Goal: Information Seeking & Learning: Understand process/instructions

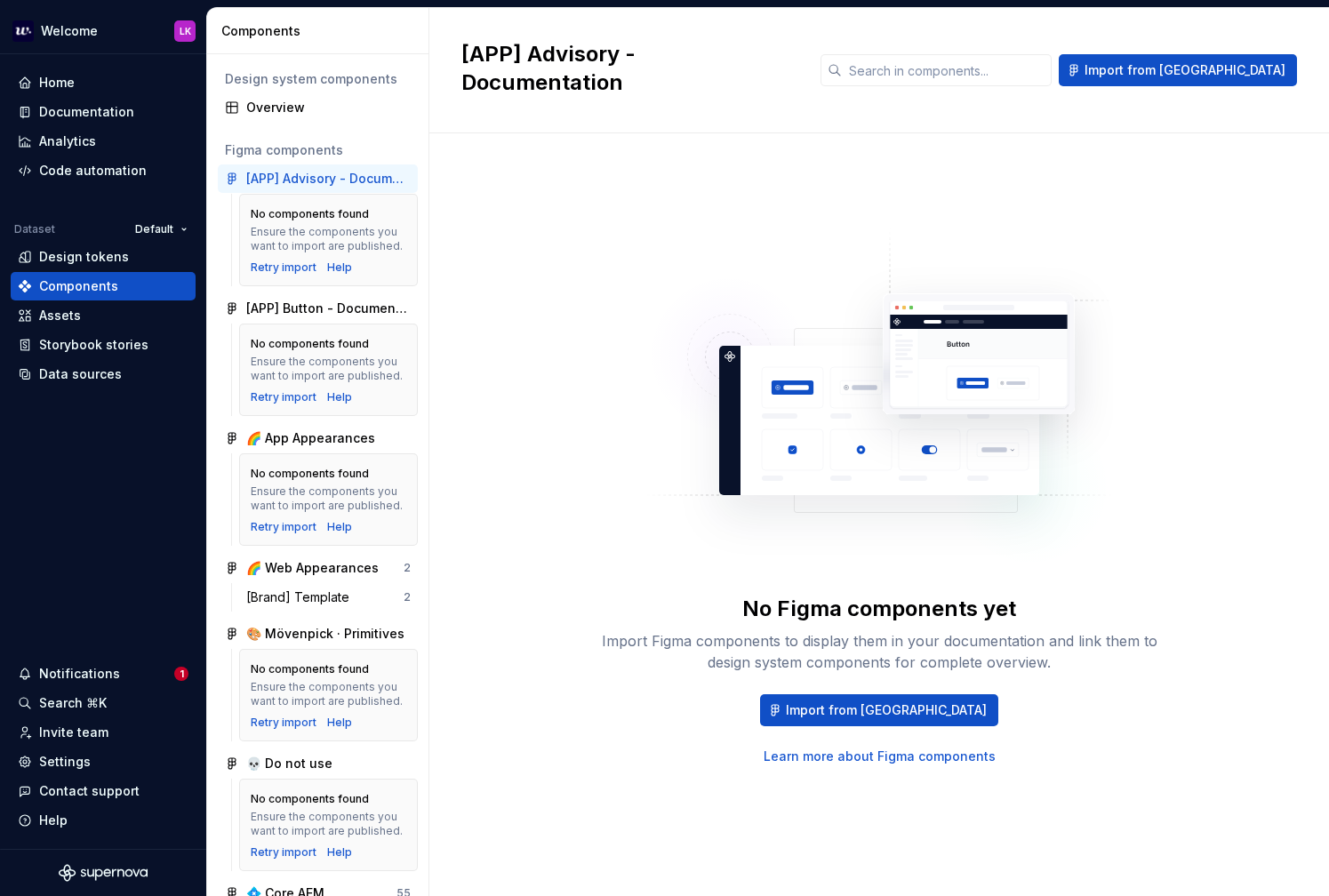
scroll to position [3590, 0]
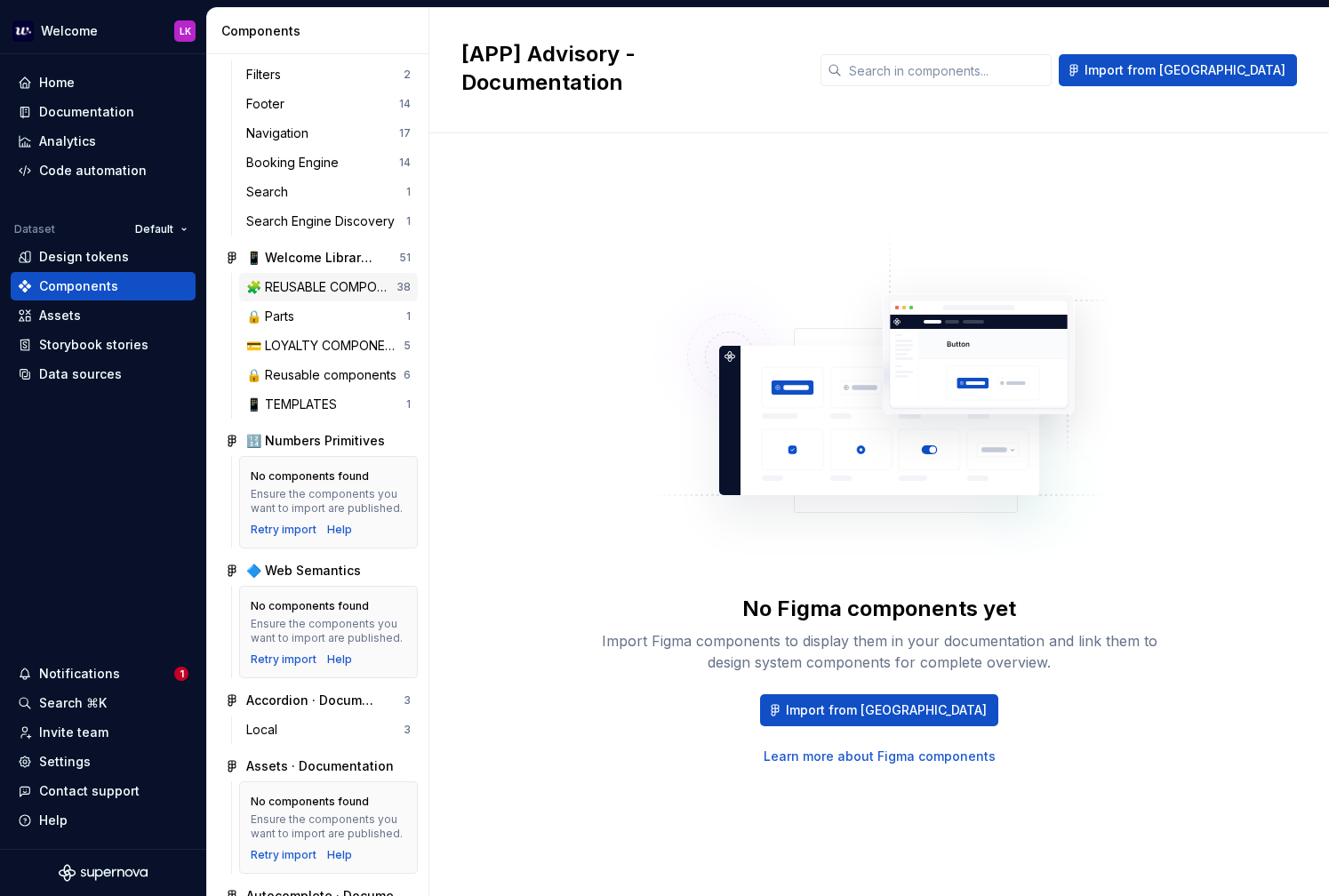
click at [332, 279] on div "🧩 REUSABLE COMPONENTS" at bounding box center [321, 288] width 150 height 18
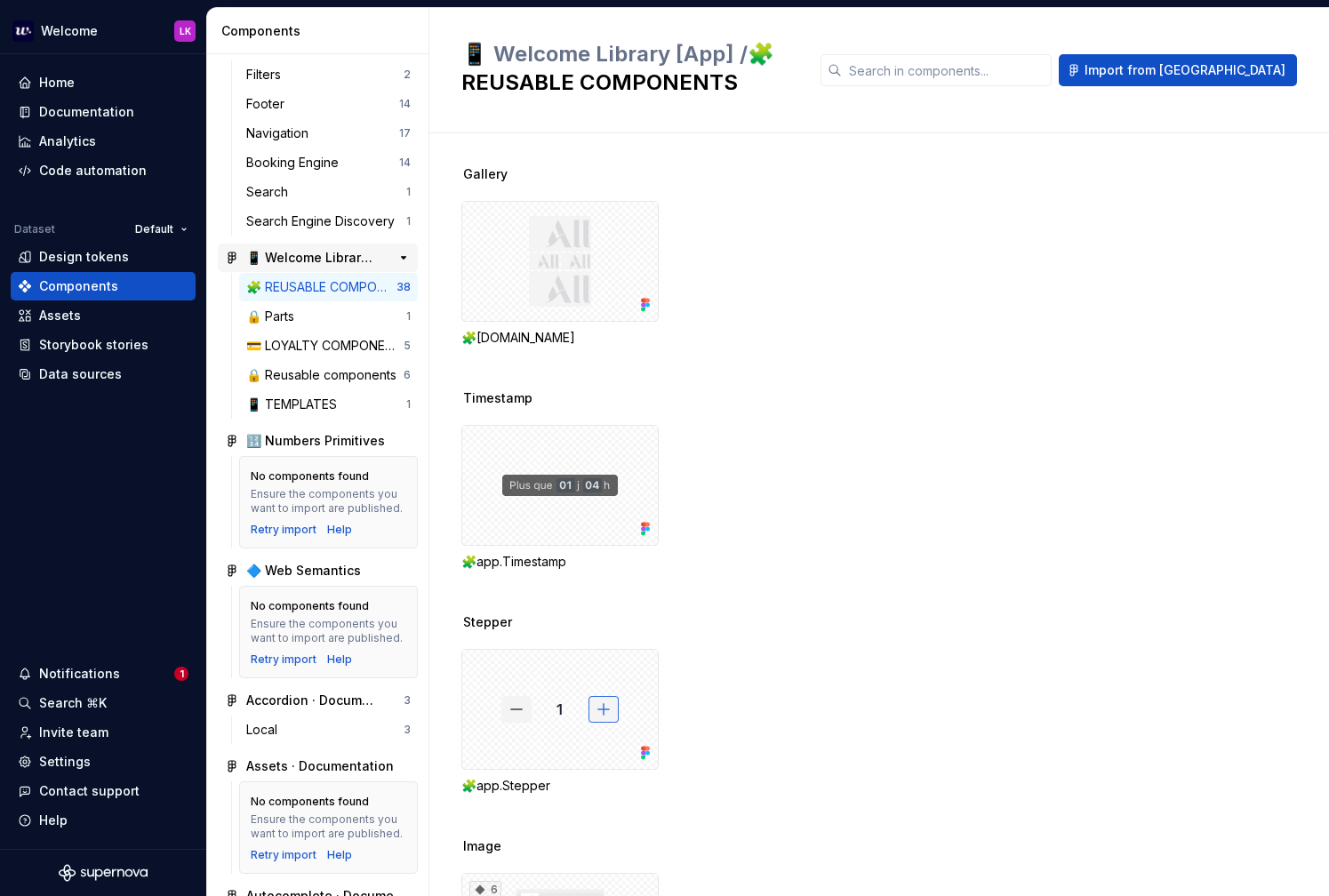
click at [333, 257] on div "📱 Welcome Library [App]" at bounding box center [312, 258] width 132 height 18
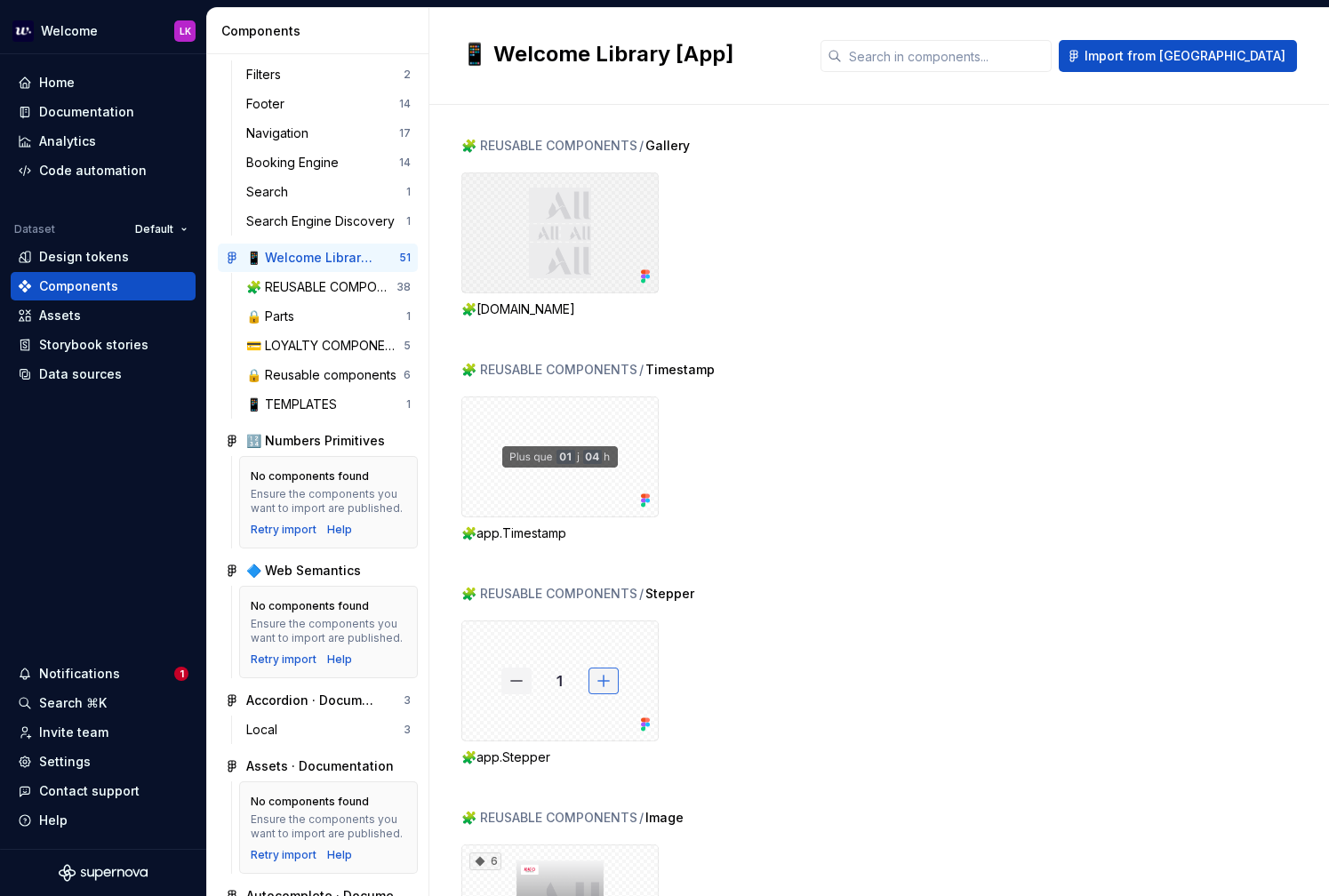
click at [529, 226] on div at bounding box center [560, 233] width 198 height 121
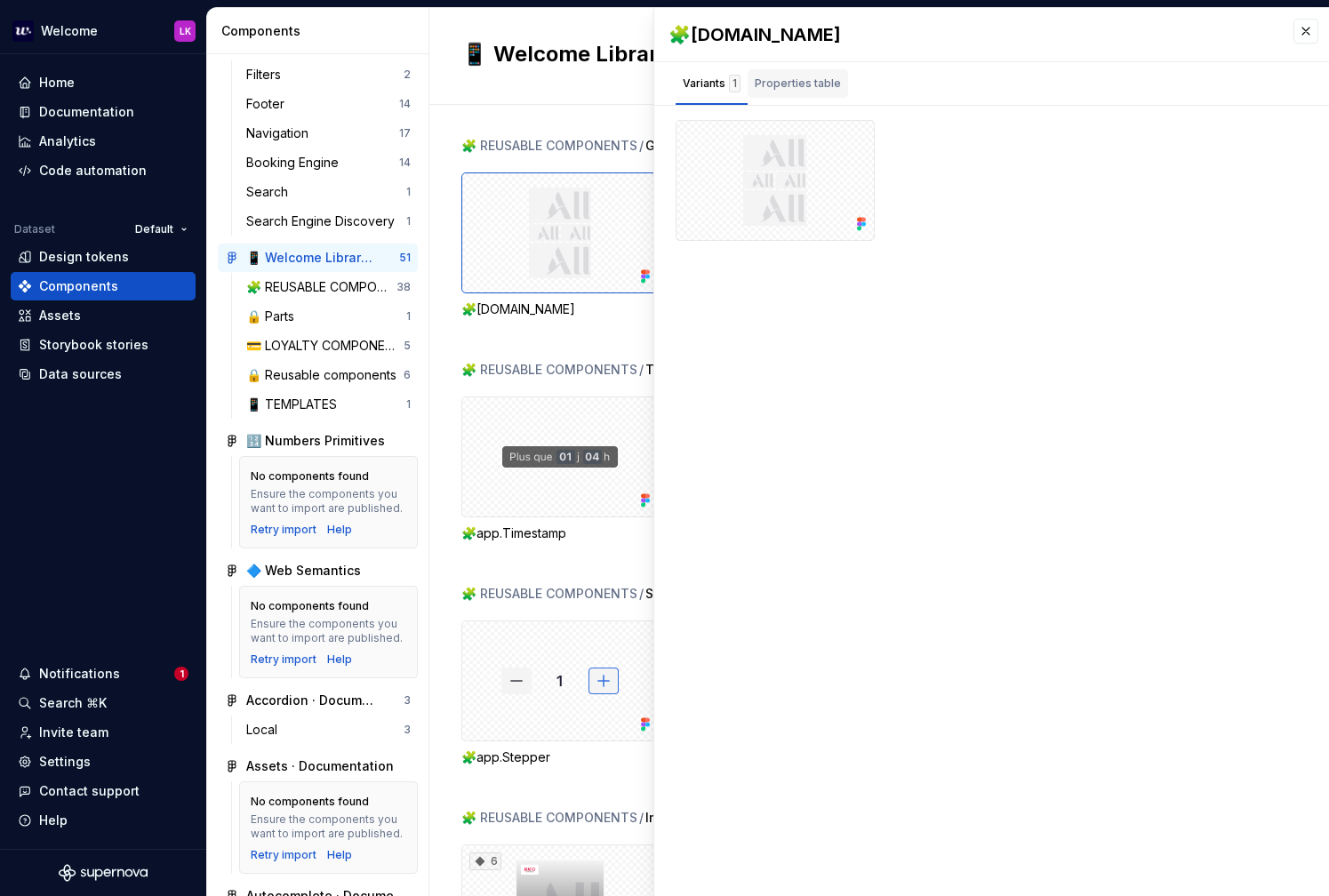
click at [788, 82] on div "Properties table" at bounding box center [798, 84] width 86 height 18
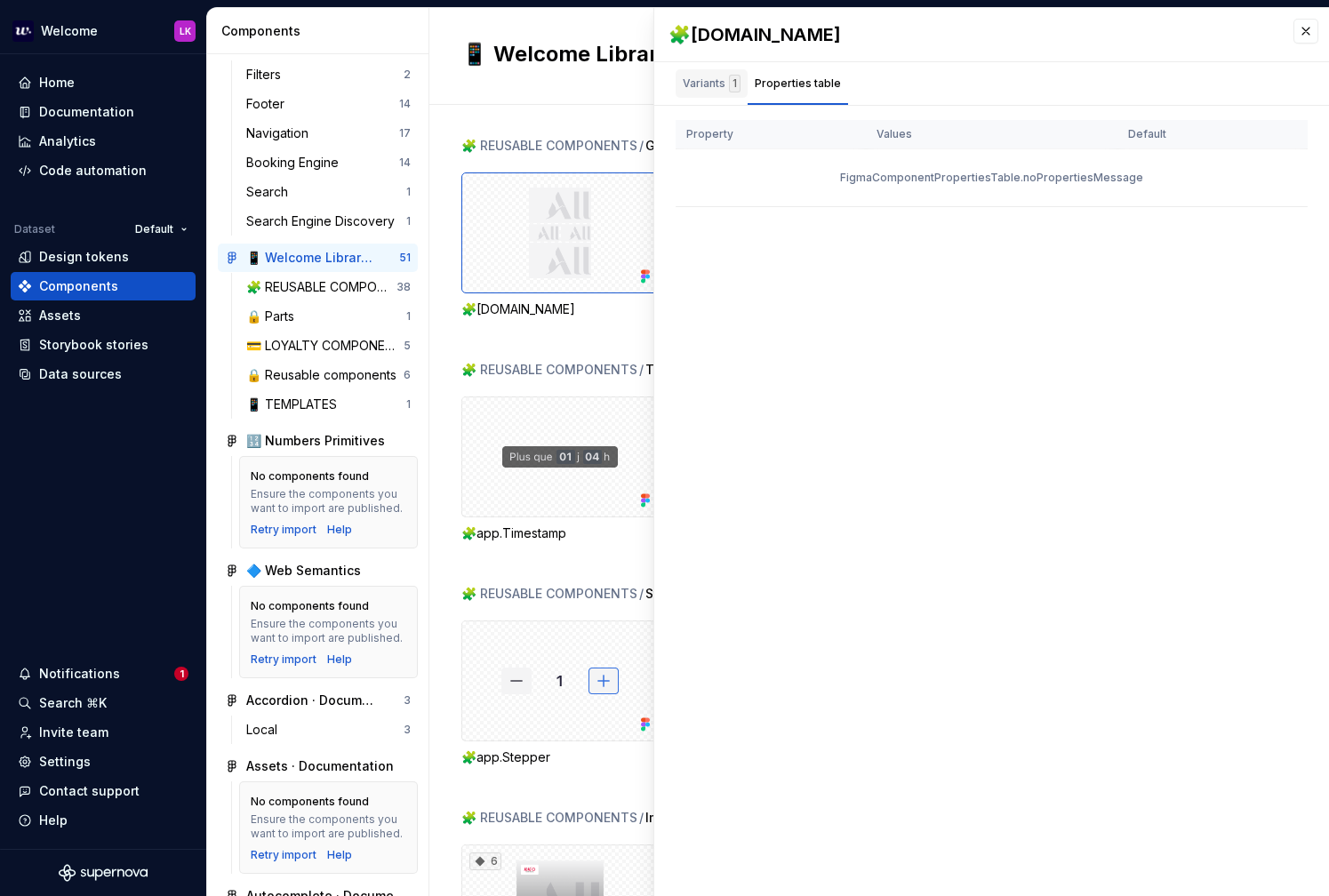
click at [717, 93] on div "Variants 1" at bounding box center [712, 84] width 72 height 29
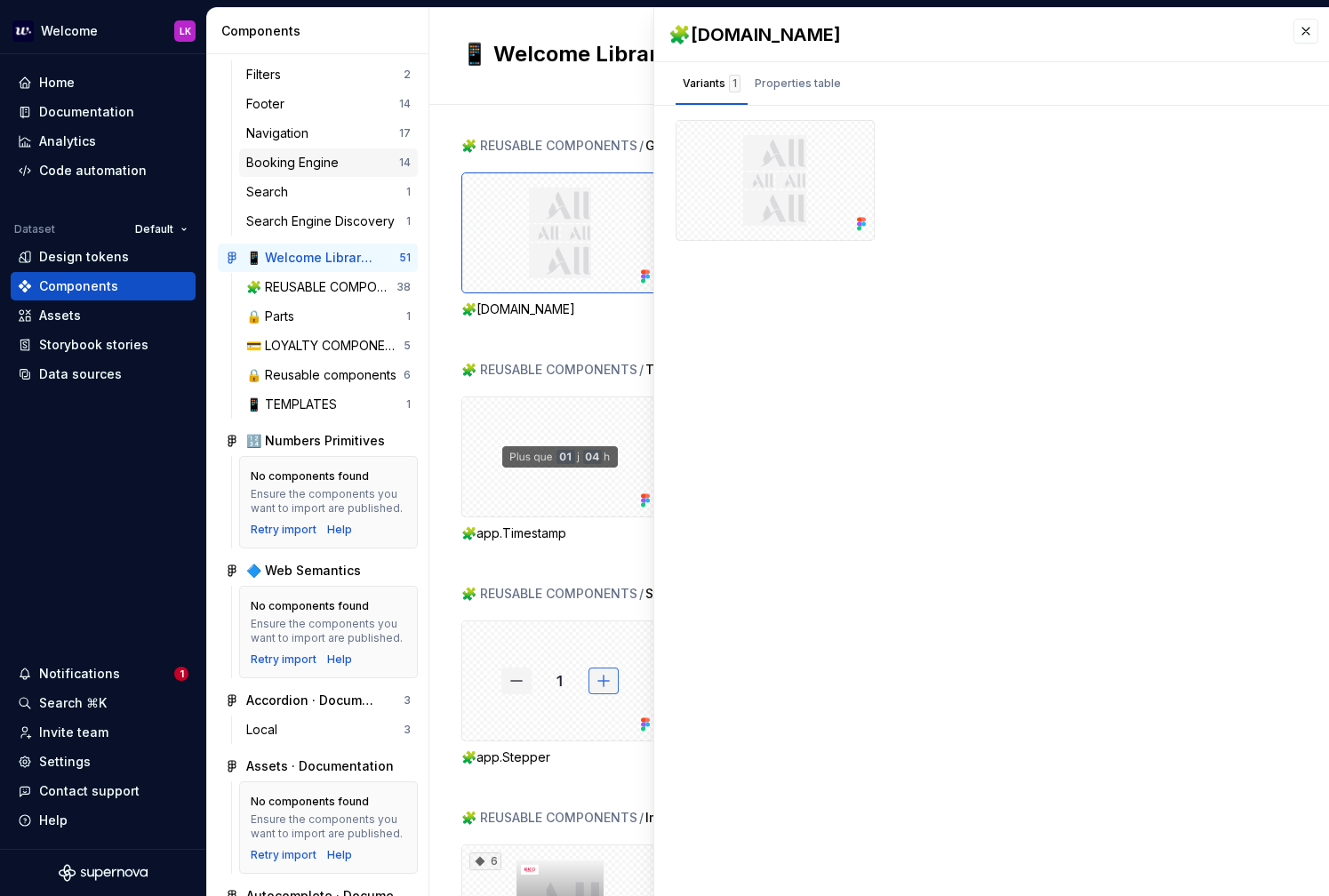
click at [323, 159] on div "Booking Engine" at bounding box center [296, 163] width 100 height 18
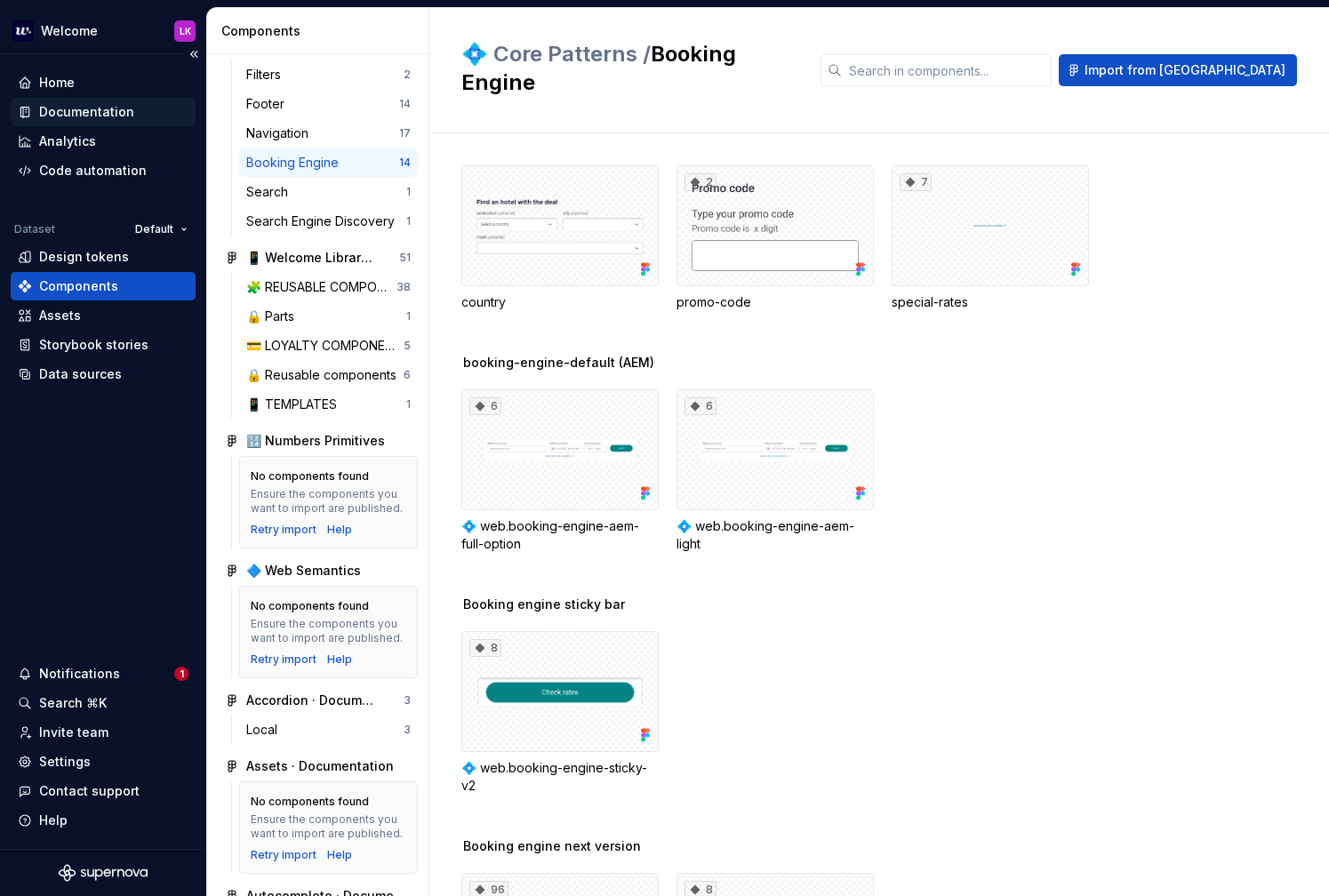
click at [94, 123] on div "Documentation" at bounding box center [103, 112] width 185 height 29
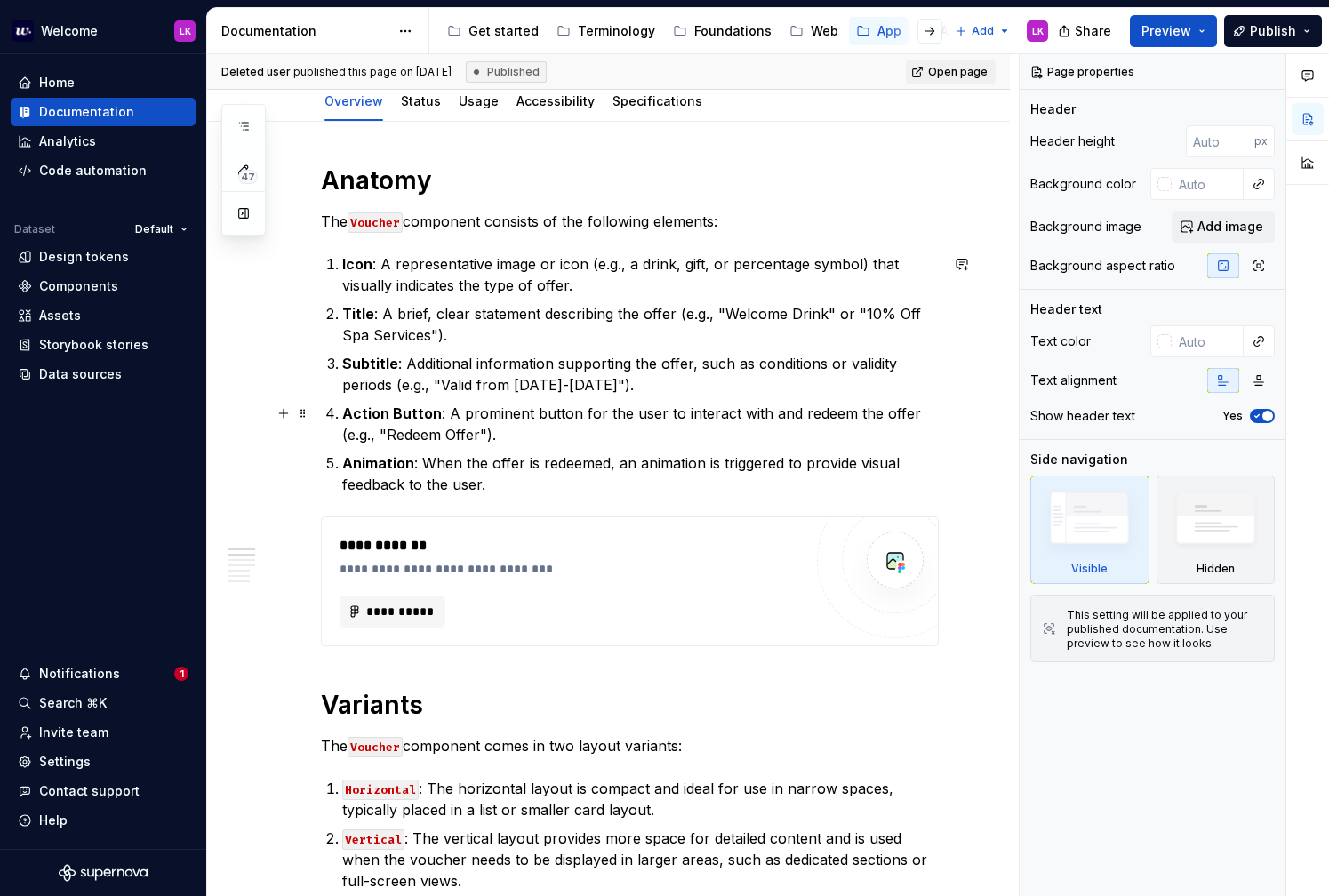
scroll to position [231, 0]
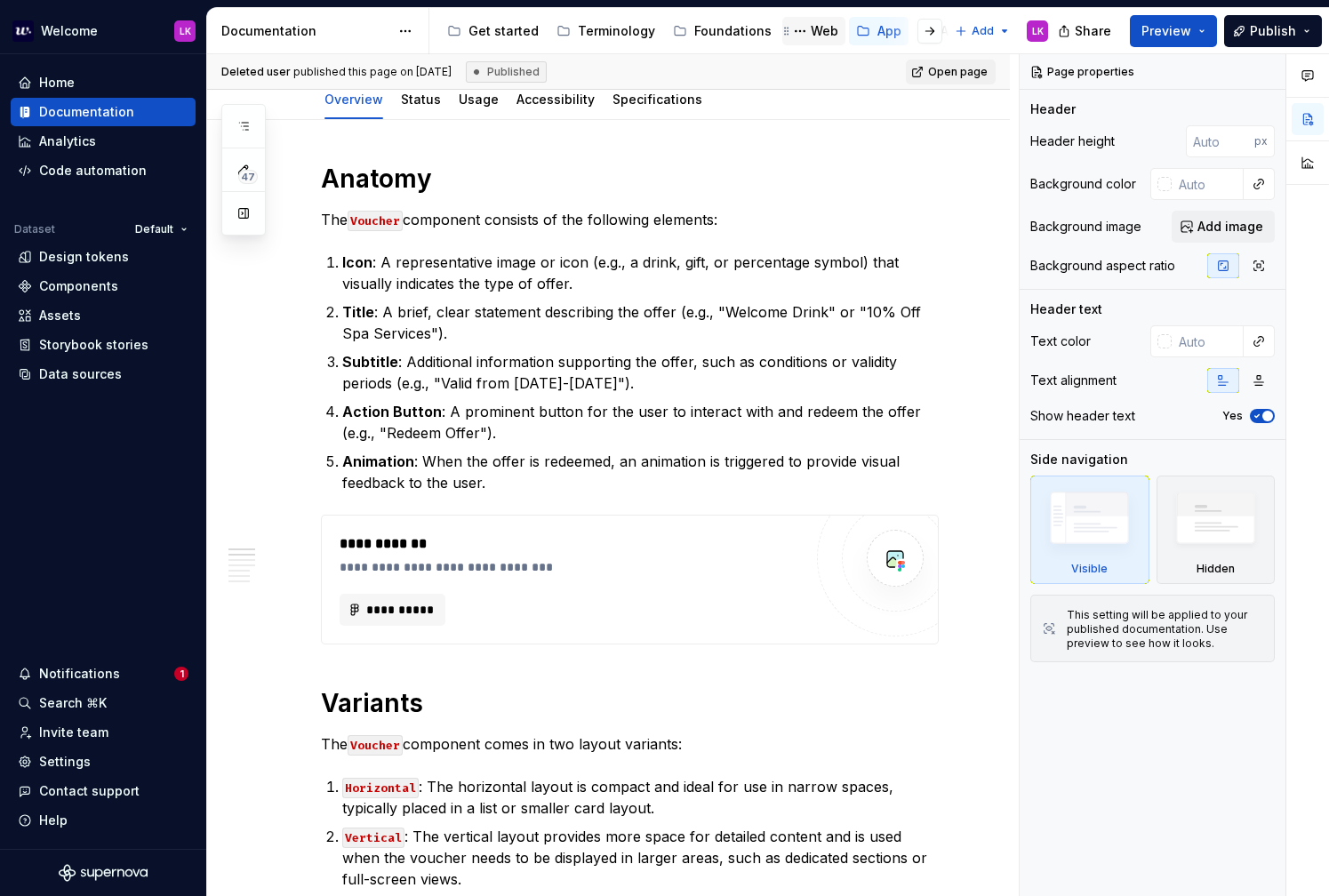
click at [814, 26] on div "Web" at bounding box center [824, 31] width 28 height 18
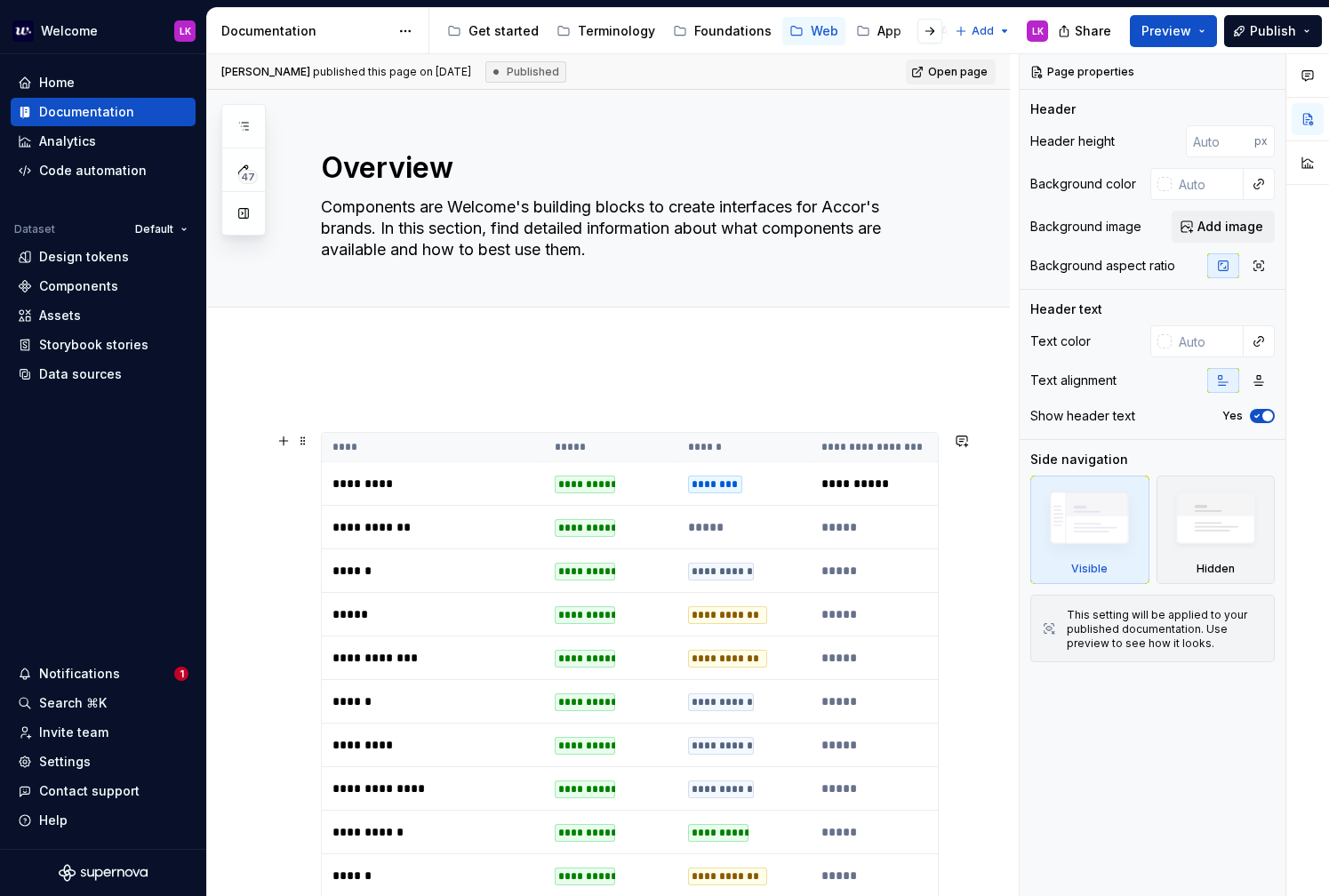
click at [363, 489] on p "*********" at bounding box center [433, 483] width 201 height 18
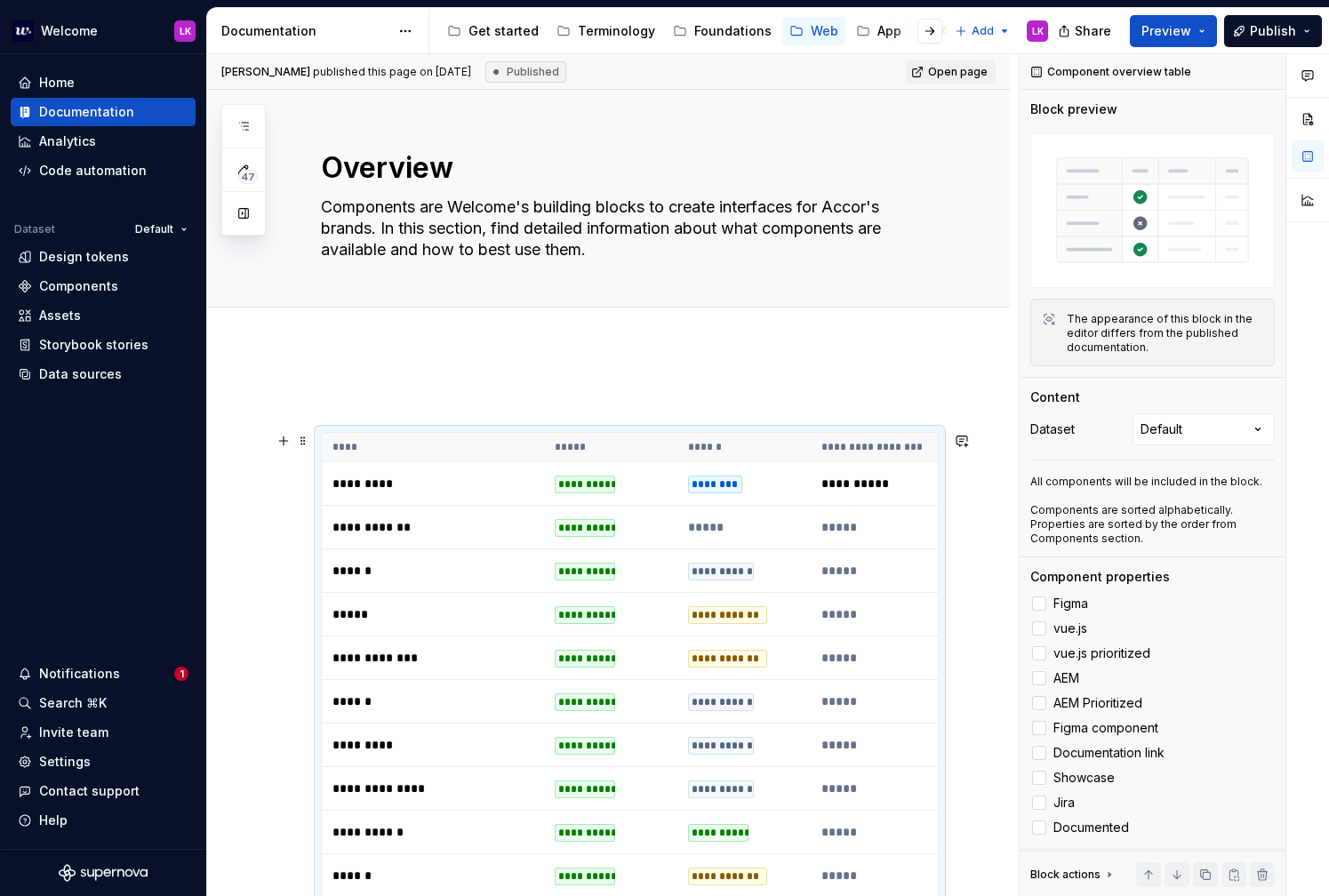
click at [370, 529] on p "**********" at bounding box center [433, 528] width 201 height 18
click at [246, 128] on icon "button" at bounding box center [244, 127] width 14 height 14
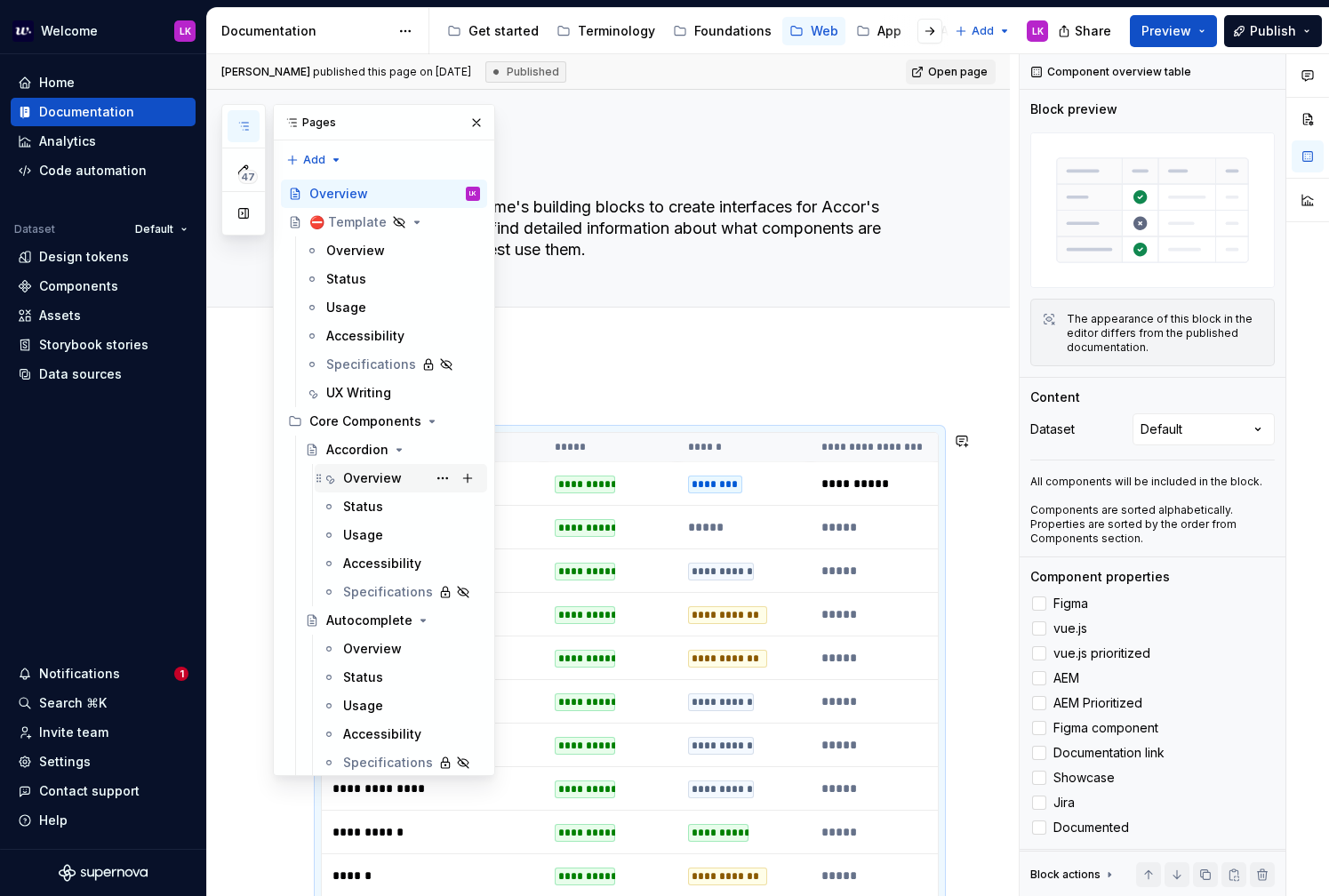
click at [404, 478] on div "Overview" at bounding box center [412, 478] width 137 height 25
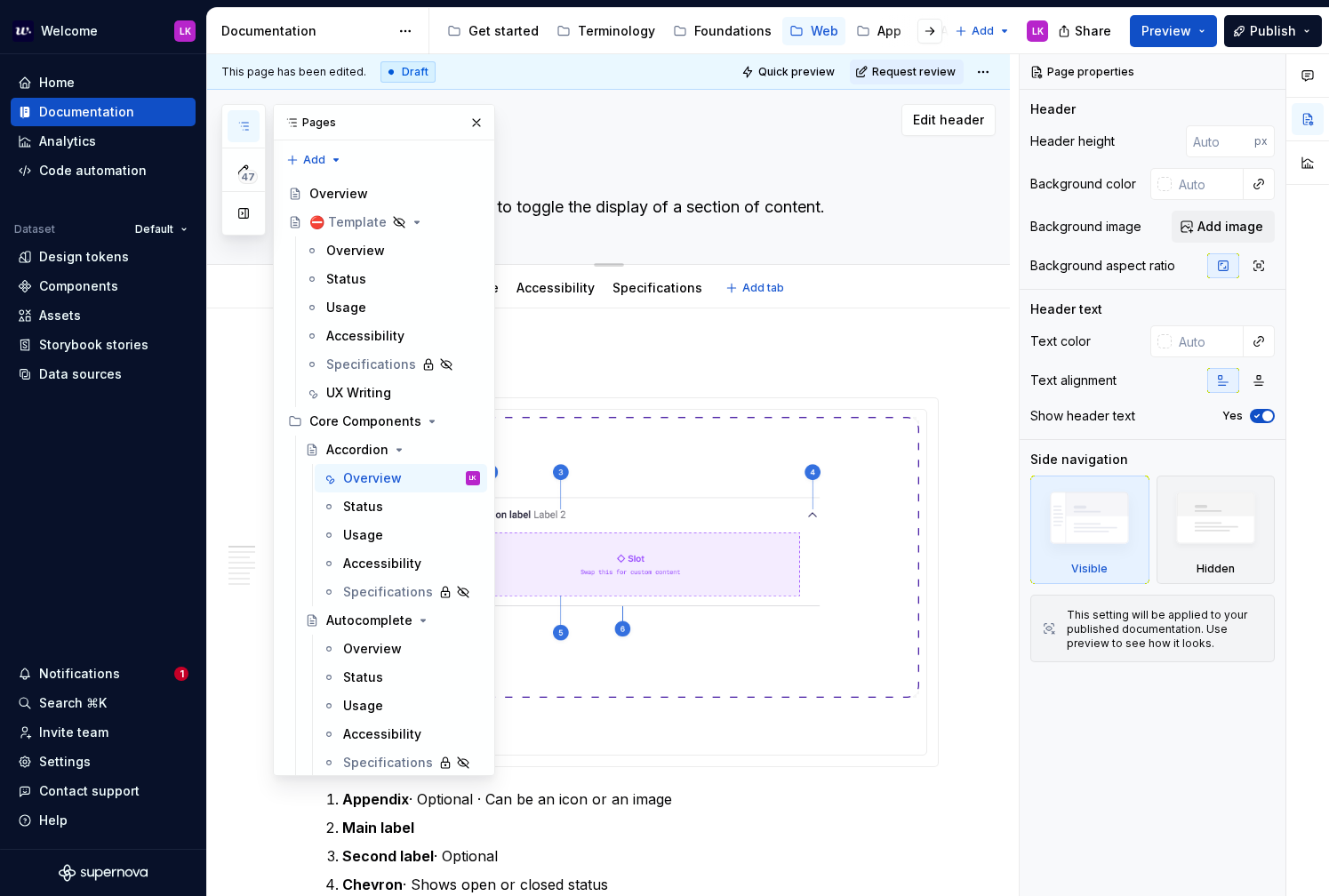
click at [722, 177] on textarea "Accordion" at bounding box center [626, 167] width 618 height 42
click at [478, 131] on button "button" at bounding box center [476, 123] width 25 height 25
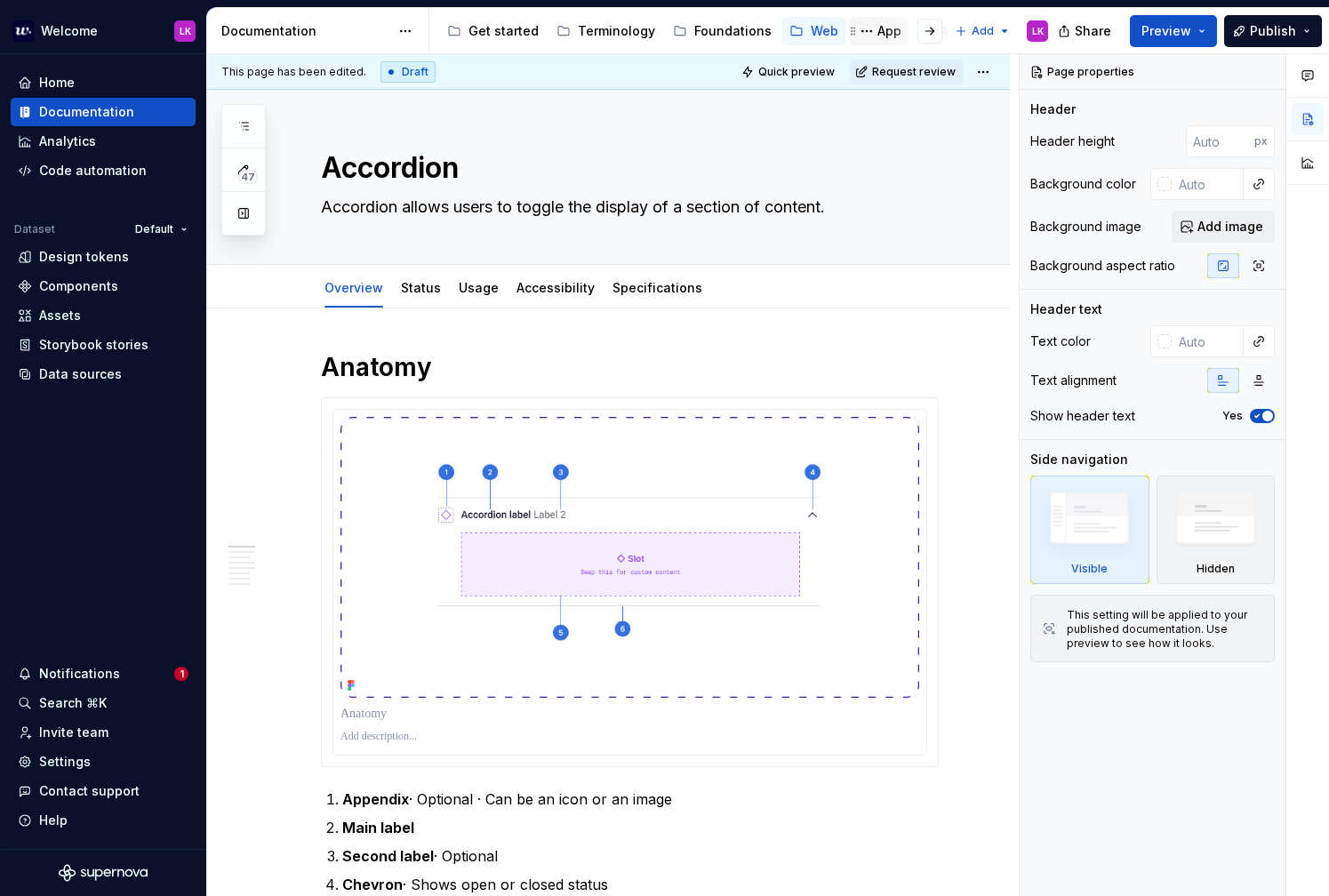
click at [877, 38] on div "App" at bounding box center [889, 31] width 24 height 18
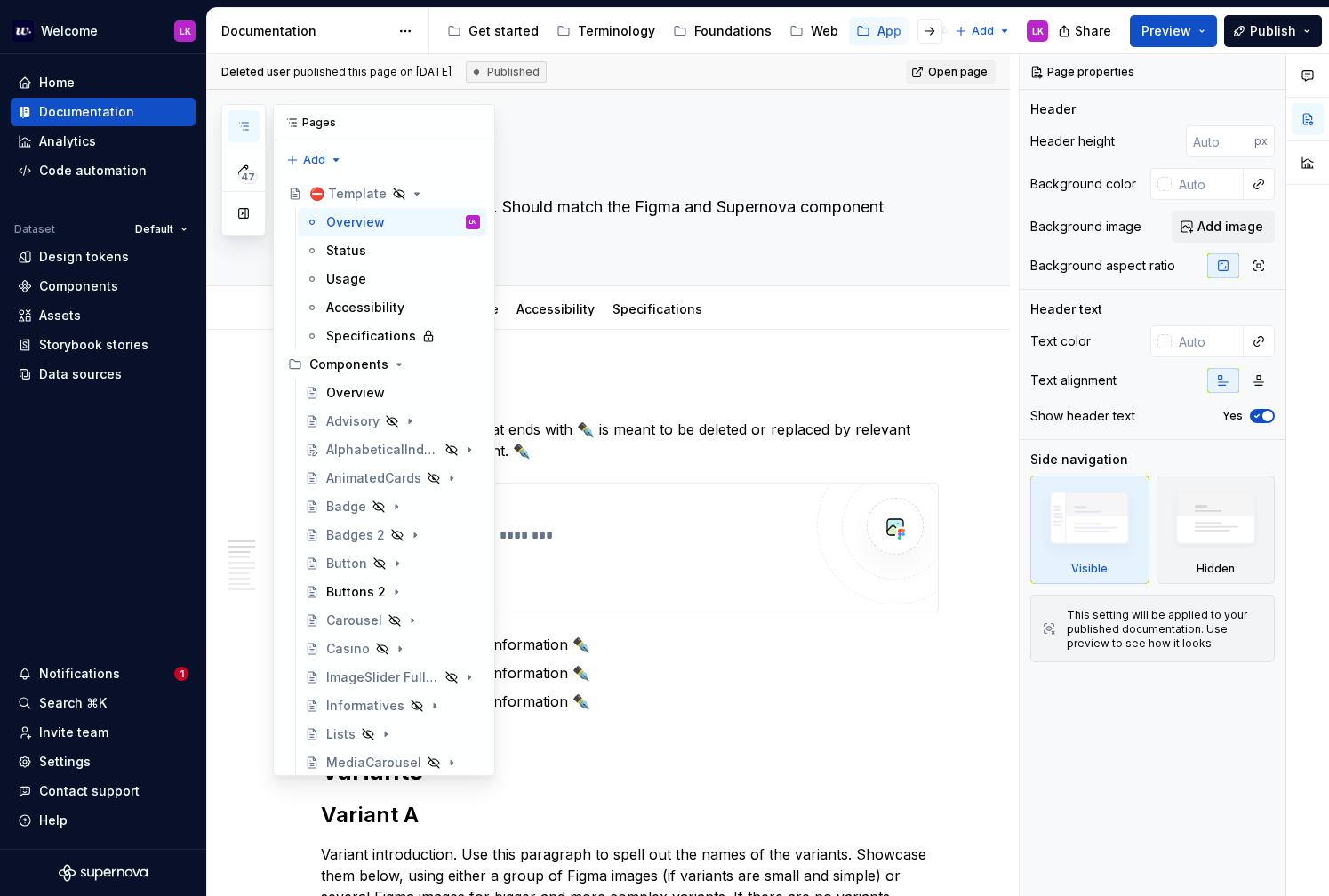
click at [243, 115] on button "button" at bounding box center [244, 127] width 32 height 32
click at [412, 423] on icon "Page tree" at bounding box center [410, 421] width 14 height 14
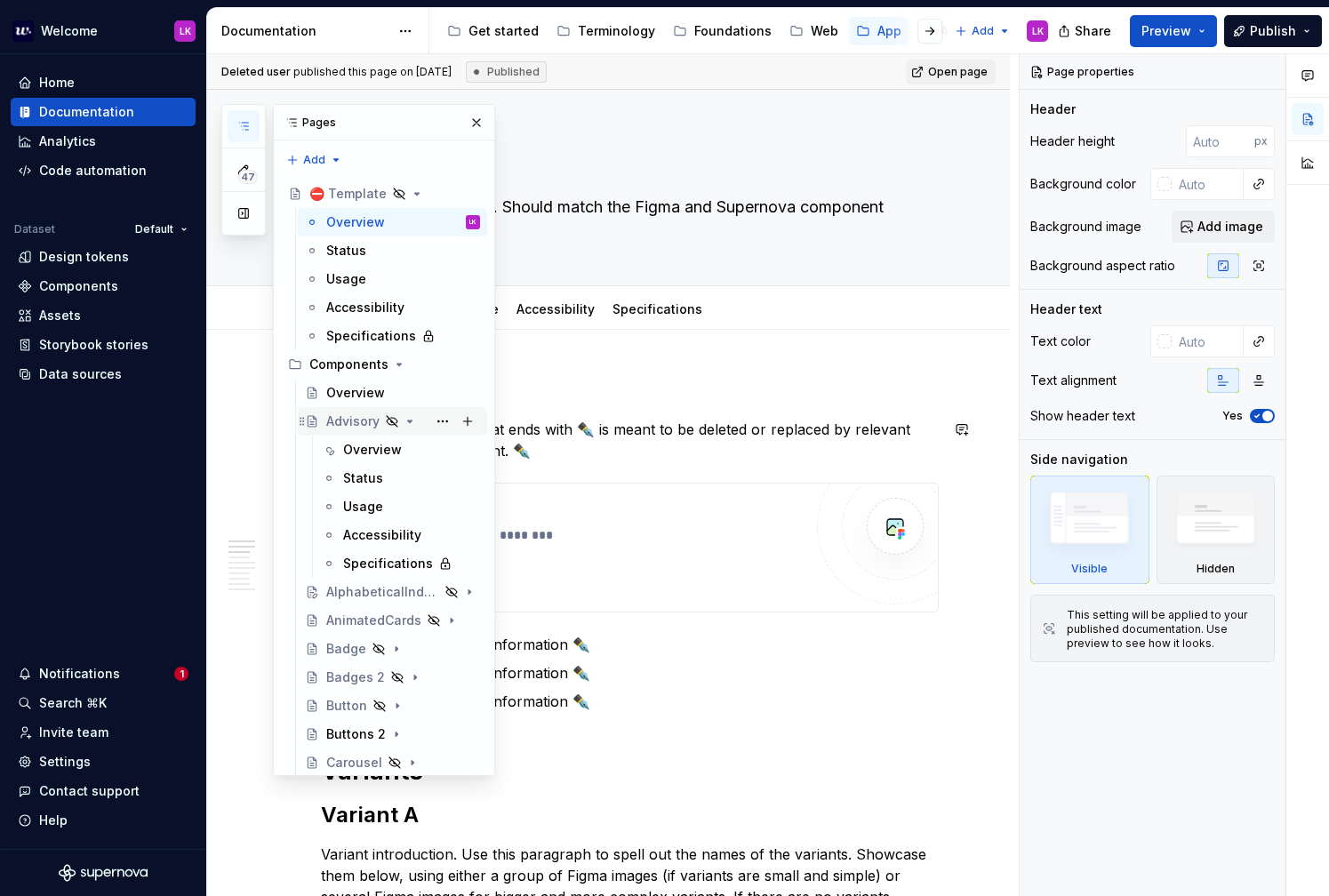
click at [360, 423] on div "Advisory" at bounding box center [352, 421] width 53 height 18
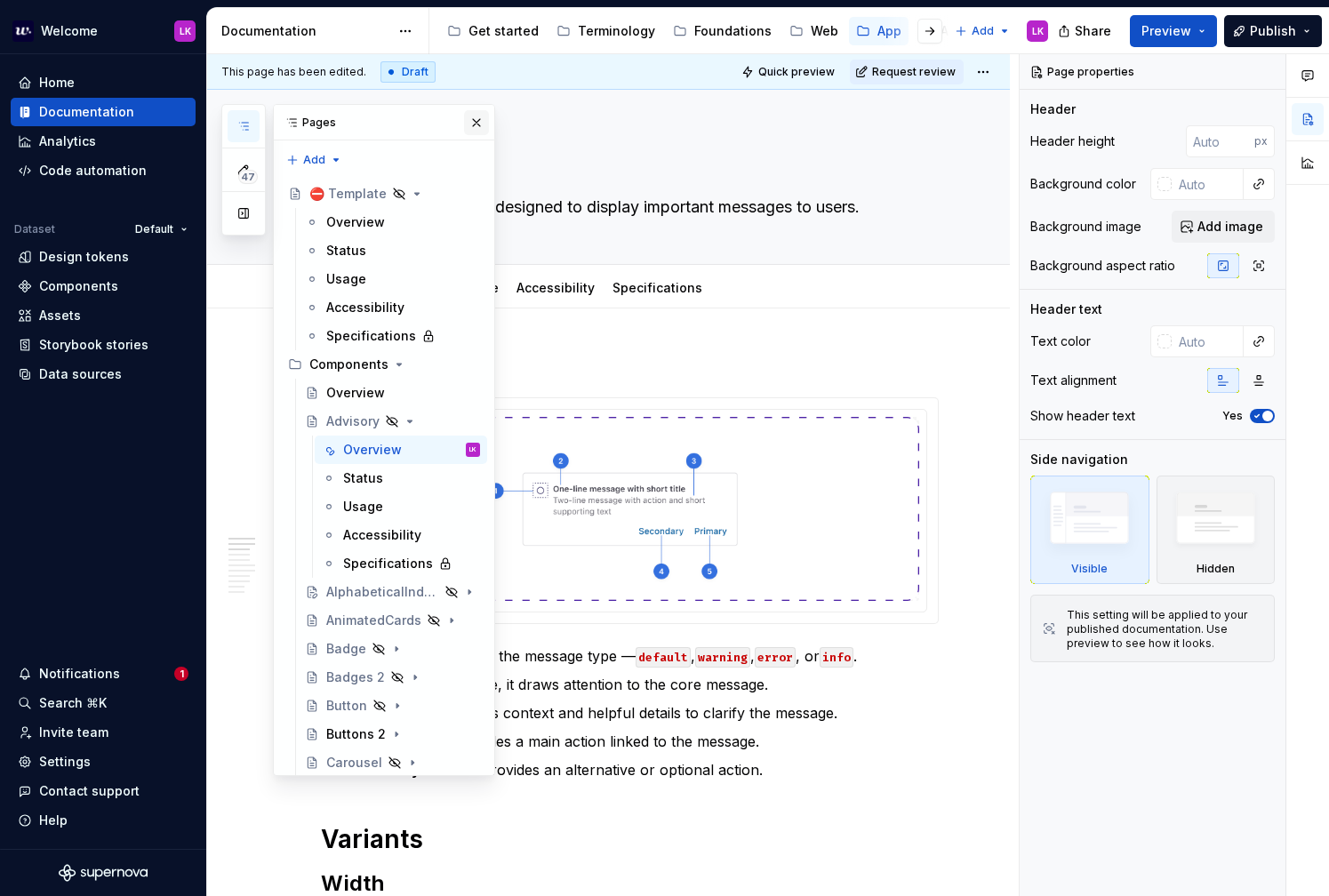
click at [482, 118] on button "button" at bounding box center [476, 123] width 25 height 25
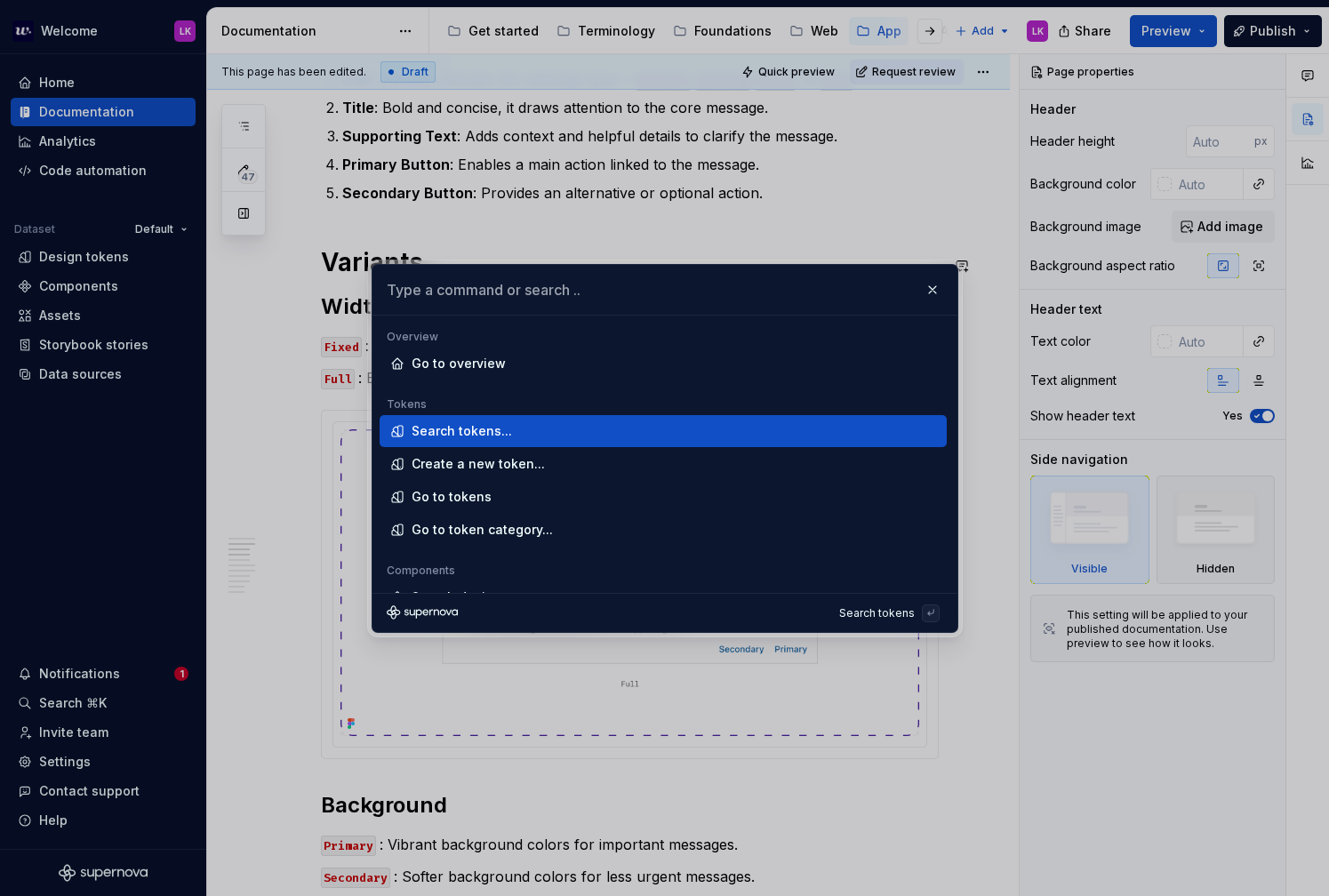
scroll to position [572, 0]
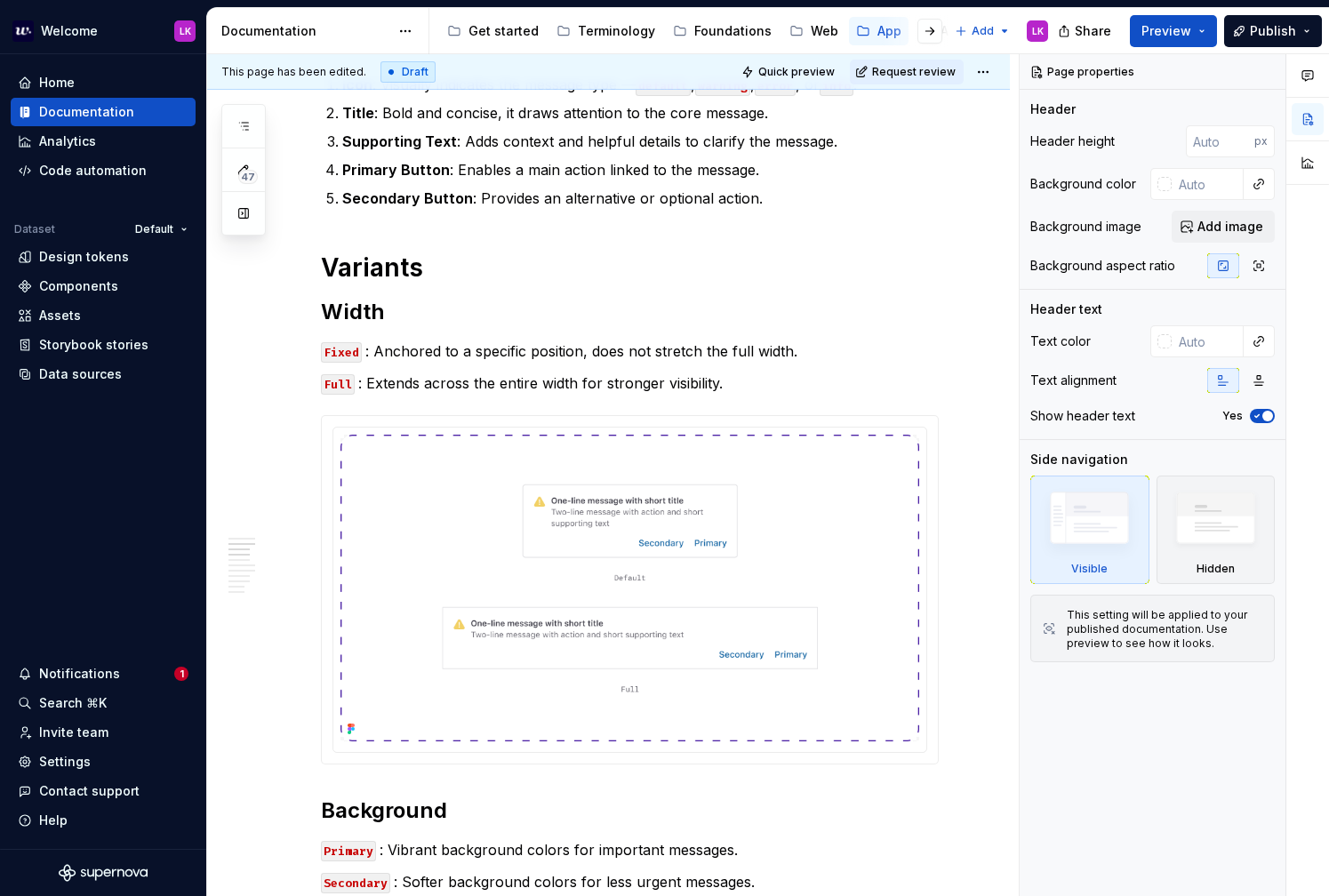
type textarea "*"
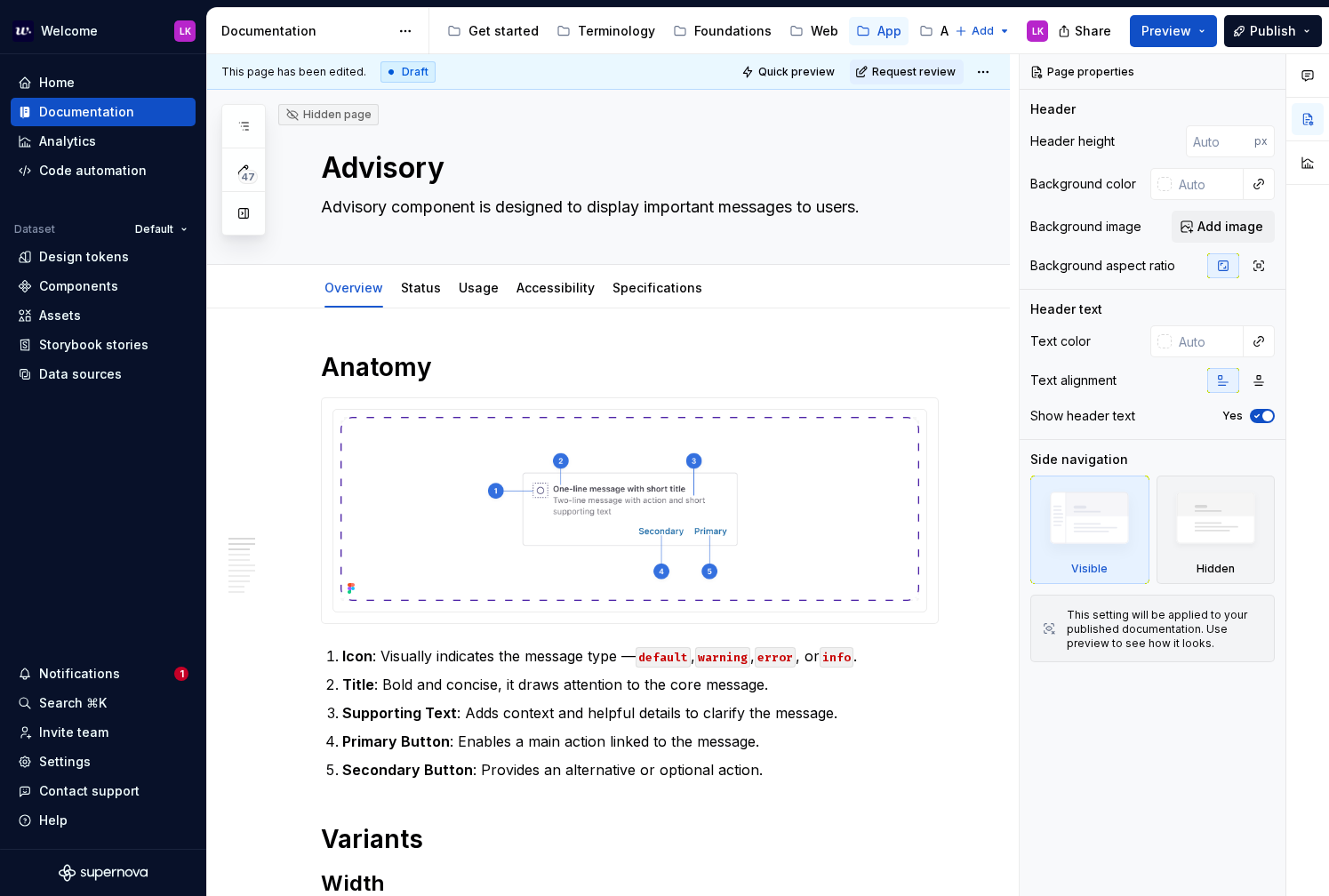
click at [398, 656] on p "Icon : Visually indicates the message type — default , warning , error , or inf…" at bounding box center [641, 656] width 597 height 22
type textarea "*"
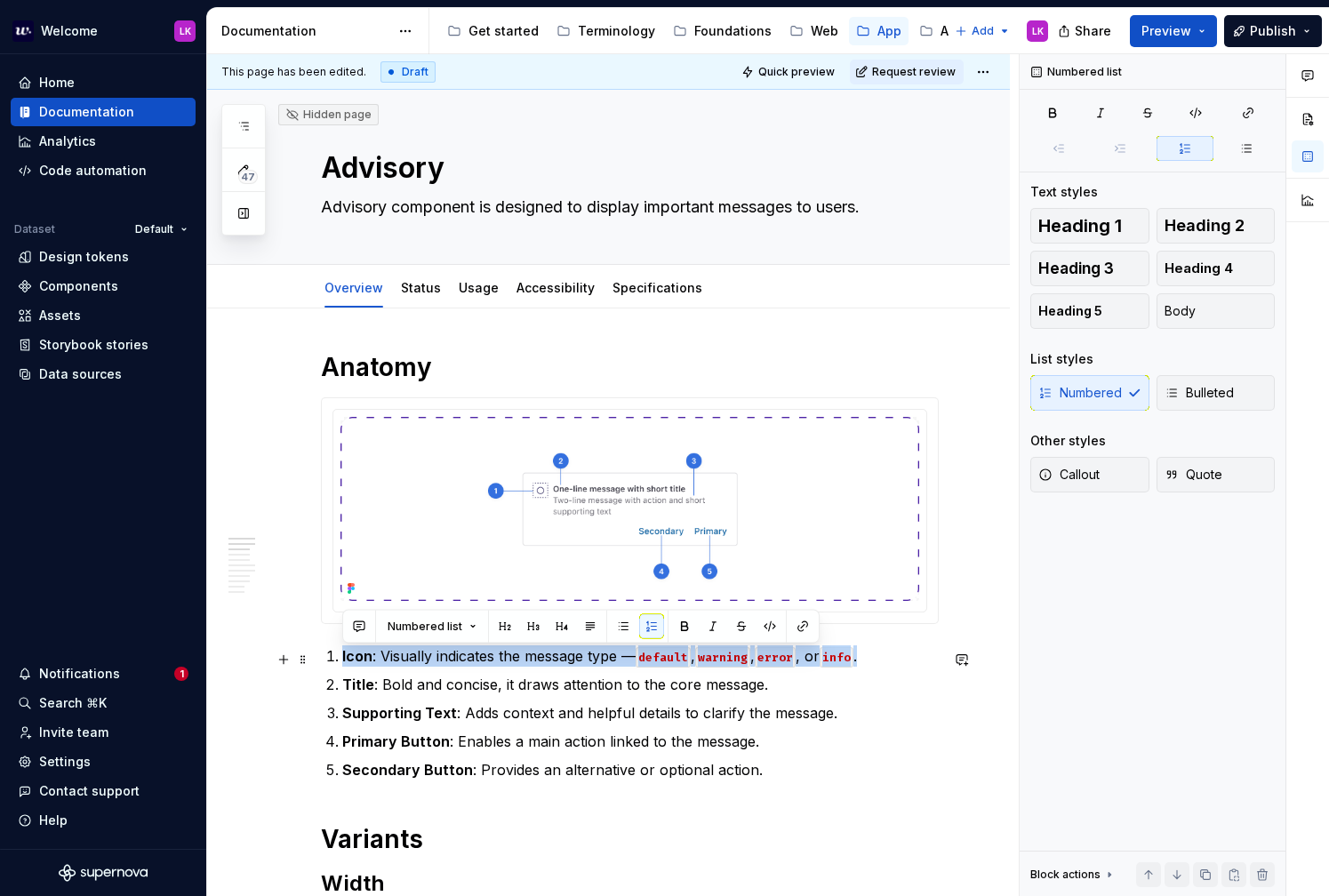
click at [398, 656] on p "Icon : Visually indicates the message type — default , warning , error , or inf…" at bounding box center [641, 656] width 597 height 22
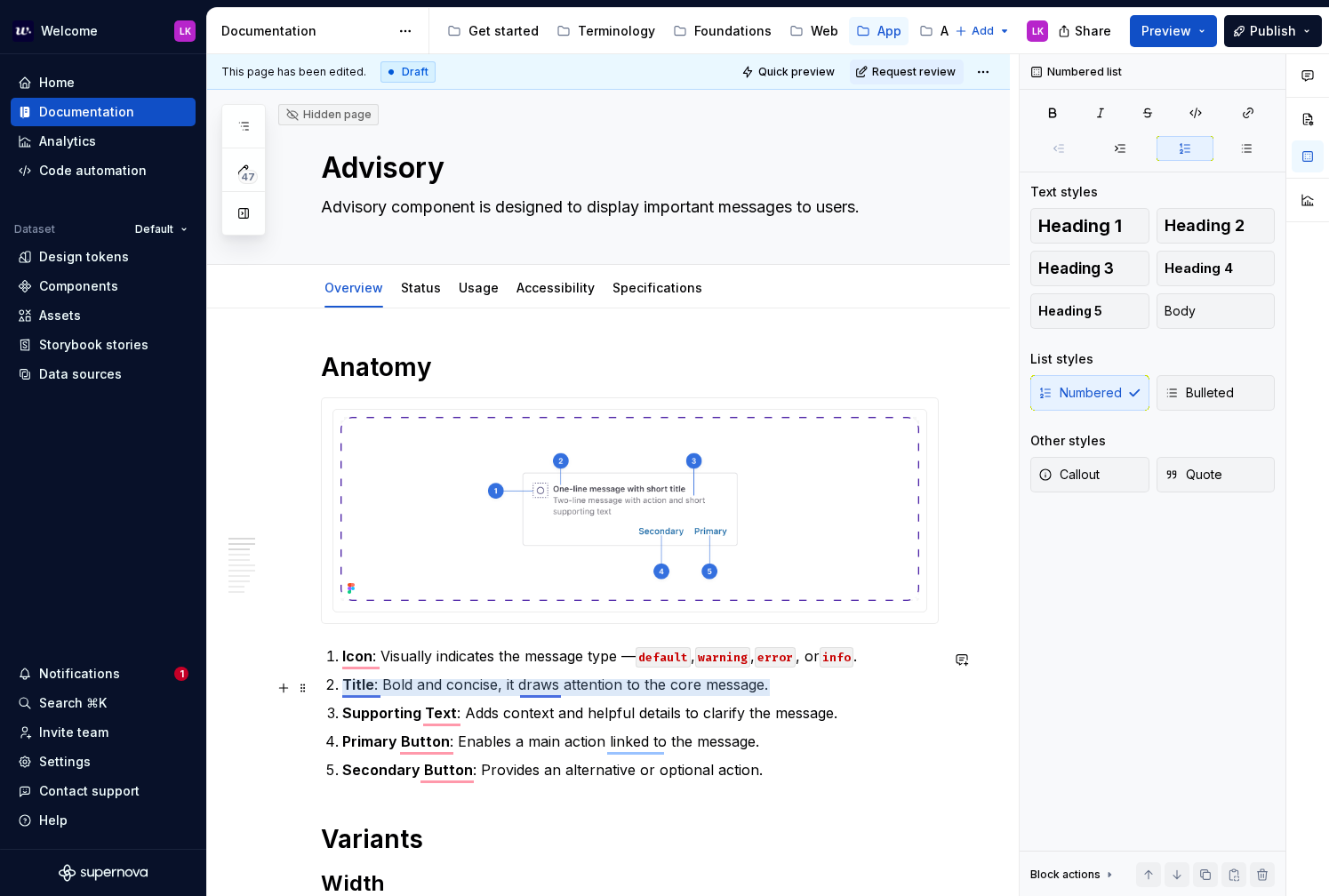
click at [536, 687] on p "Title : Bold and concise, it draws attention to the core message." at bounding box center [641, 685] width 597 height 22
click at [403, 690] on p "Title : Bold and concise, it draws attention to the core message." at bounding box center [641, 685] width 597 height 22
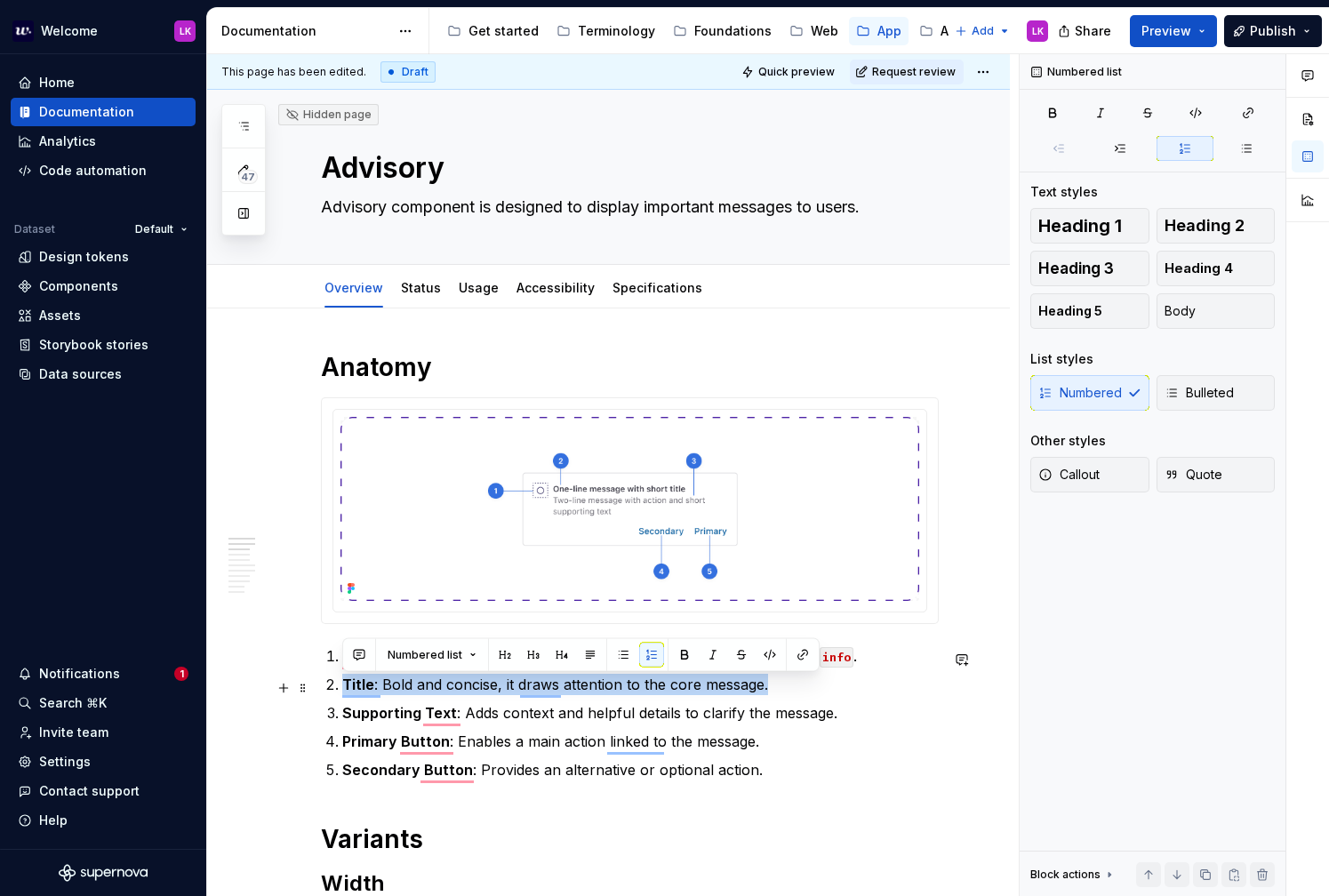
click at [403, 690] on p "Title : Bold and concise, it draws attention to the core message." at bounding box center [641, 685] width 597 height 22
click at [476, 691] on p "Title : Bold and concise, it draws attention to the core message." at bounding box center [641, 685] width 597 height 22
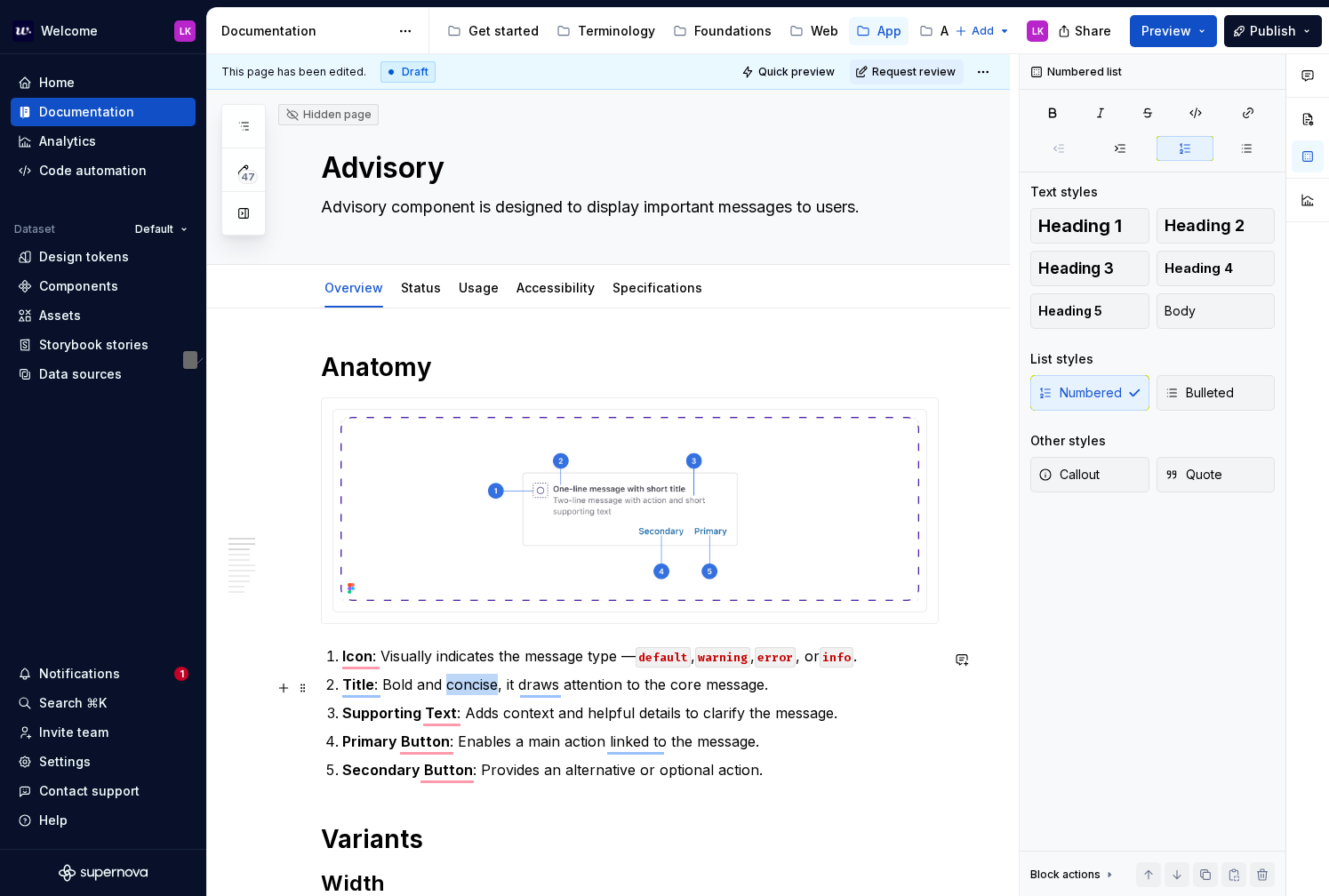
click at [476, 691] on p "Title : Bold and concise, it draws attention to the core message." at bounding box center [641, 685] width 597 height 22
click at [490, 733] on p "Primary Button : Enables a main action linked to the message." at bounding box center [641, 741] width 597 height 22
click at [537, 694] on p "Title : Bold and concise, it draws attention to the core message." at bounding box center [641, 685] width 597 height 22
click at [612, 751] on p "Primary Button : Enables a main action linked to the message." at bounding box center [641, 741] width 597 height 22
click at [664, 752] on p "Primary Button : Enables a main action linked to the message." at bounding box center [641, 741] width 597 height 22
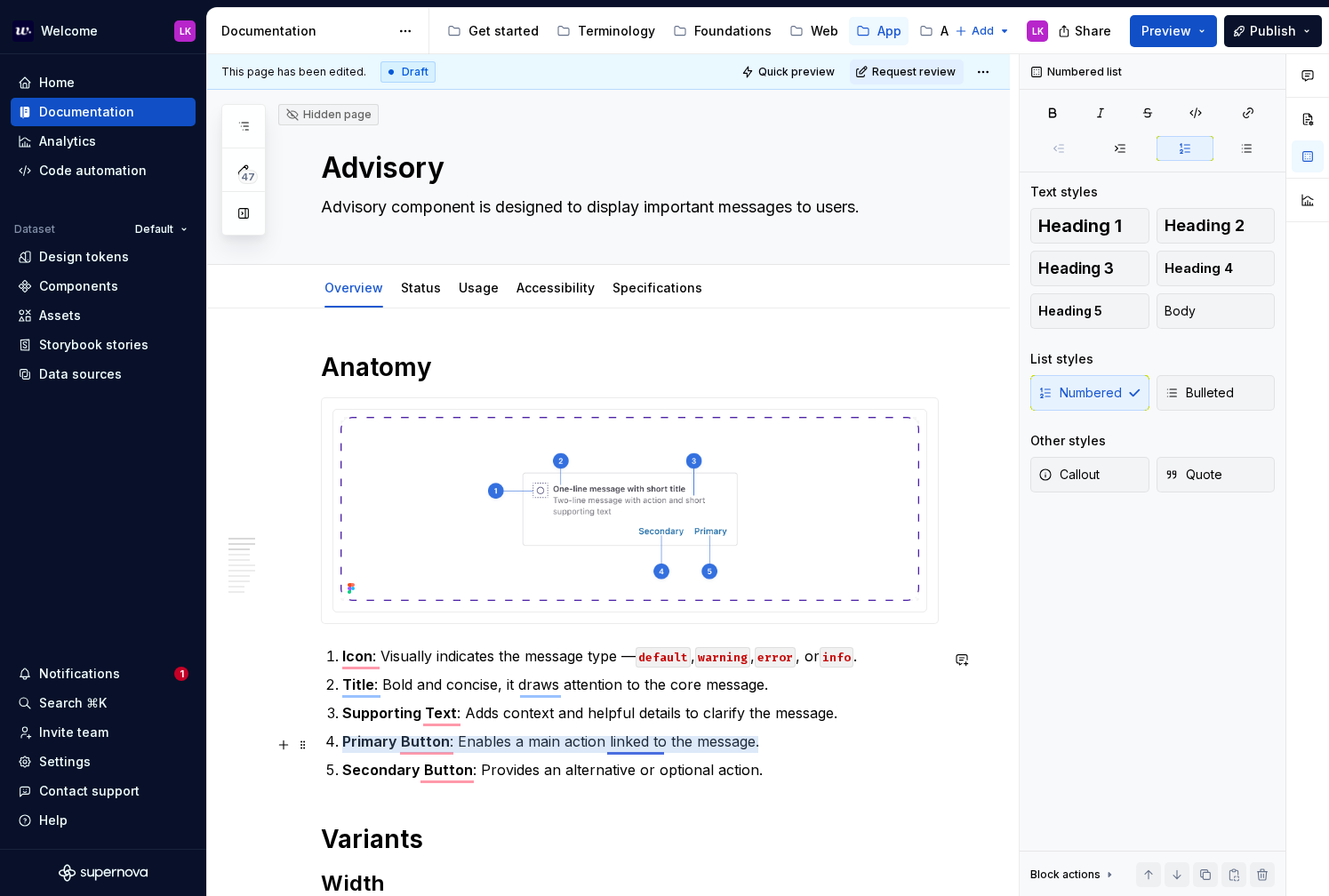
click at [642, 747] on p "Primary Button : Enables a main action linked to the message." at bounding box center [641, 741] width 597 height 22
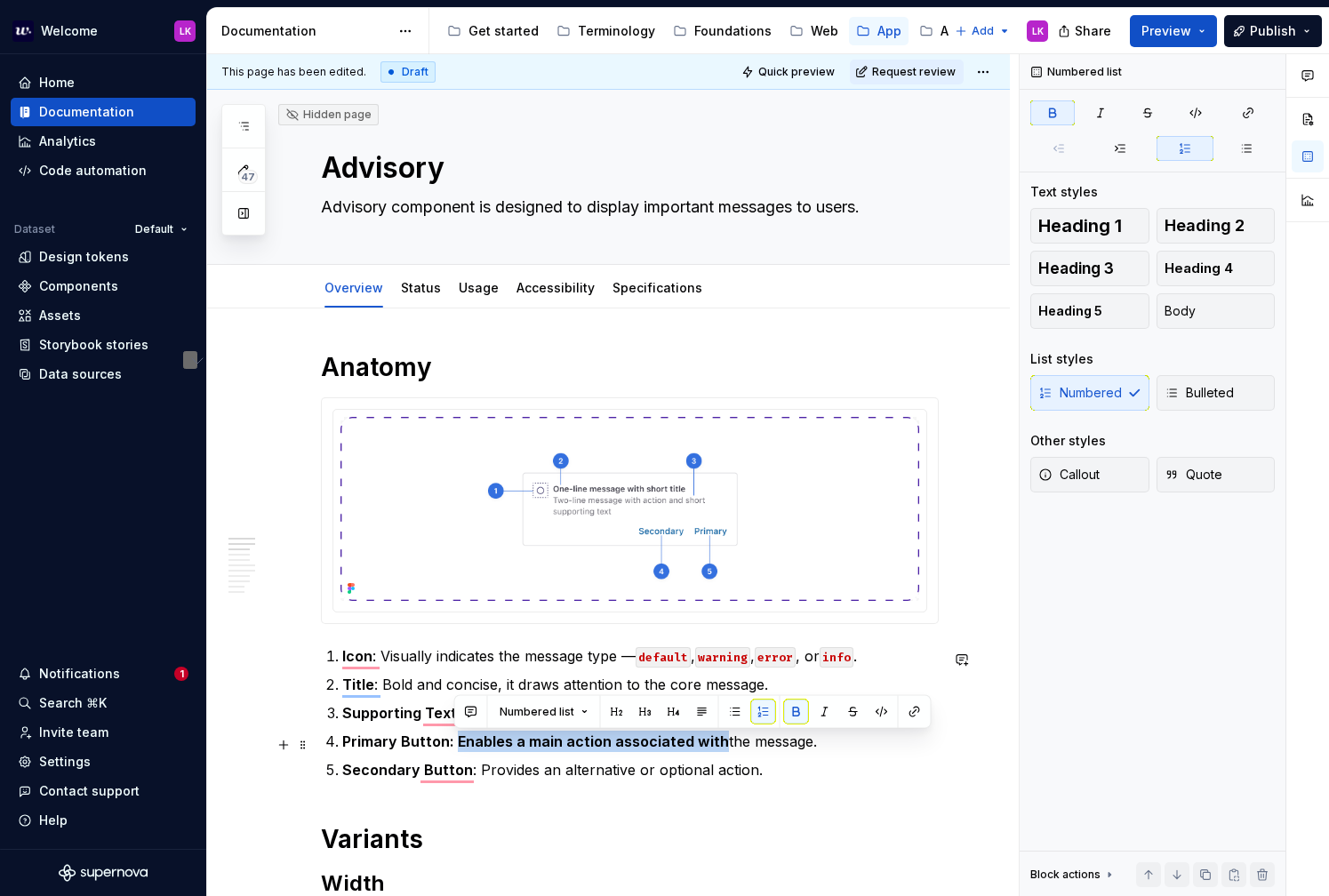
drag, startPoint x: 454, startPoint y: 743, endPoint x: 713, endPoint y: 741, distance: 259.0
click at [713, 741] on strong "Primary Button: Enables a main action associated with" at bounding box center [536, 741] width 386 height 18
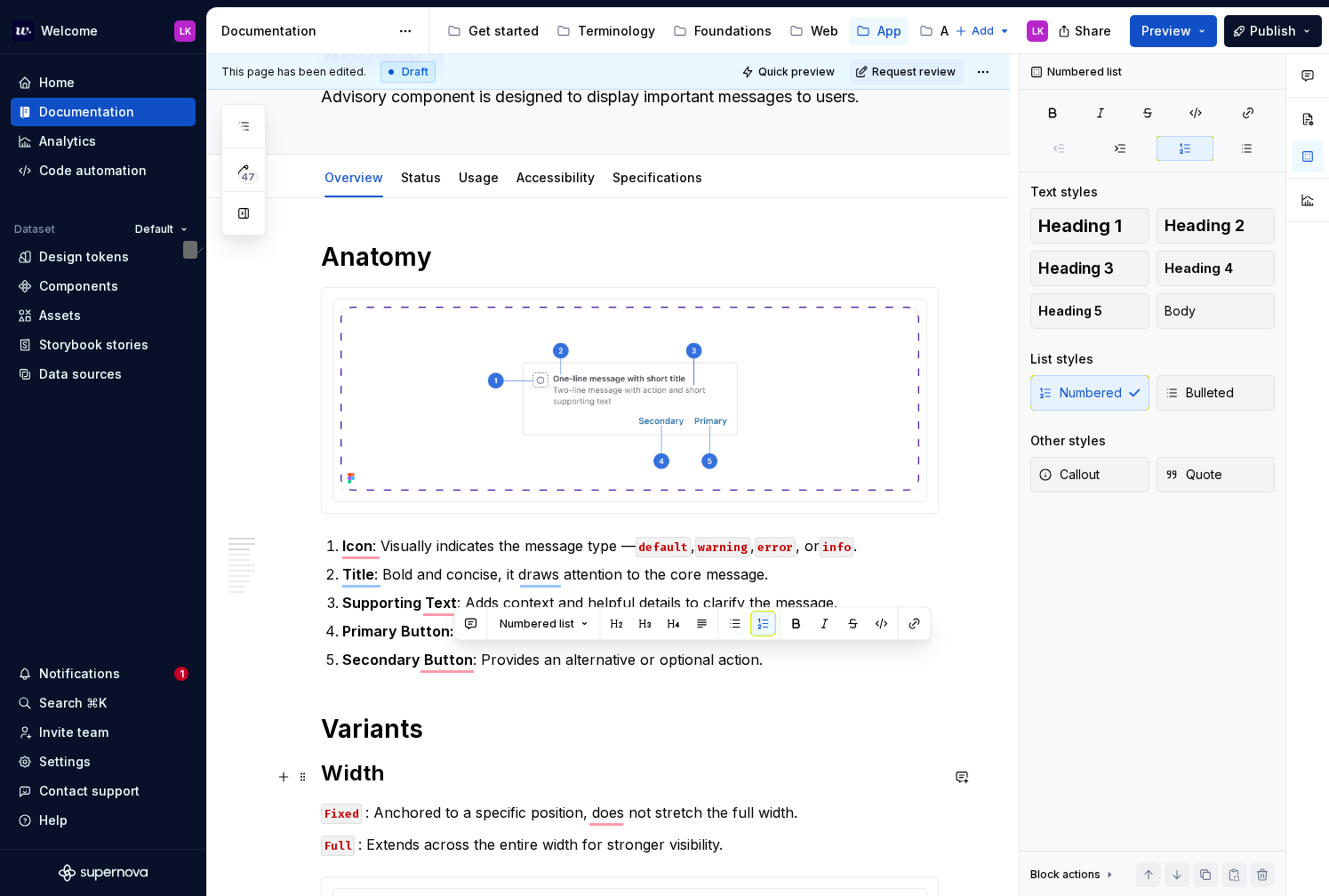
scroll to position [190, 0]
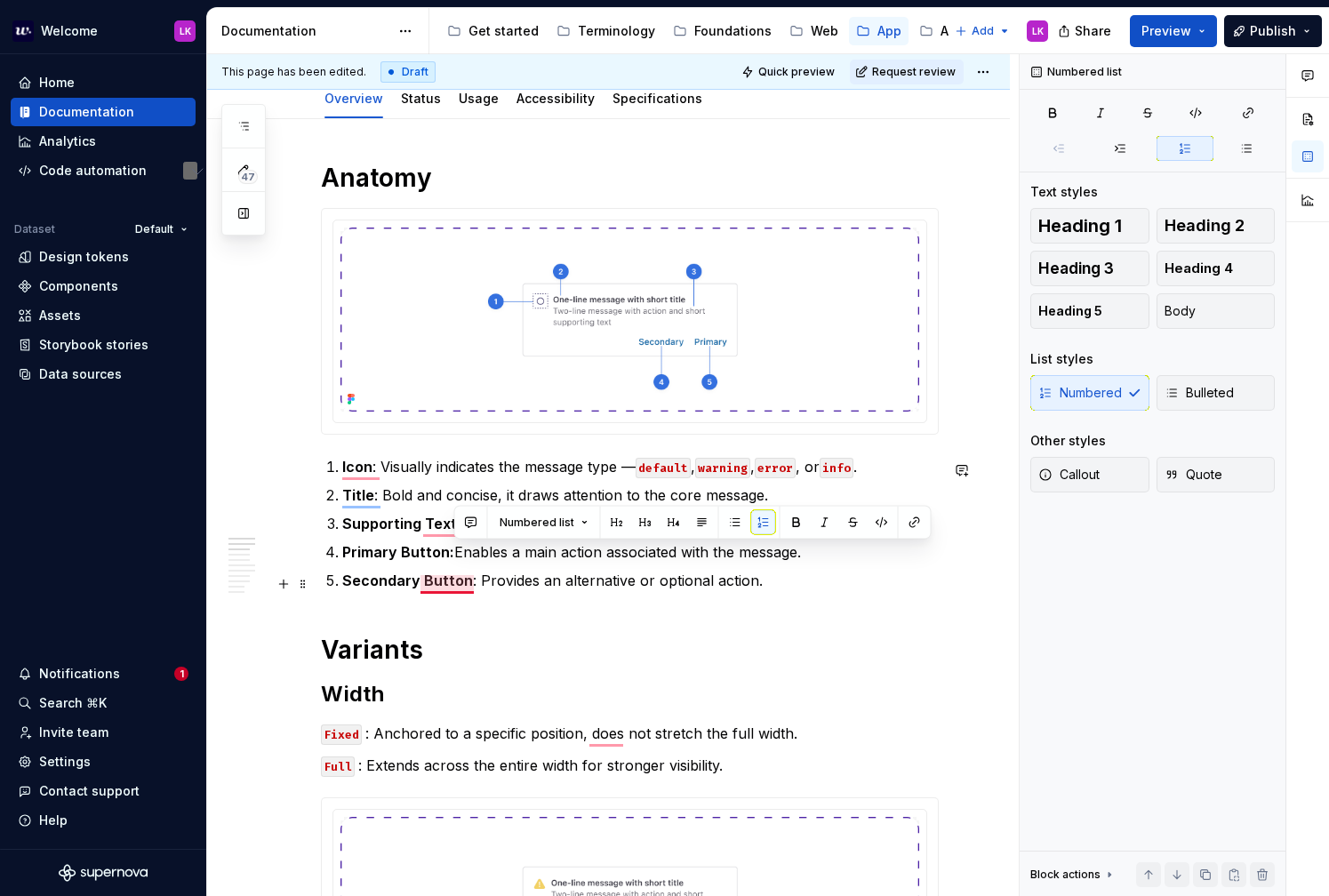
click at [440, 587] on strong "Secondary Button" at bounding box center [407, 581] width 130 height 18
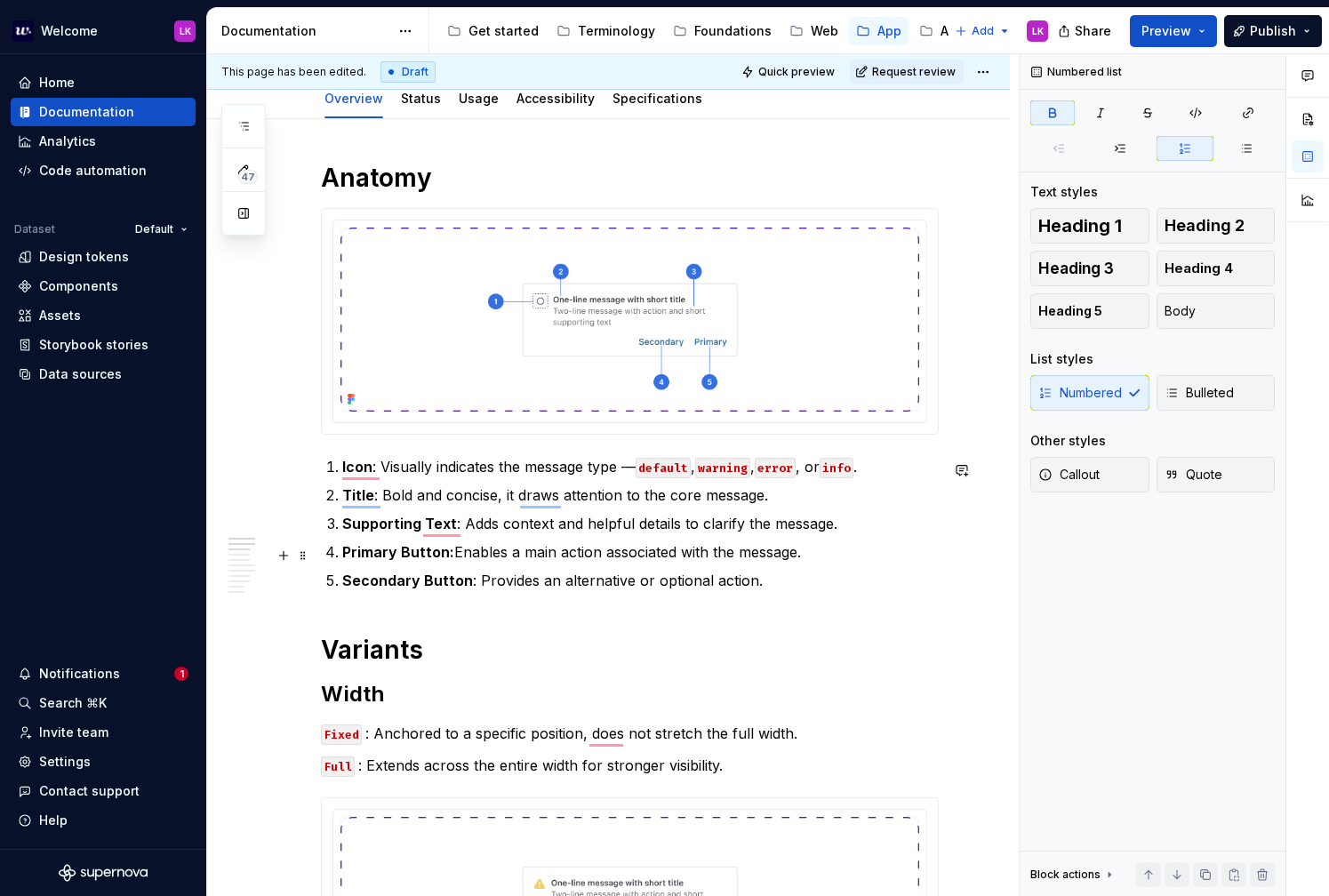
click at [424, 553] on strong "Primary Button:" at bounding box center [398, 552] width 112 height 18
click at [444, 533] on strong "Supporting Text" at bounding box center [400, 524] width 115 height 18
click at [364, 499] on strong "Title" at bounding box center [359, 495] width 32 height 18
click at [359, 472] on strong "Icon" at bounding box center [358, 466] width 31 height 18
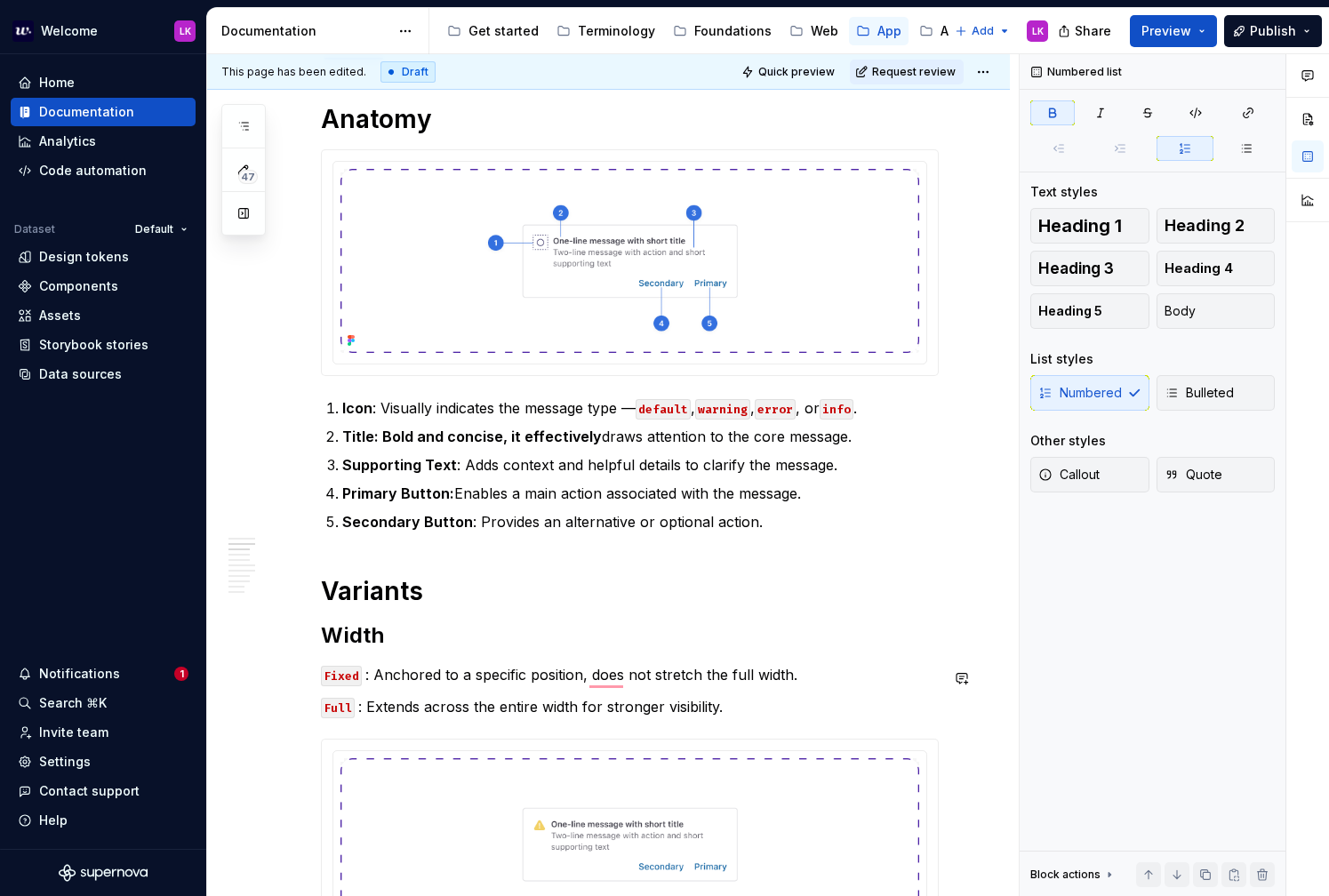
scroll to position [409, 0]
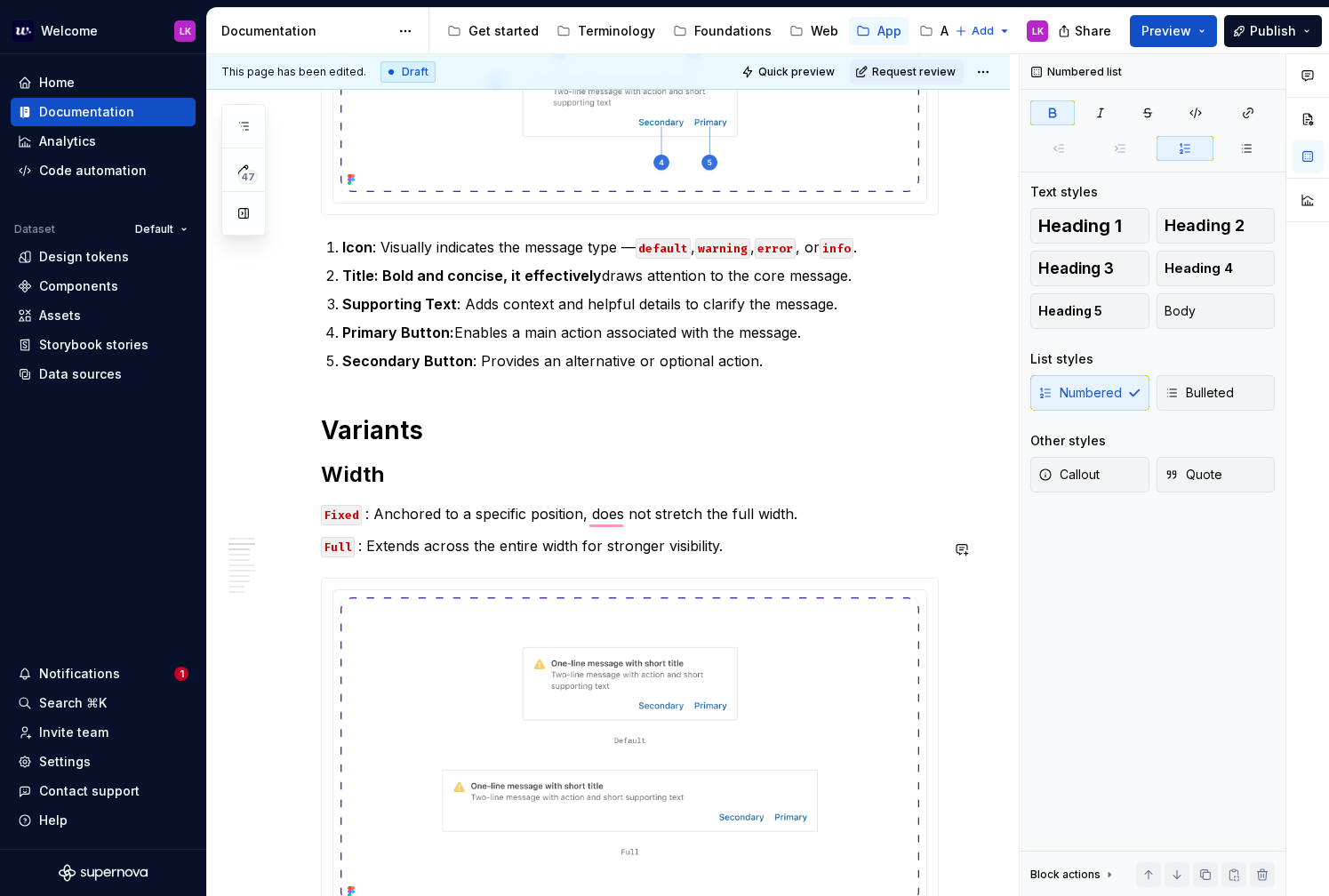
click at [346, 521] on code "Fixed" at bounding box center [341, 515] width 41 height 21
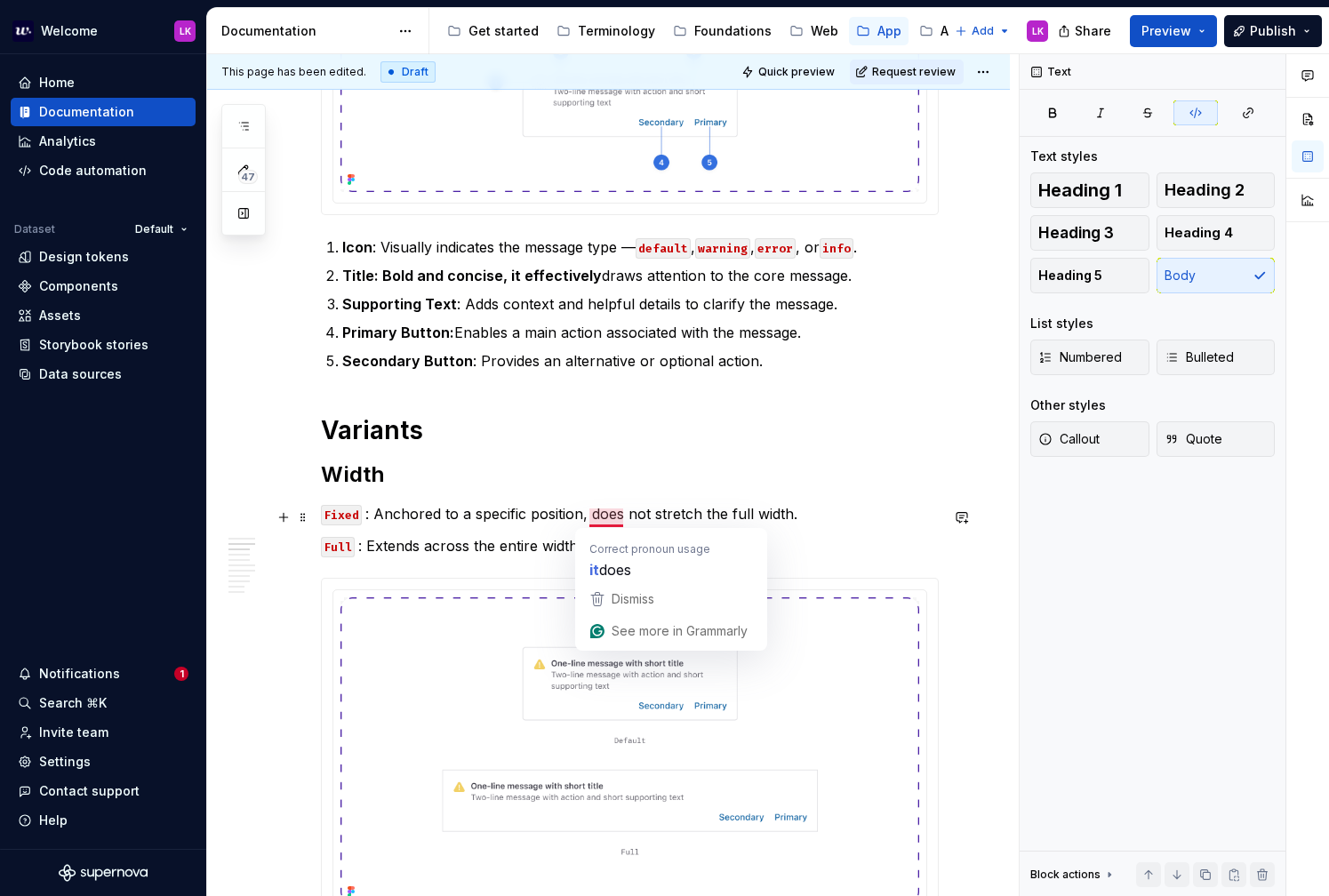
click at [606, 519] on p "Fixed : Anchored to a specific position, does not stretch the full width." at bounding box center [630, 514] width 618 height 22
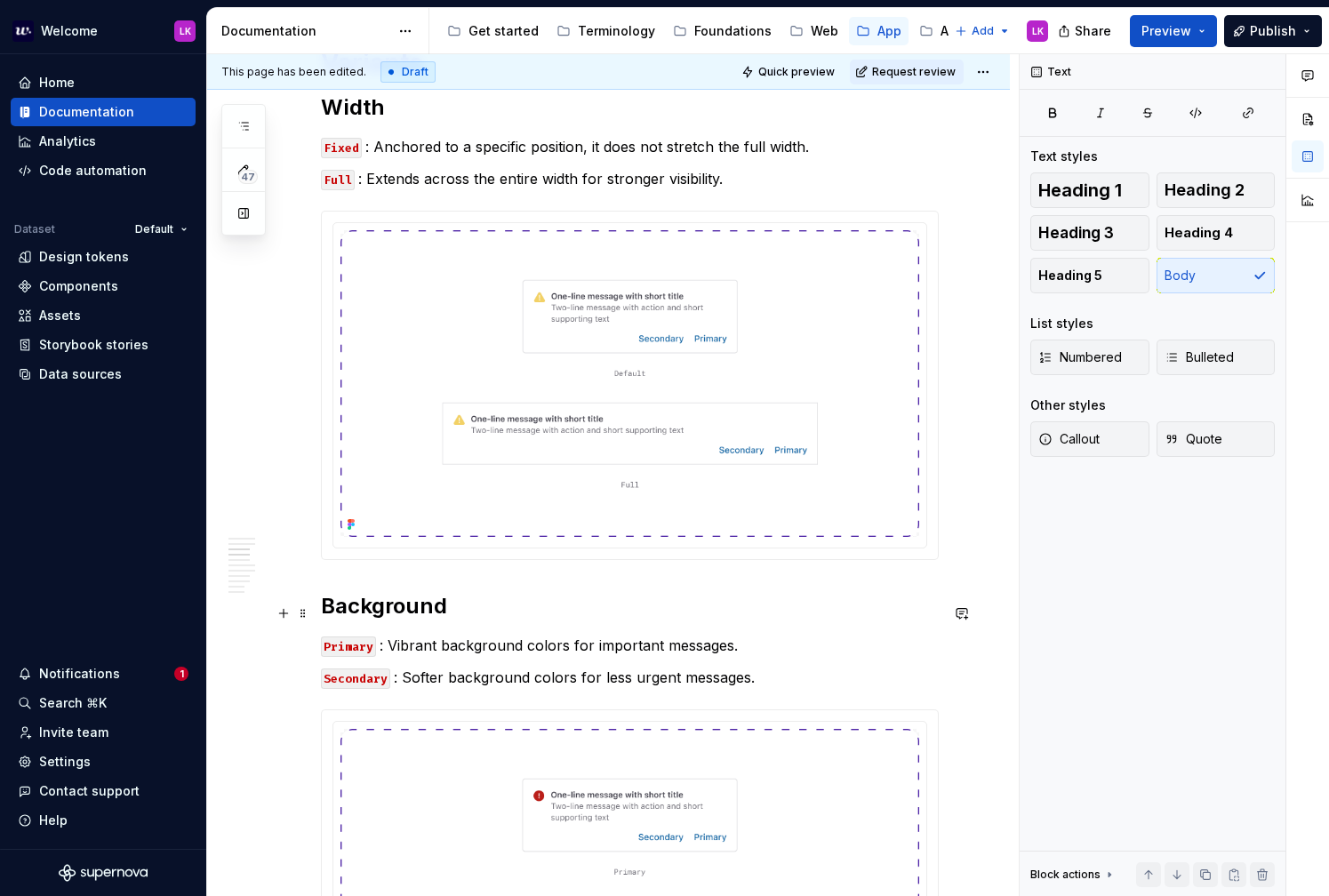
scroll to position [870, 0]
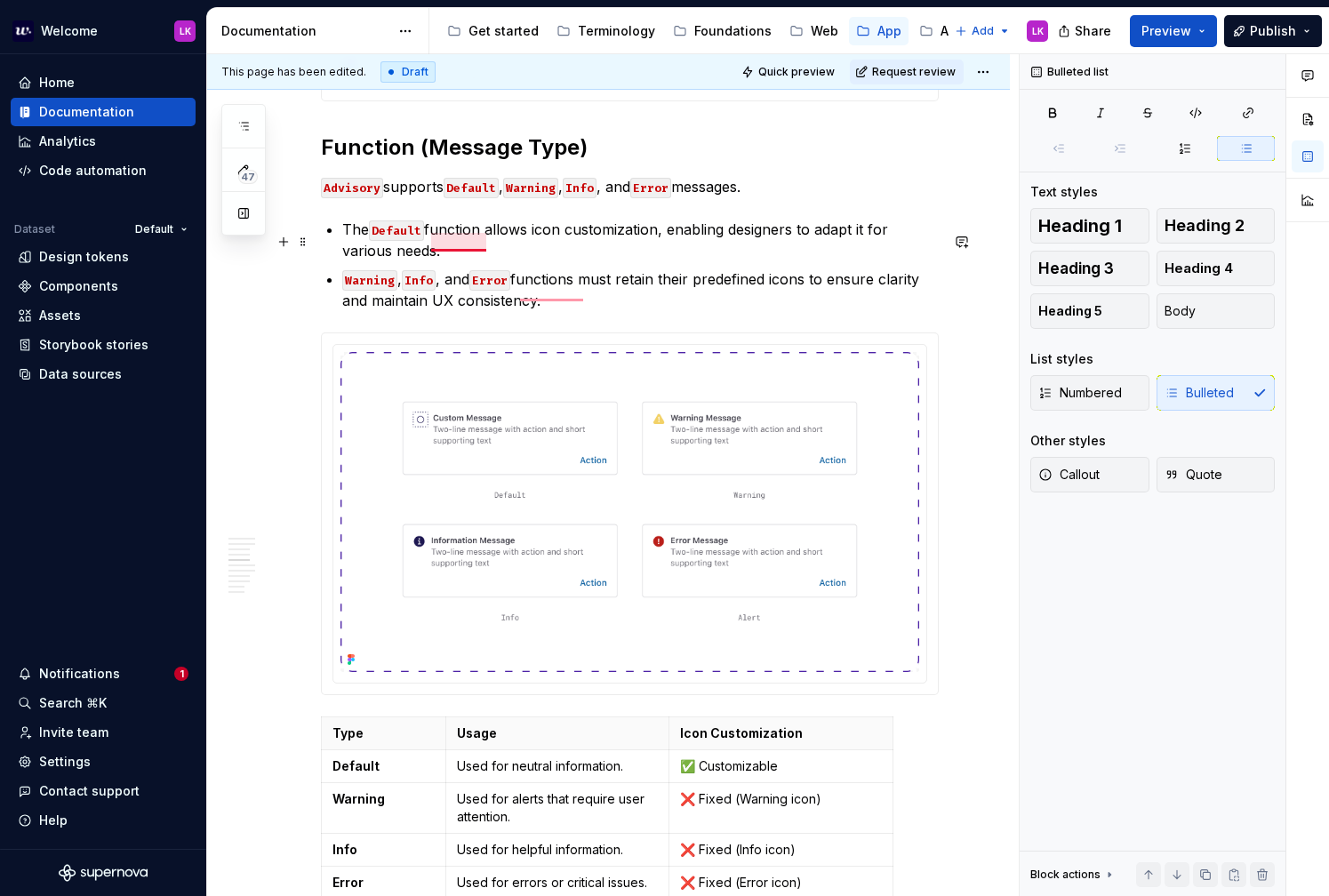
click at [455, 240] on p "The Default function allows icon customization, enabling designers to adapt it …" at bounding box center [641, 239] width 597 height 42
click at [363, 242] on p "The Default function allows icon customization, enabling designers to adapt it …" at bounding box center [641, 239] width 597 height 42
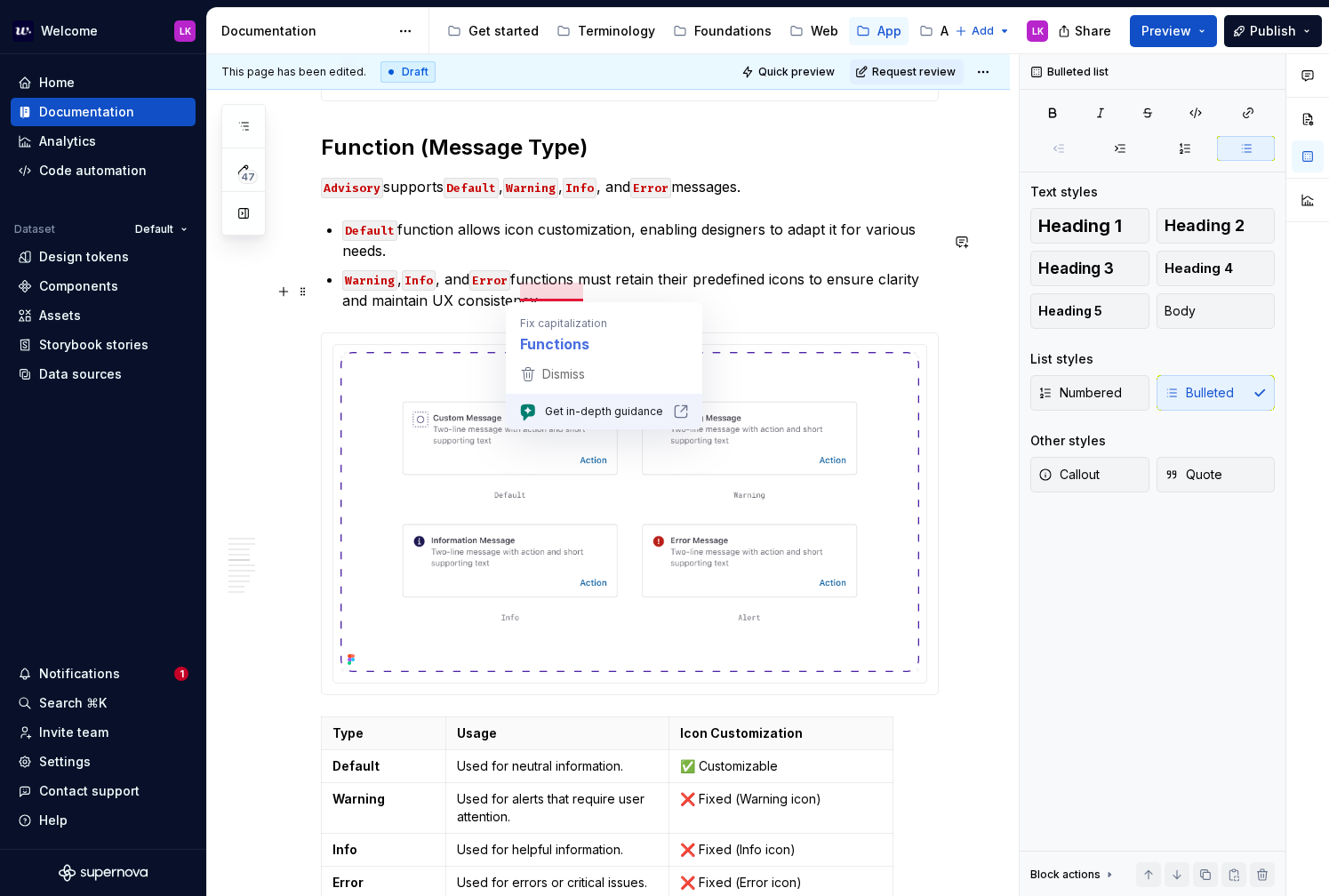
click at [545, 289] on p "Warning , Info , and Error functions must retain their predefined icons to ensu…" at bounding box center [641, 289] width 597 height 42
click at [545, 298] on p "Warning , Info , and Error functions must retain their predefined icons to ensu…" at bounding box center [641, 289] width 597 height 42
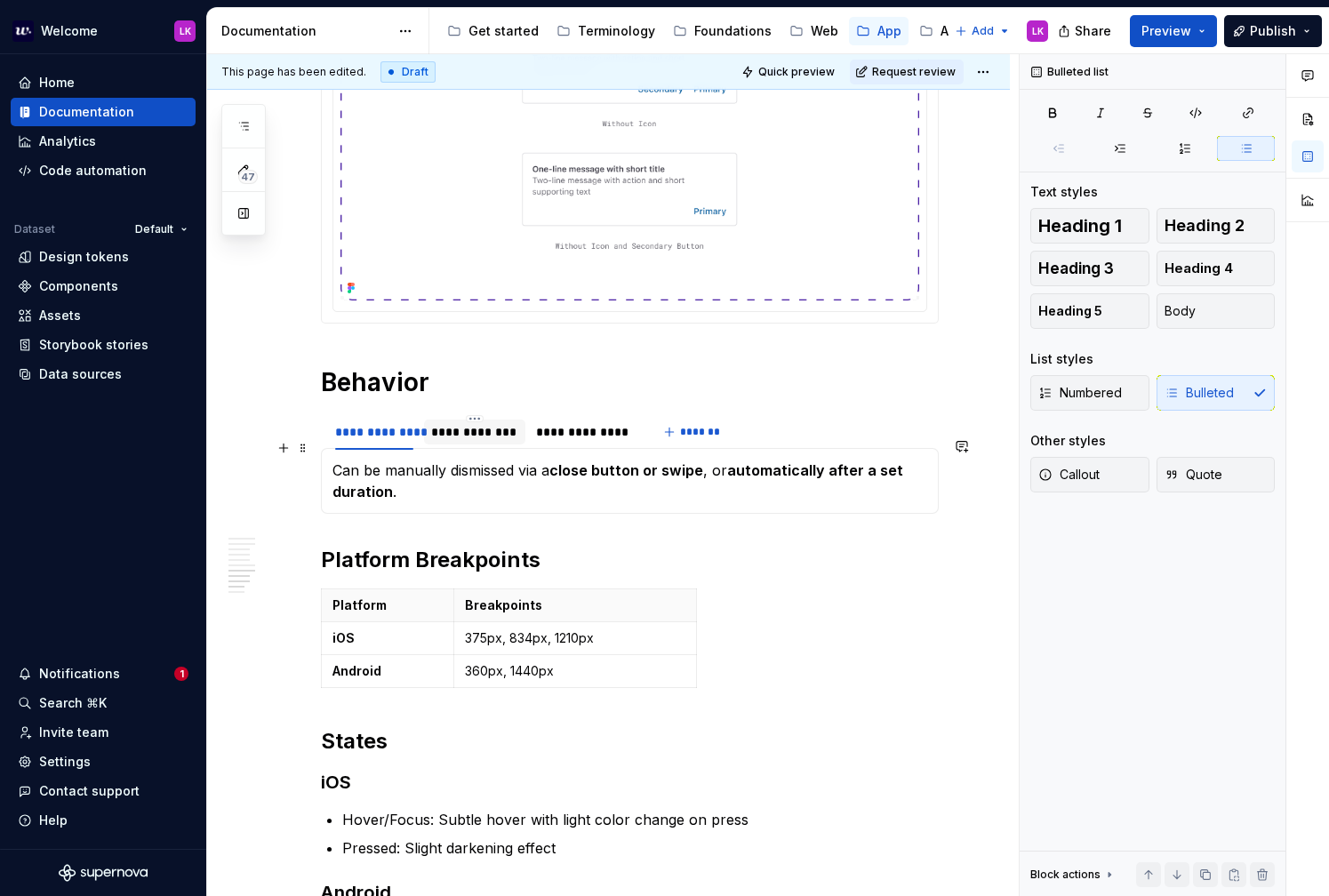
click at [481, 441] on div "**********" at bounding box center [475, 432] width 88 height 18
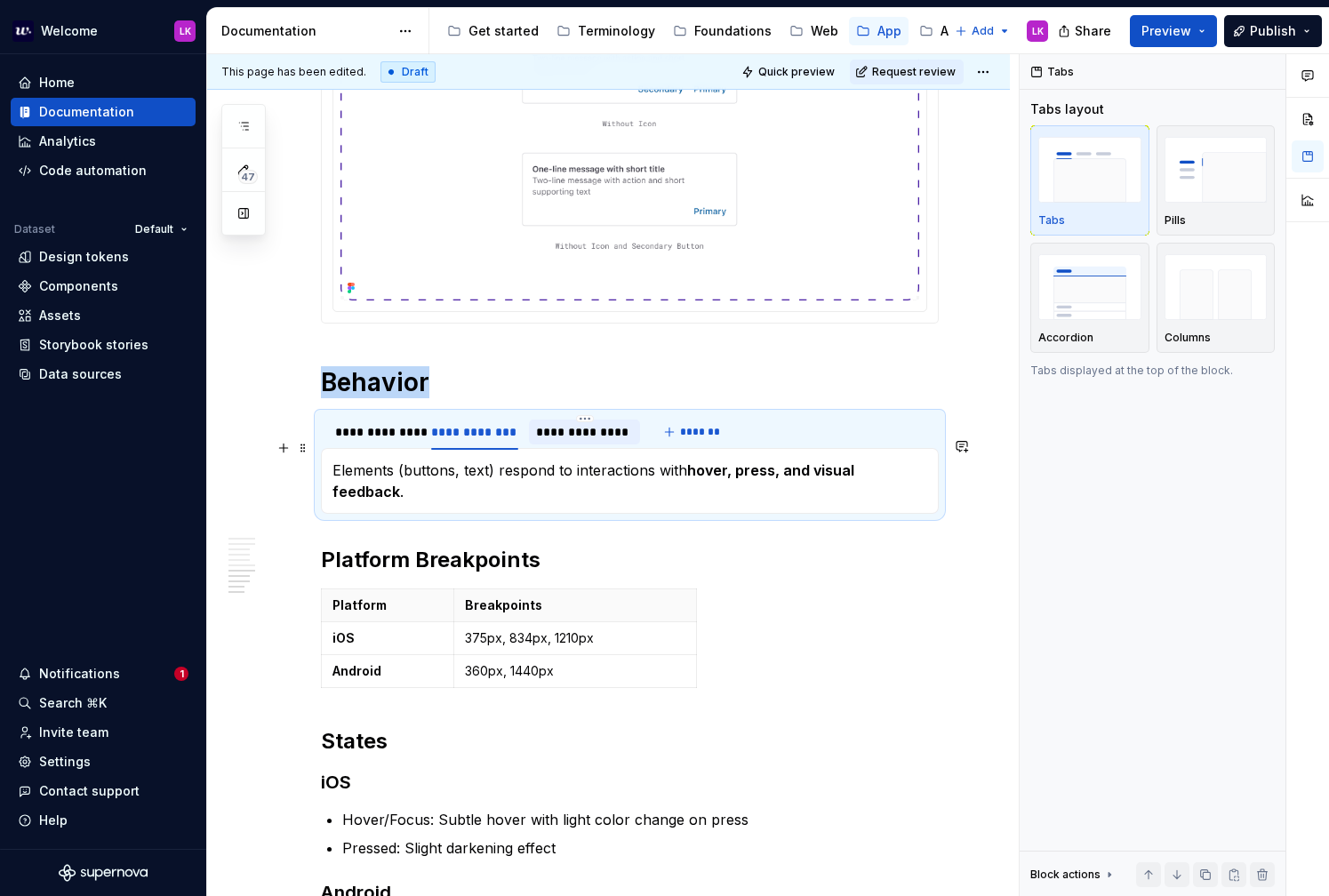
click at [553, 448] on div "To enrich screen reader interactions, please activate Accessibility in Grammarl…" at bounding box center [585, 448] width 111 height 2
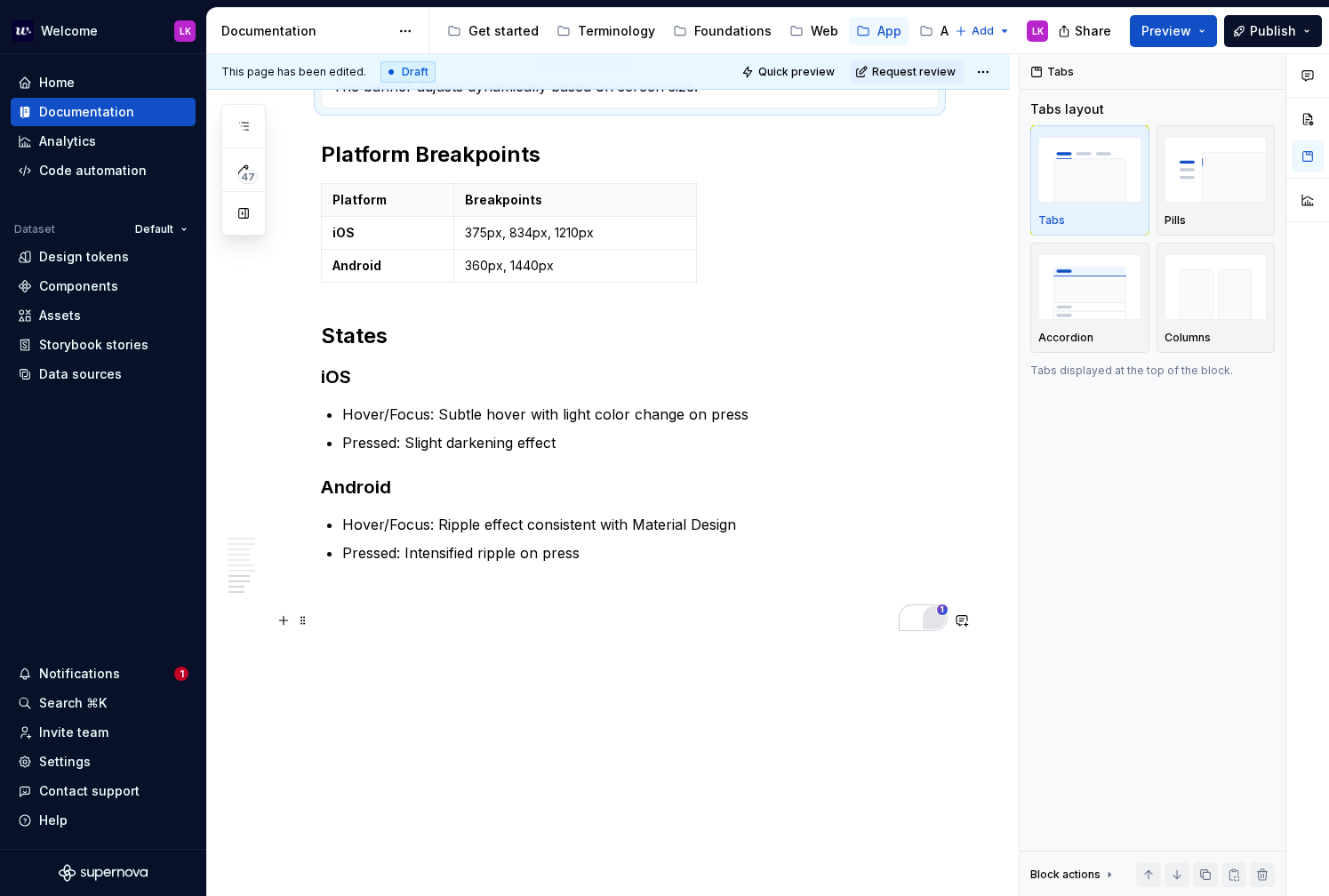
click at [928, 595] on html "Welcome LK Home Documentation Analytics Code automation Dataset Default Design …" at bounding box center [664, 448] width 1329 height 896
click at [937, 594] on div "1" at bounding box center [935, 594] width 20 height 20
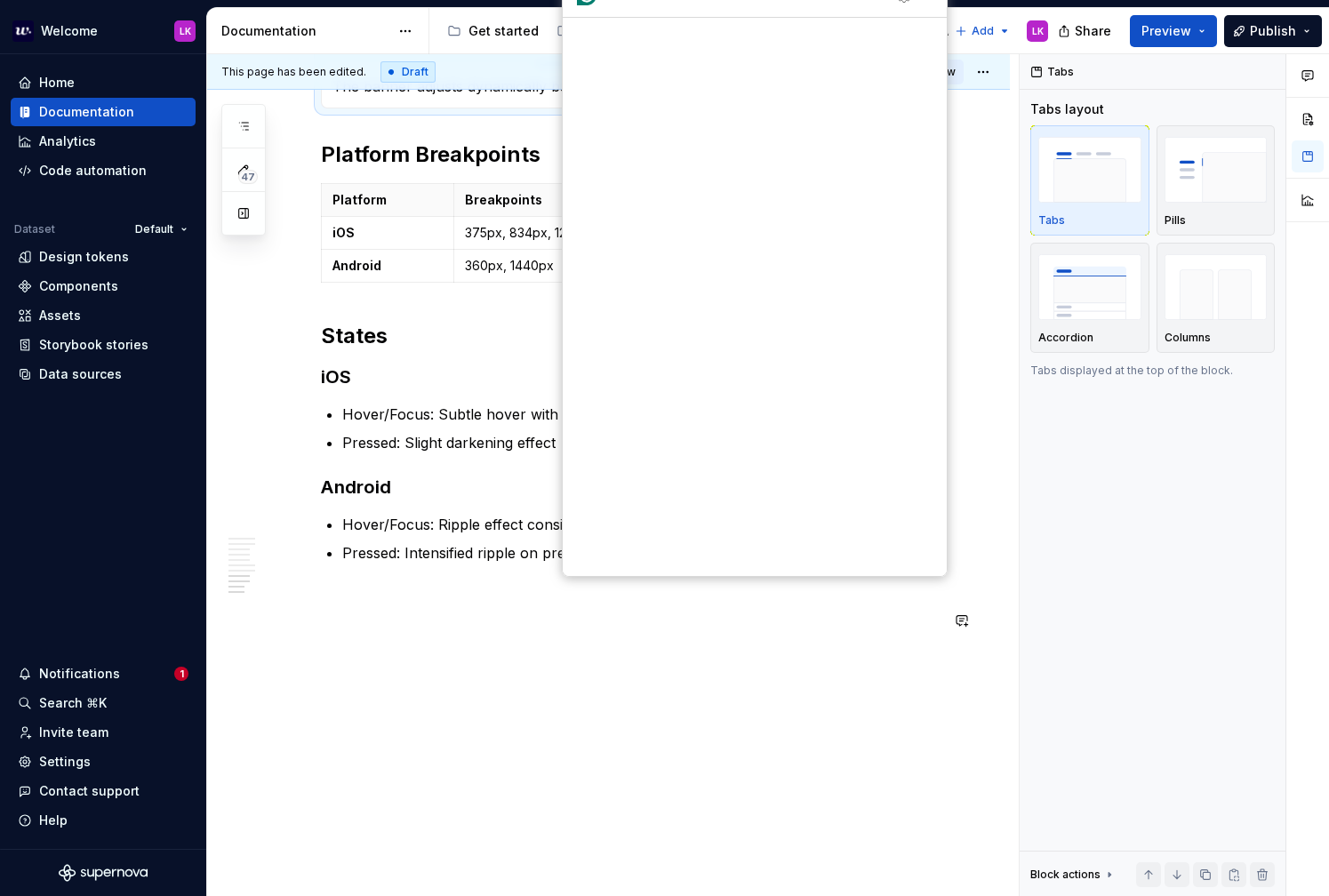
click at [627, 711] on button "Accept" at bounding box center [607, 725] width 61 height 29
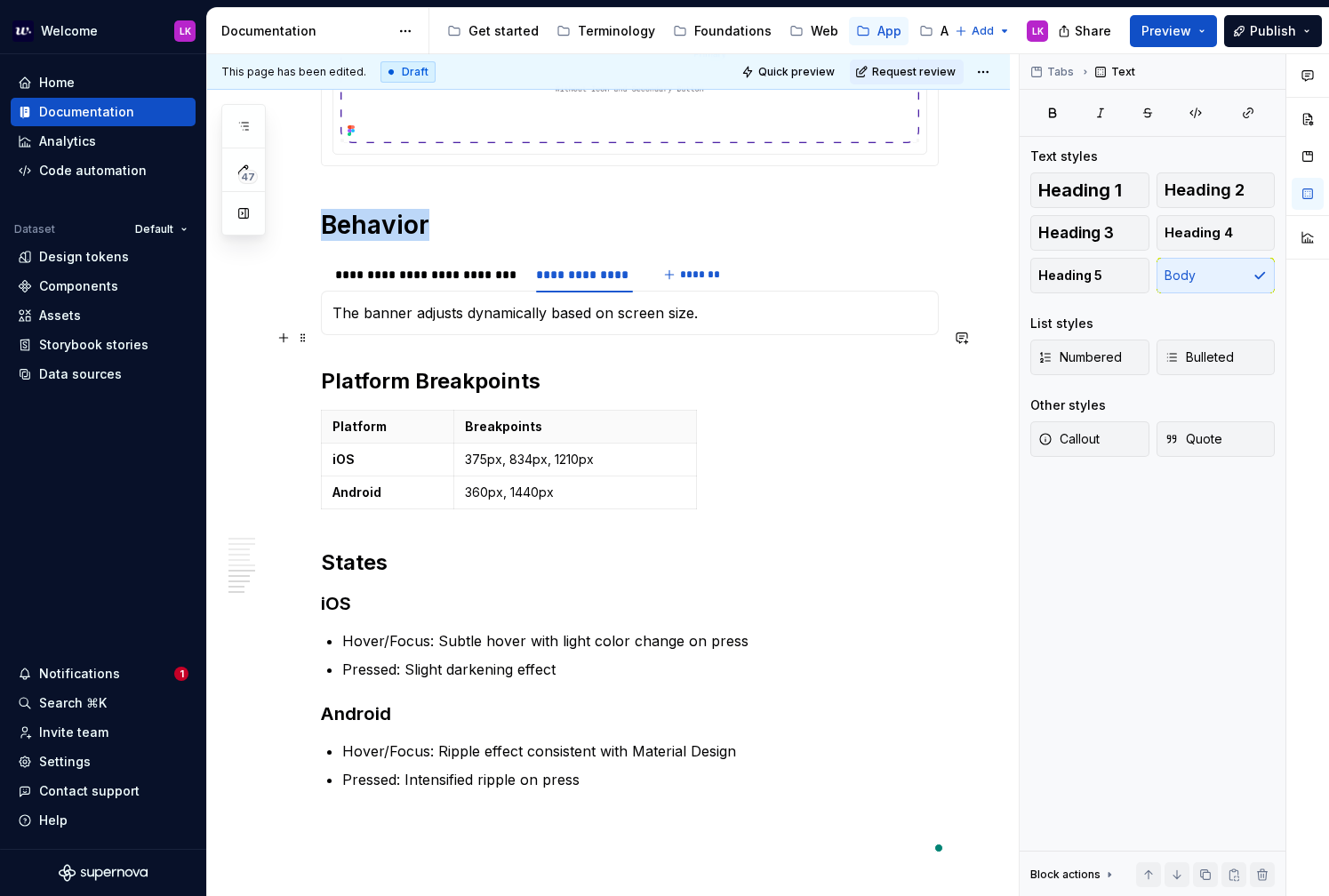
click at [494, 324] on p "The banner adjusts dynamically based on screen size." at bounding box center [630, 313] width 595 height 22
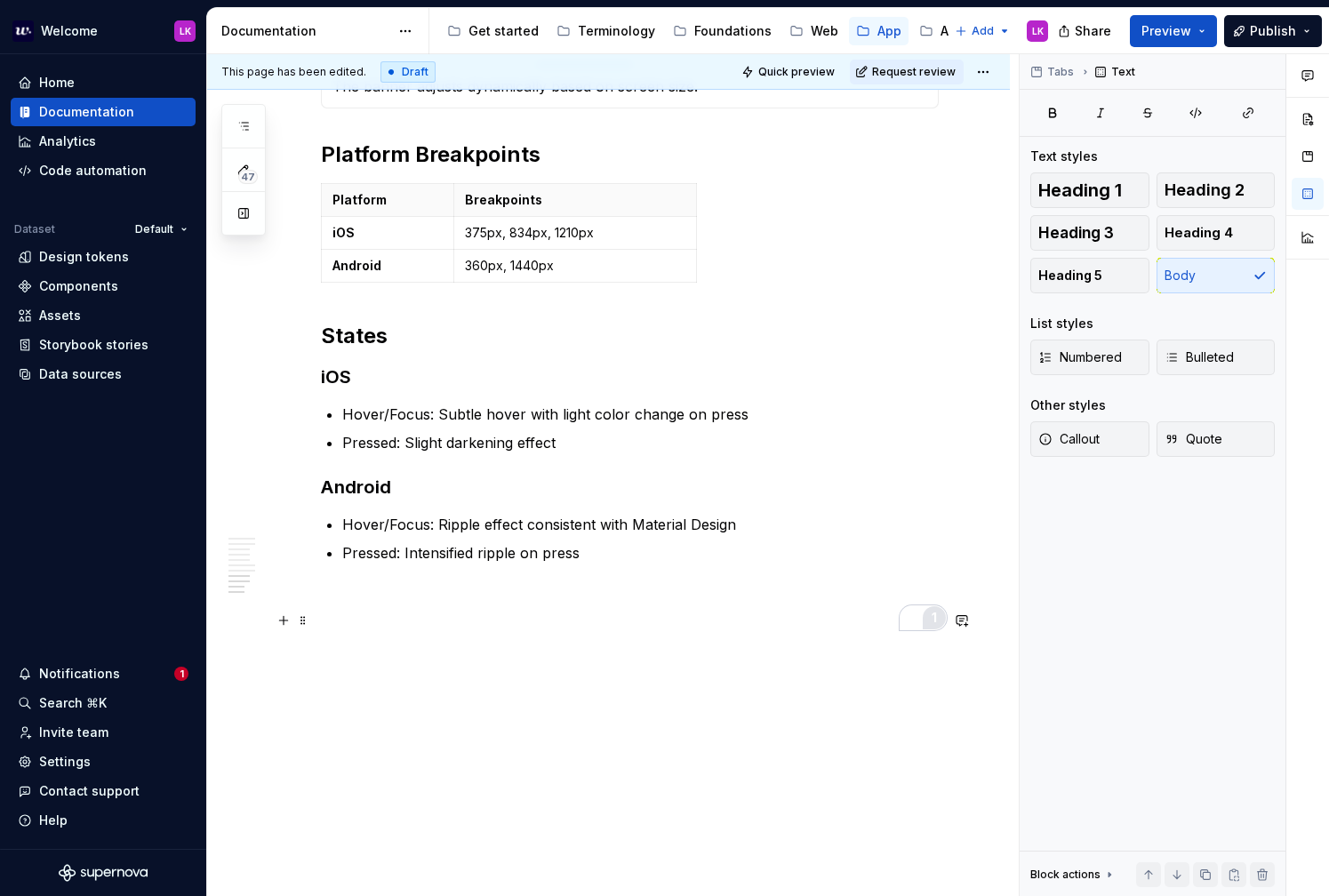
click at [943, 608] on div "1" at bounding box center [935, 618] width 20 height 20
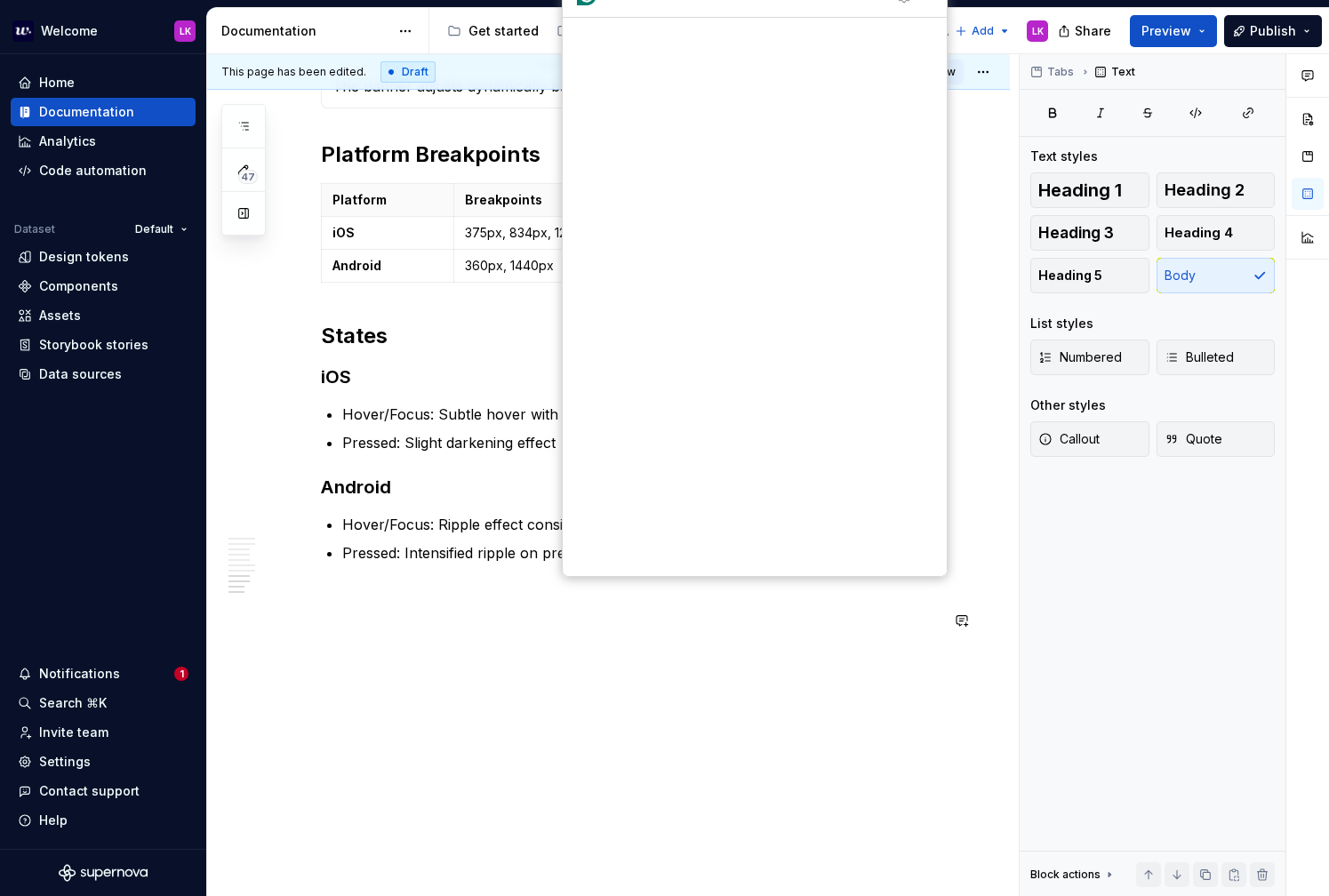
click at [616, 714] on span "Accept" at bounding box center [607, 724] width 47 height 20
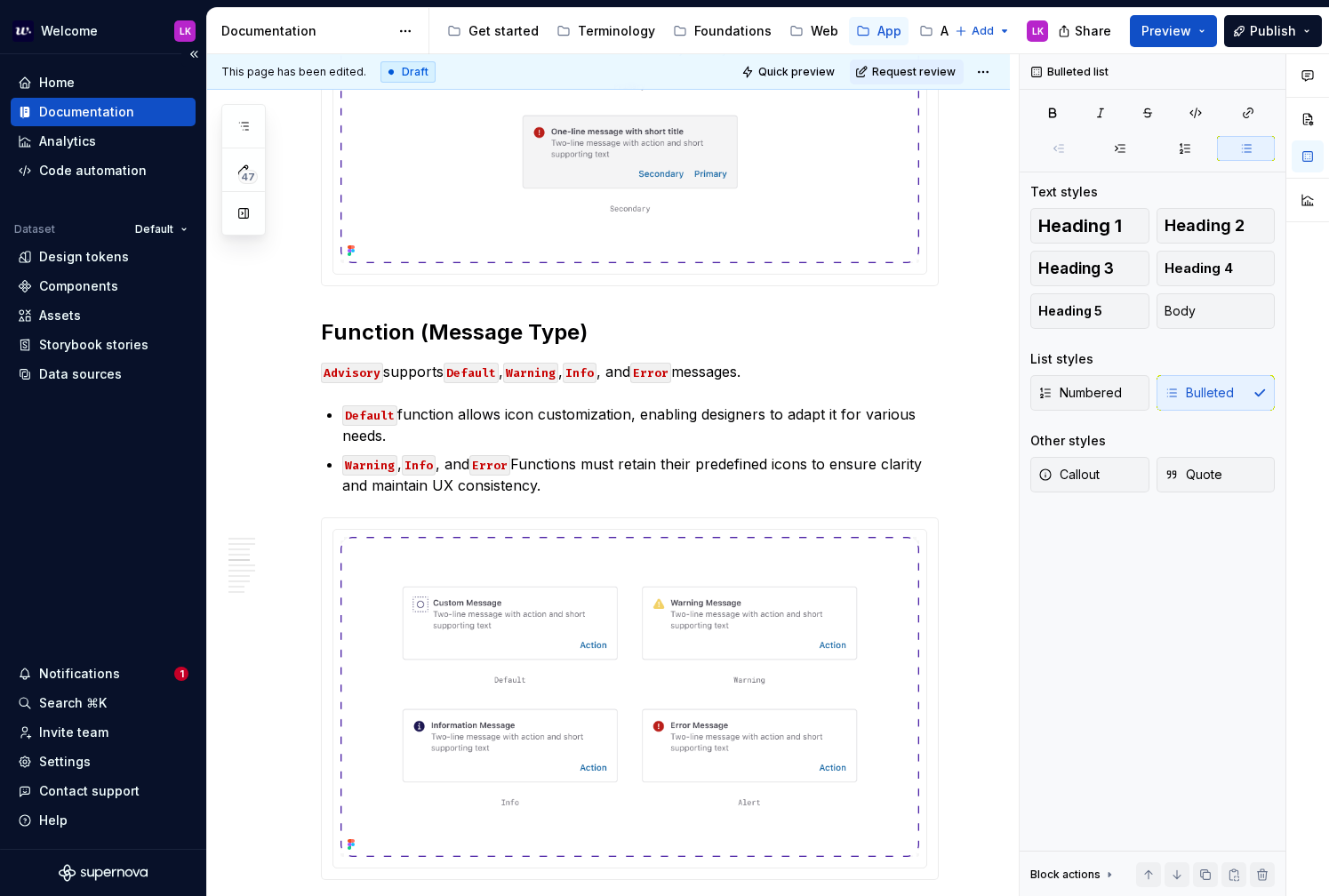
type textarea "*"
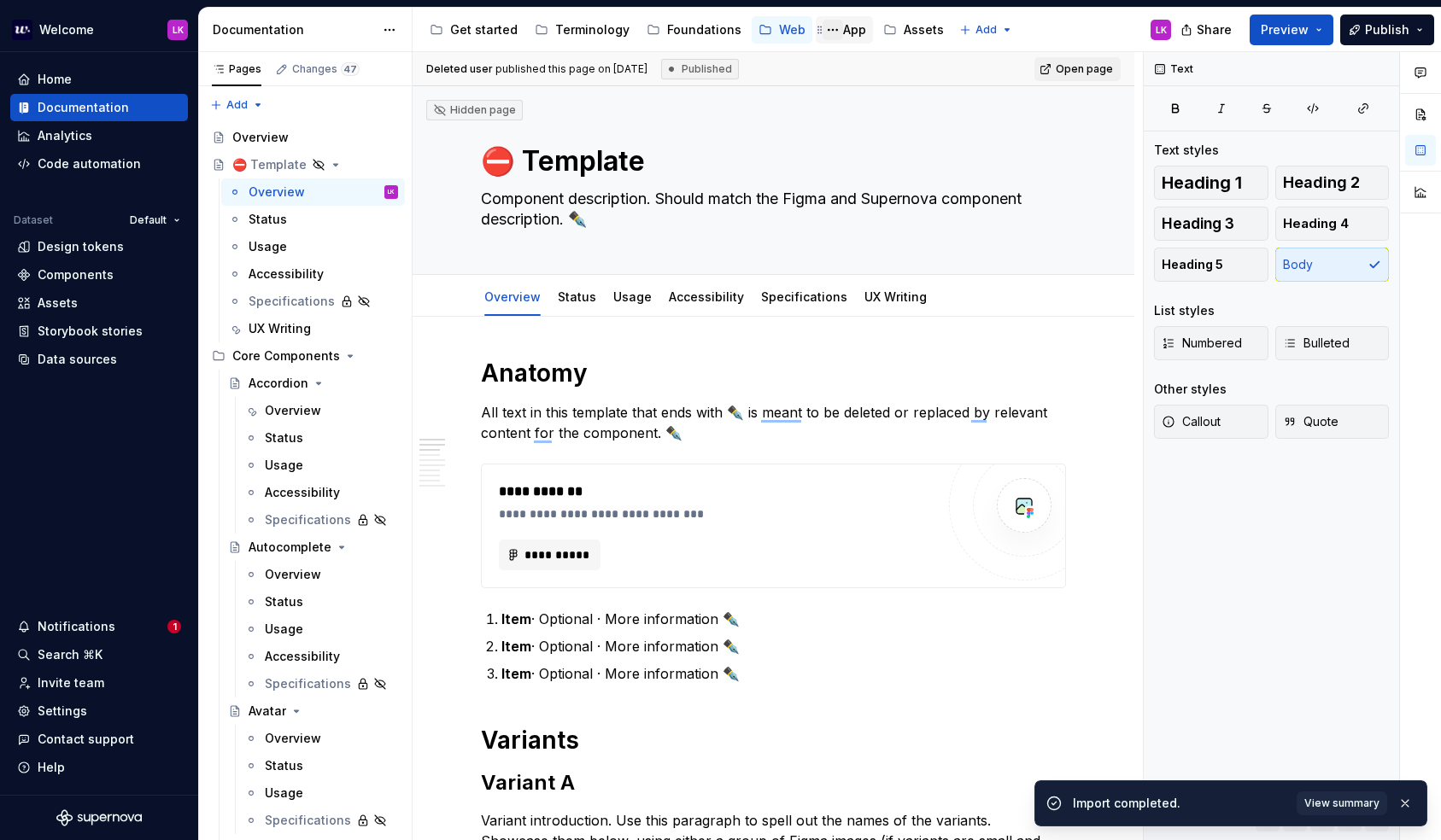
click at [826, 26] on button "Page tree" at bounding box center [833, 30] width 21 height 21
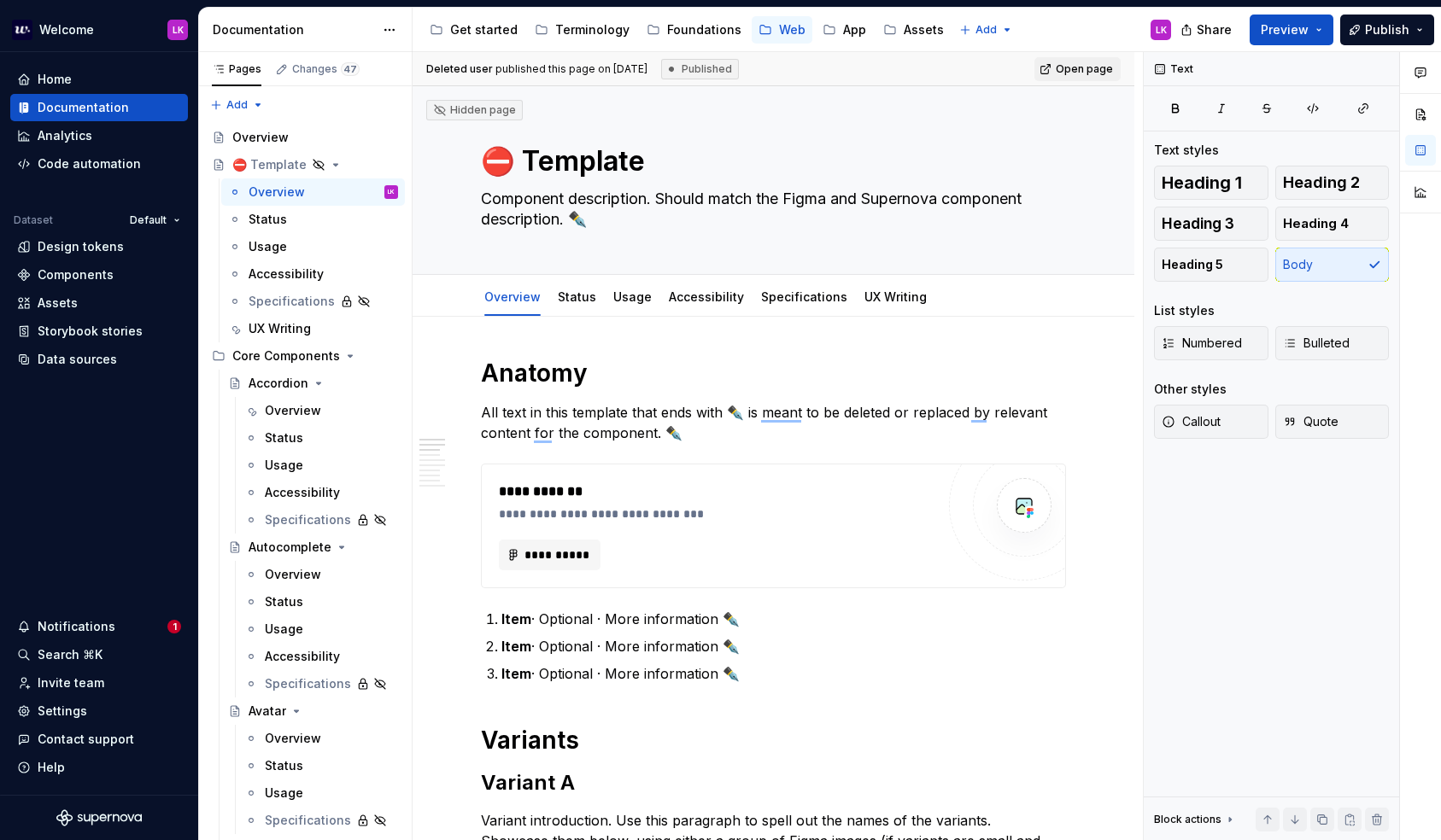
click at [868, 18] on html "Welcome LK Home Documentation Analytics Code automation Dataset Default Design …" at bounding box center [720, 420] width 1441 height 840
click at [831, 26] on button "Page tree" at bounding box center [833, 30] width 21 height 21
click at [841, 25] on html "Welcome LK Home Documentation Analytics Code automation Dataset Default Design …" at bounding box center [720, 420] width 1441 height 840
click at [843, 29] on div "App" at bounding box center [854, 30] width 23 height 17
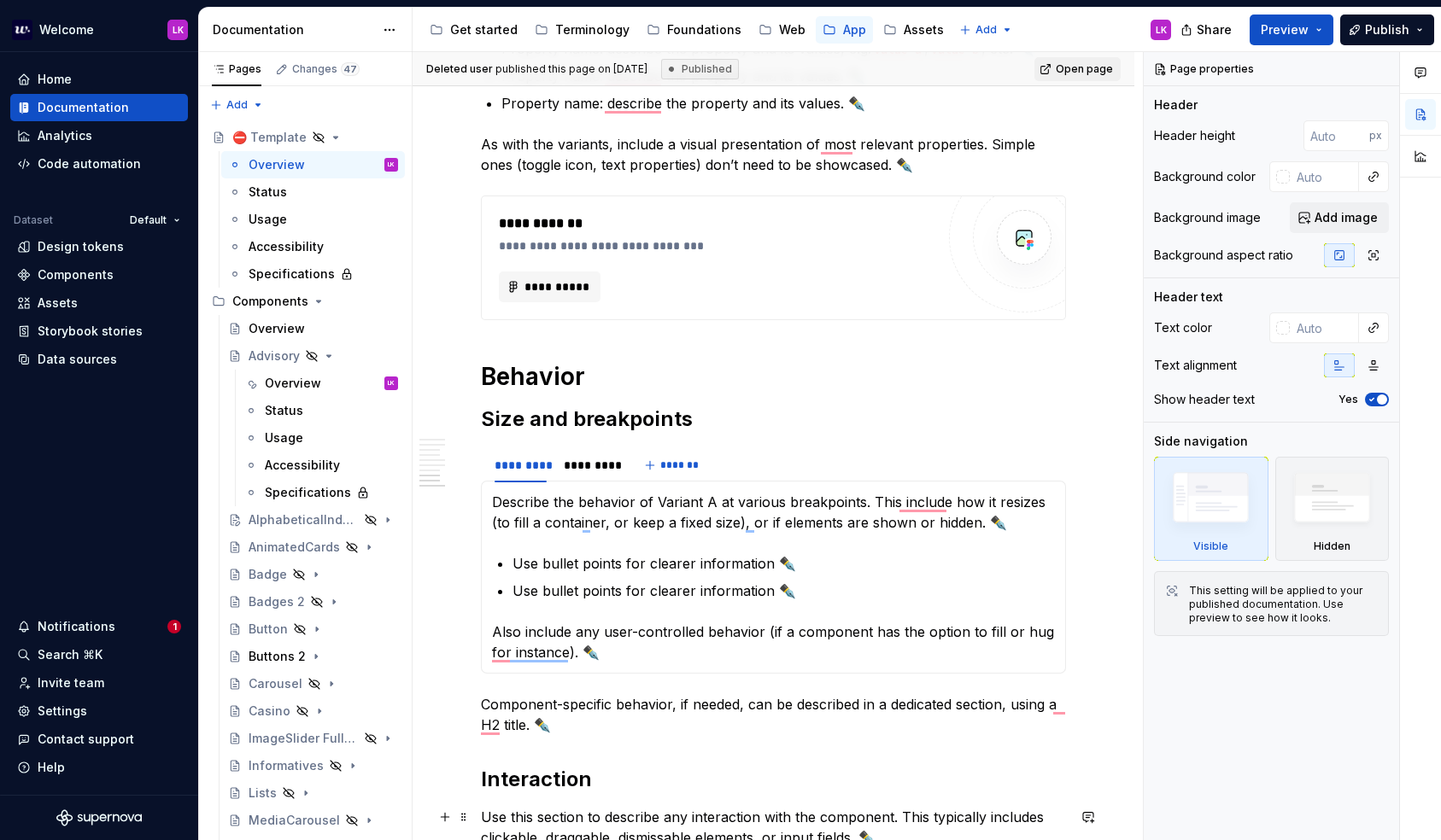
scroll to position [1606, 0]
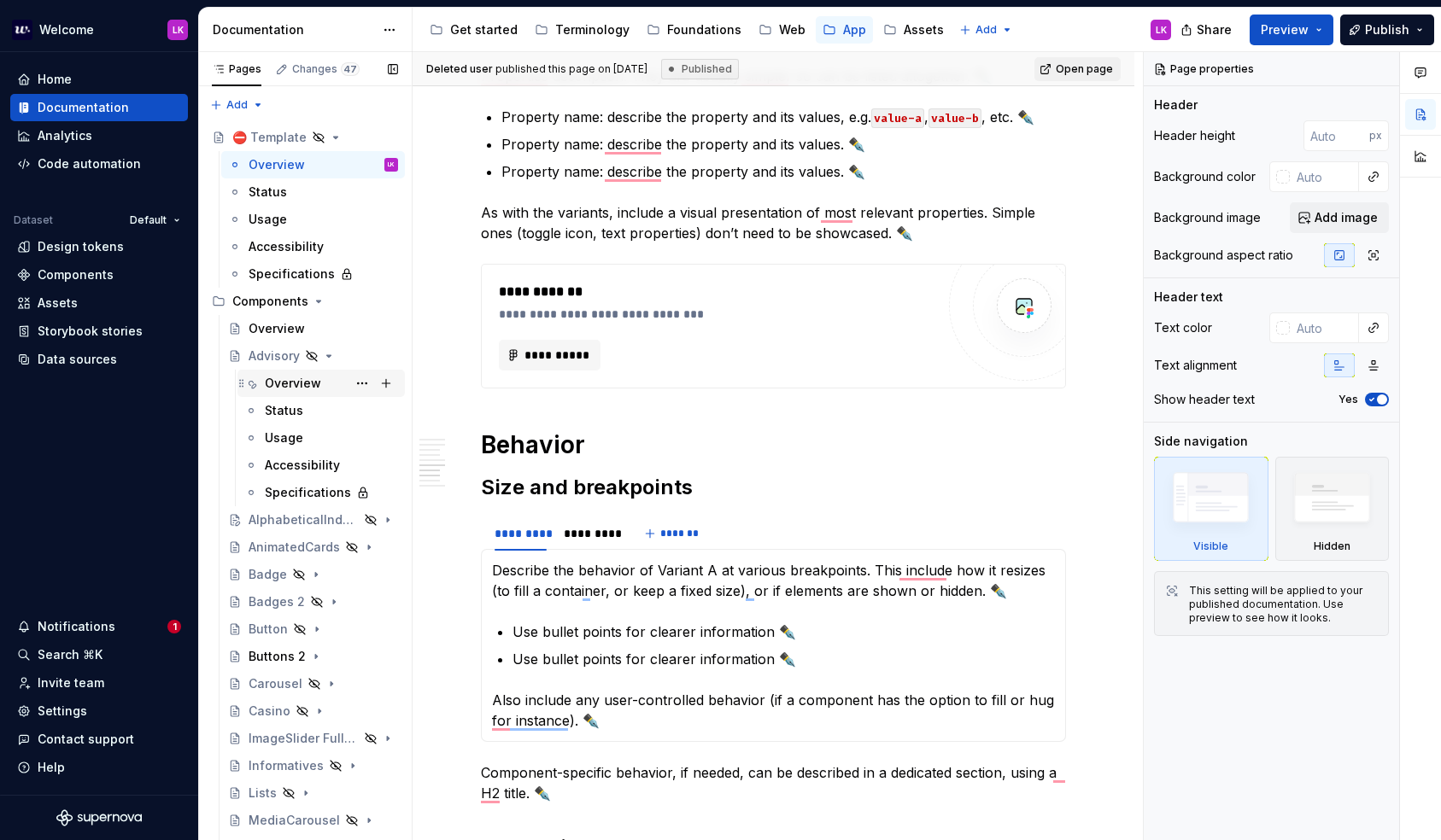
click at [323, 391] on div "Overview LK" at bounding box center [332, 383] width 133 height 24
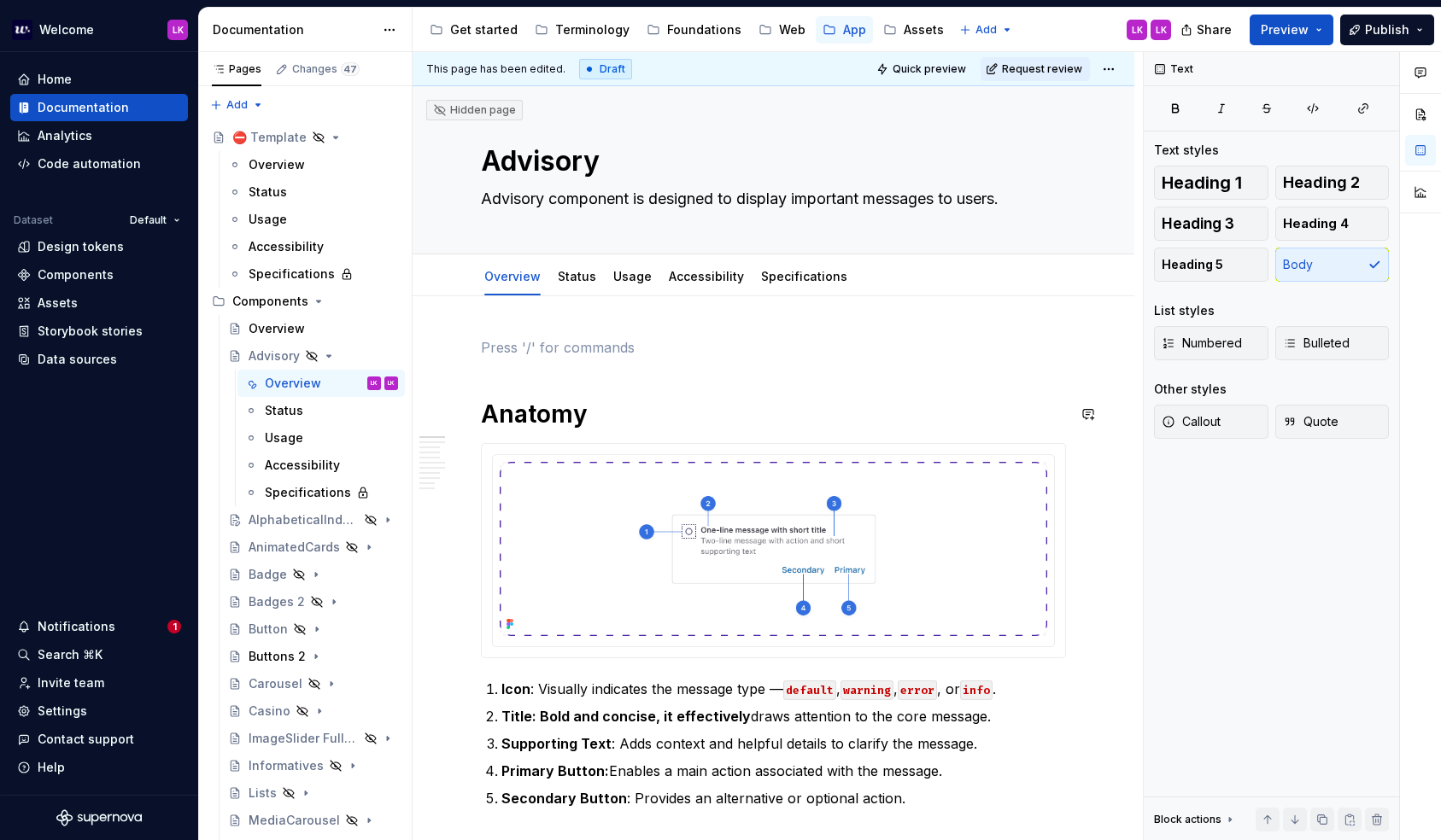
scroll to position [3166, 0]
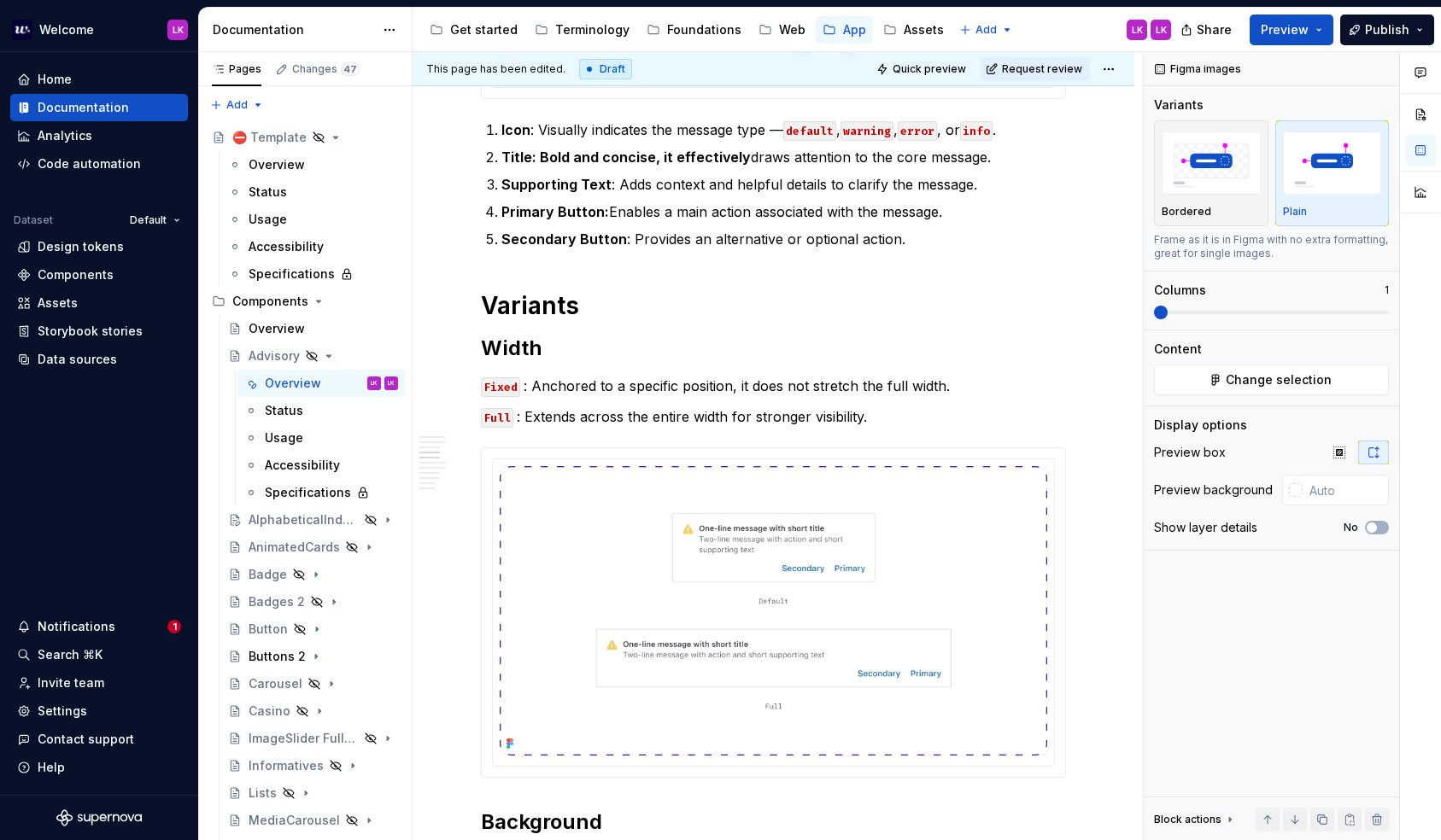
scroll to position [0, 0]
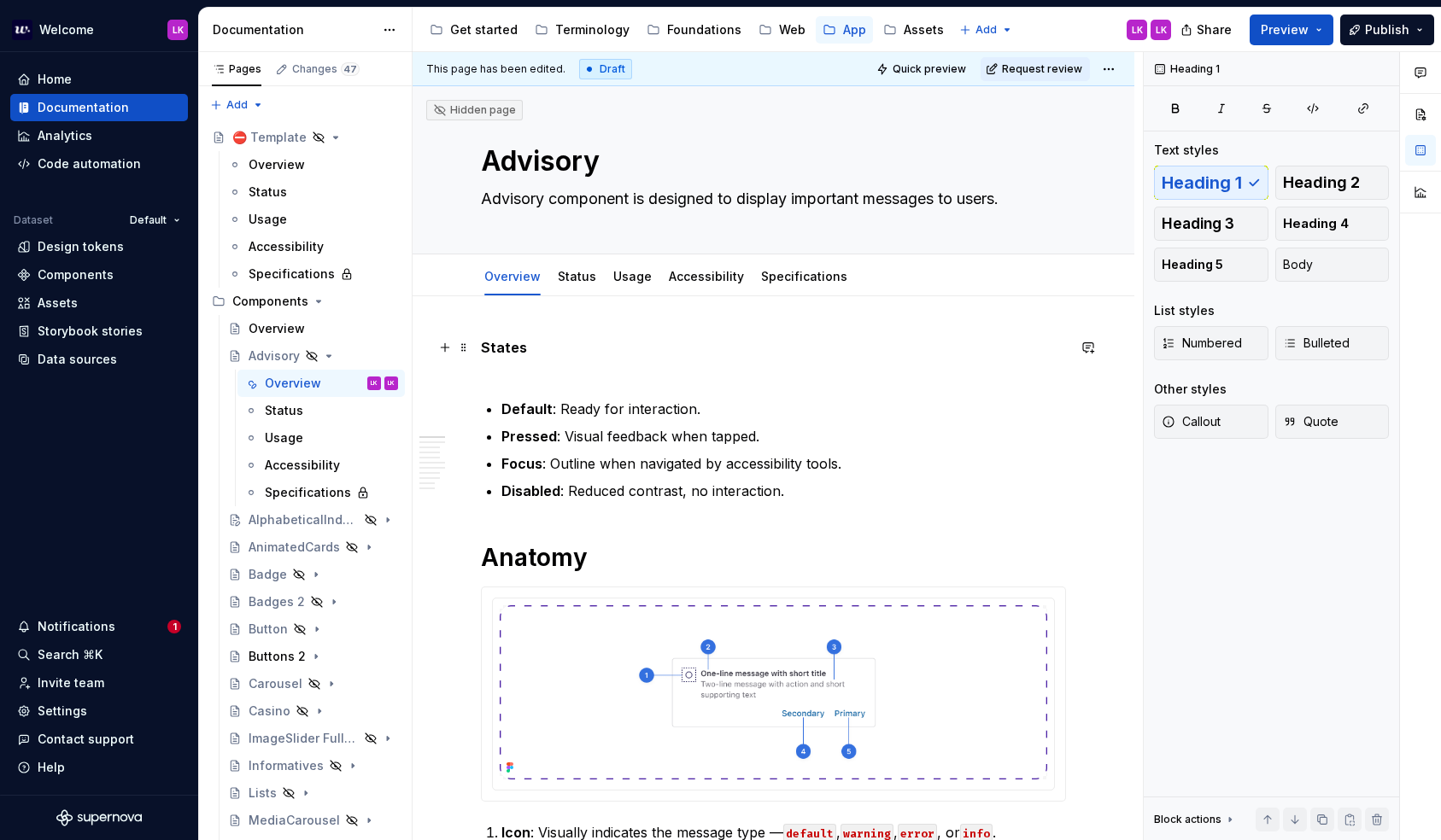
click at [541, 374] on p "States" at bounding box center [774, 357] width 585 height 41
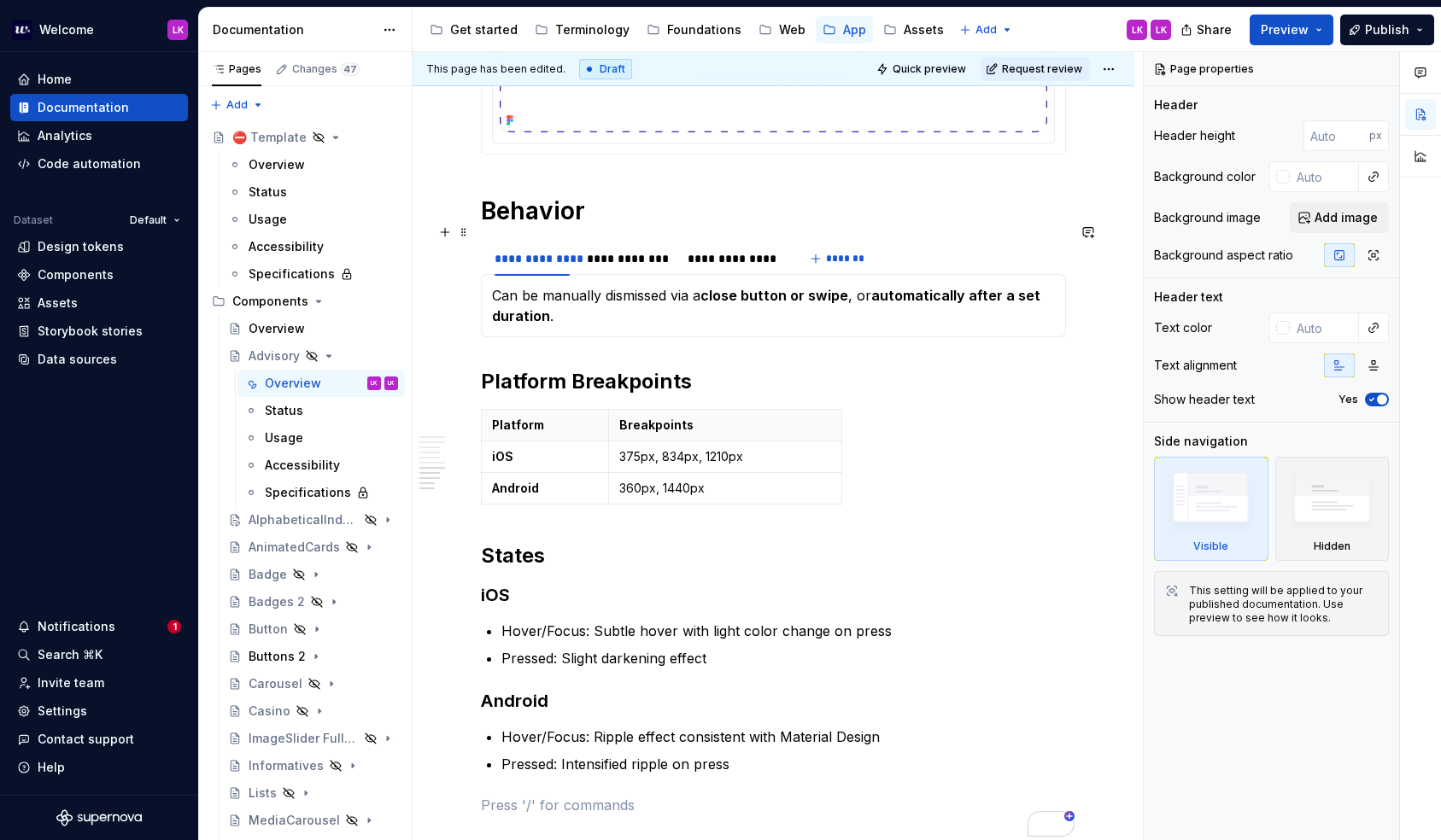
click at [599, 226] on h1 "Behavior" at bounding box center [774, 212] width 585 height 31
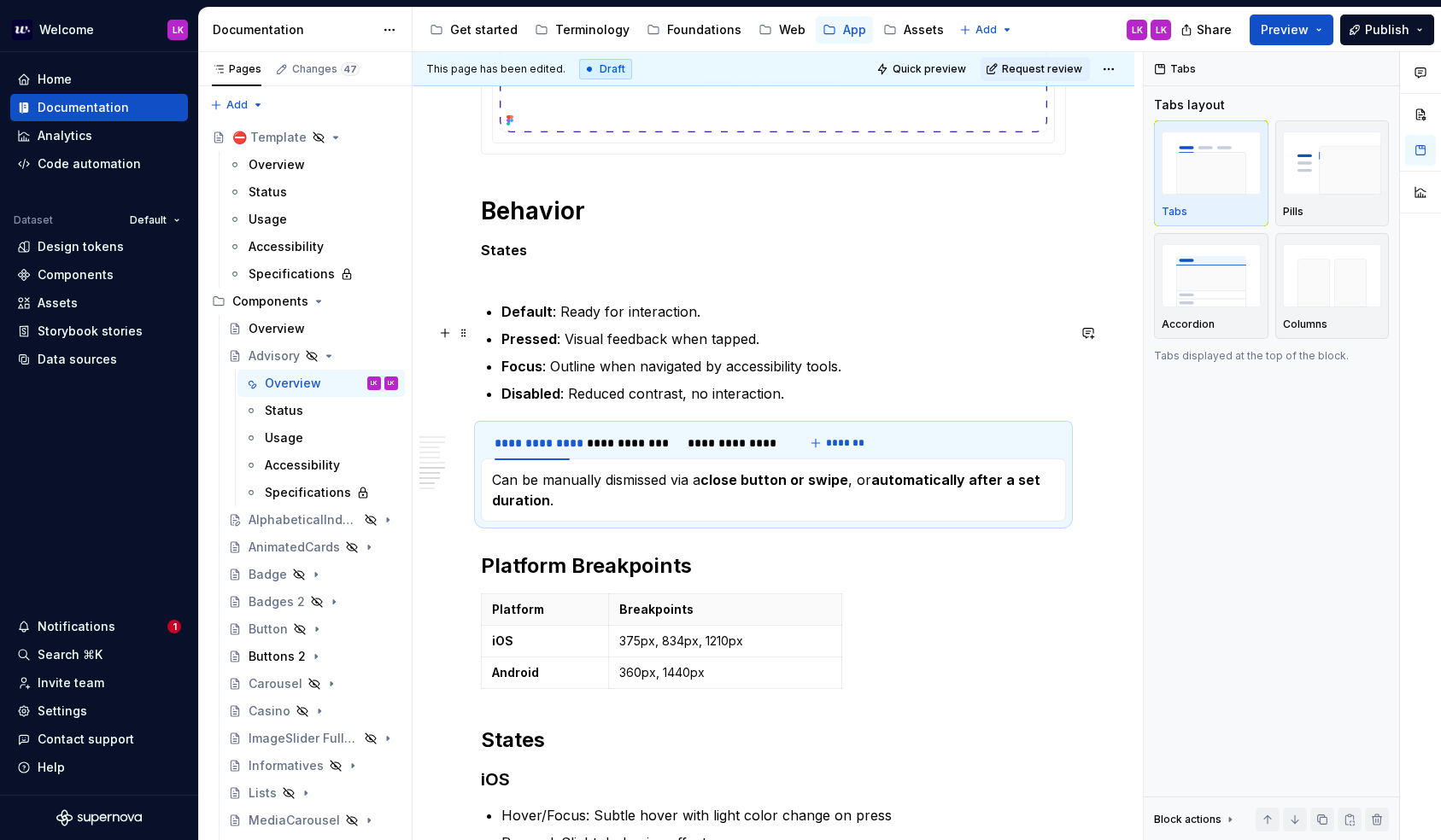
click at [509, 320] on strong "Default" at bounding box center [527, 312] width 51 height 17
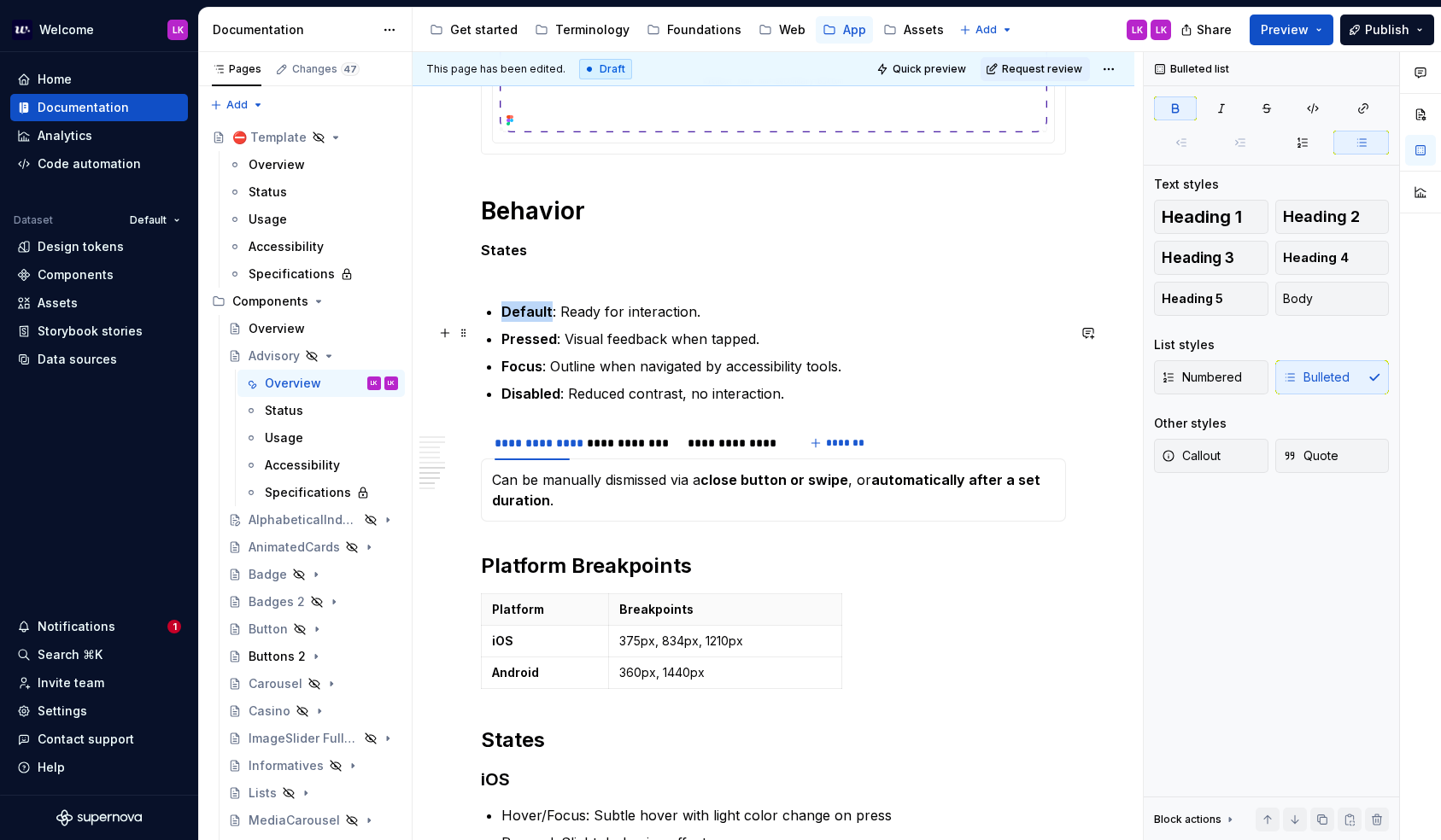
click at [517, 320] on strong "Default" at bounding box center [527, 312] width 51 height 17
click at [667, 226] on h1 "Behavior" at bounding box center [774, 212] width 585 height 31
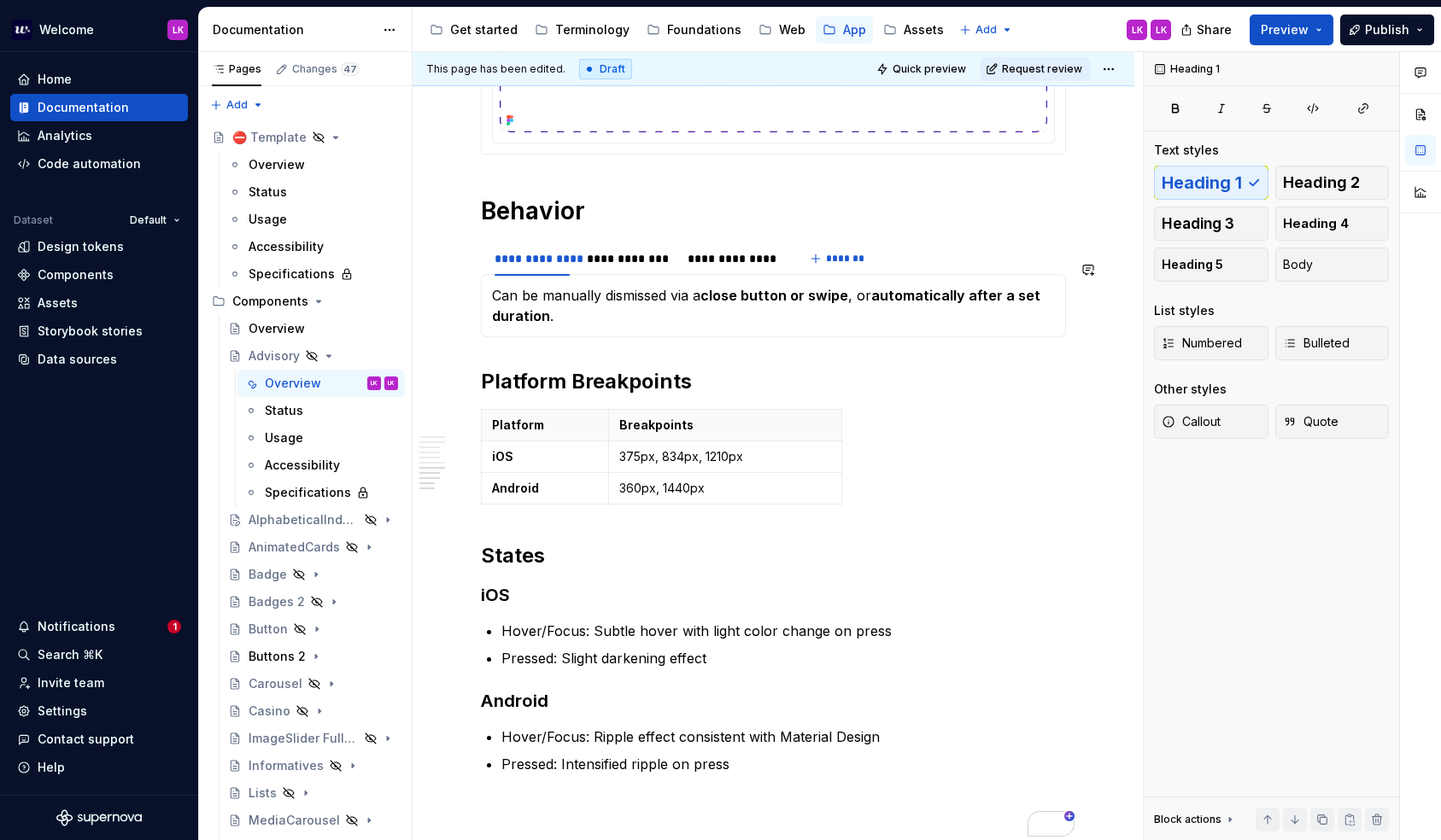
drag, startPoint x: 565, startPoint y: 357, endPoint x: 558, endPoint y: 375, distance: 19.3
click at [726, 395] on h2 "Platform Breakpoints" at bounding box center [774, 382] width 585 height 28
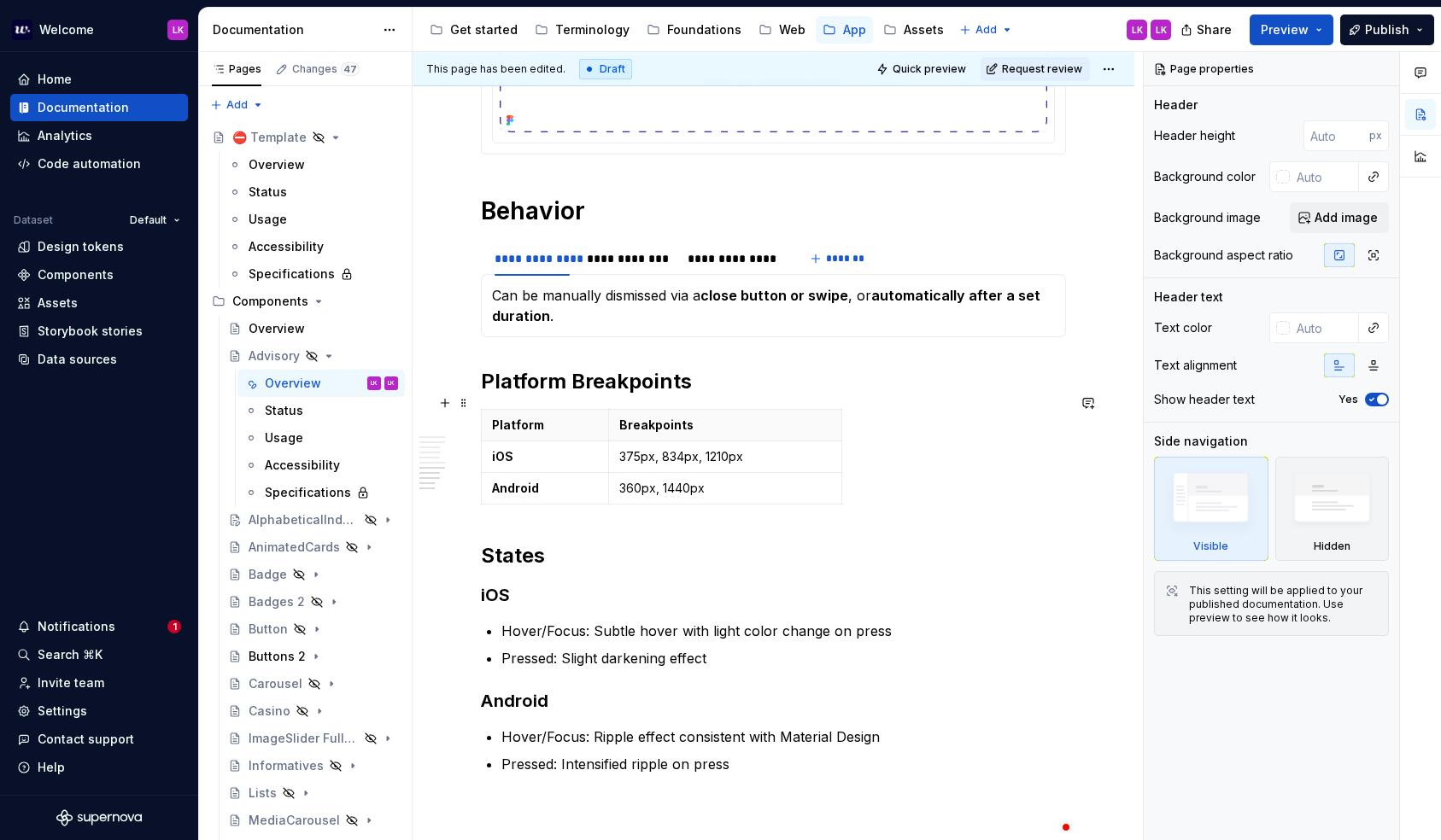
click at [706, 395] on h2 "Platform Breakpoints" at bounding box center [774, 382] width 585 height 28
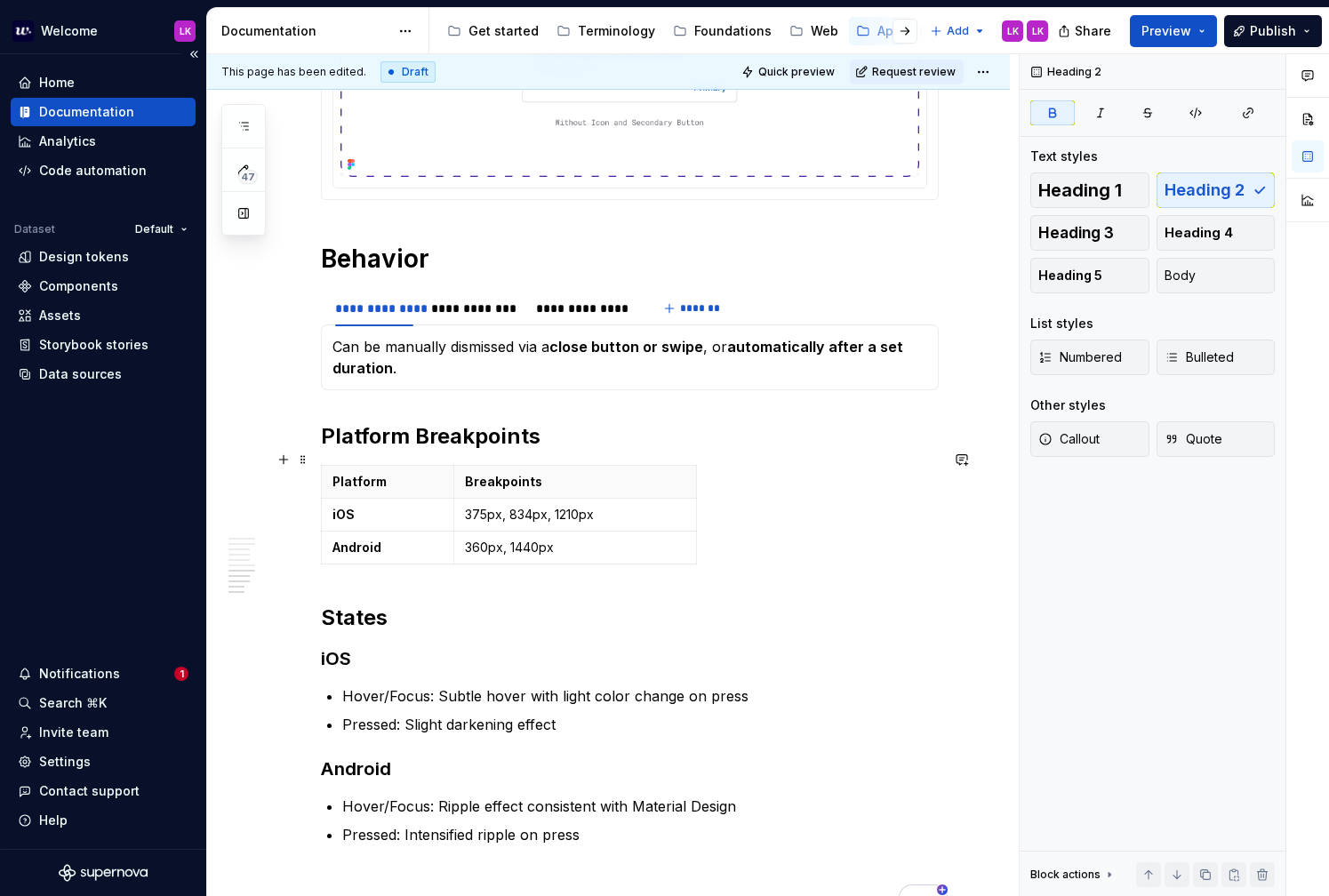
scroll to position [3302, 0]
type textarea "*"
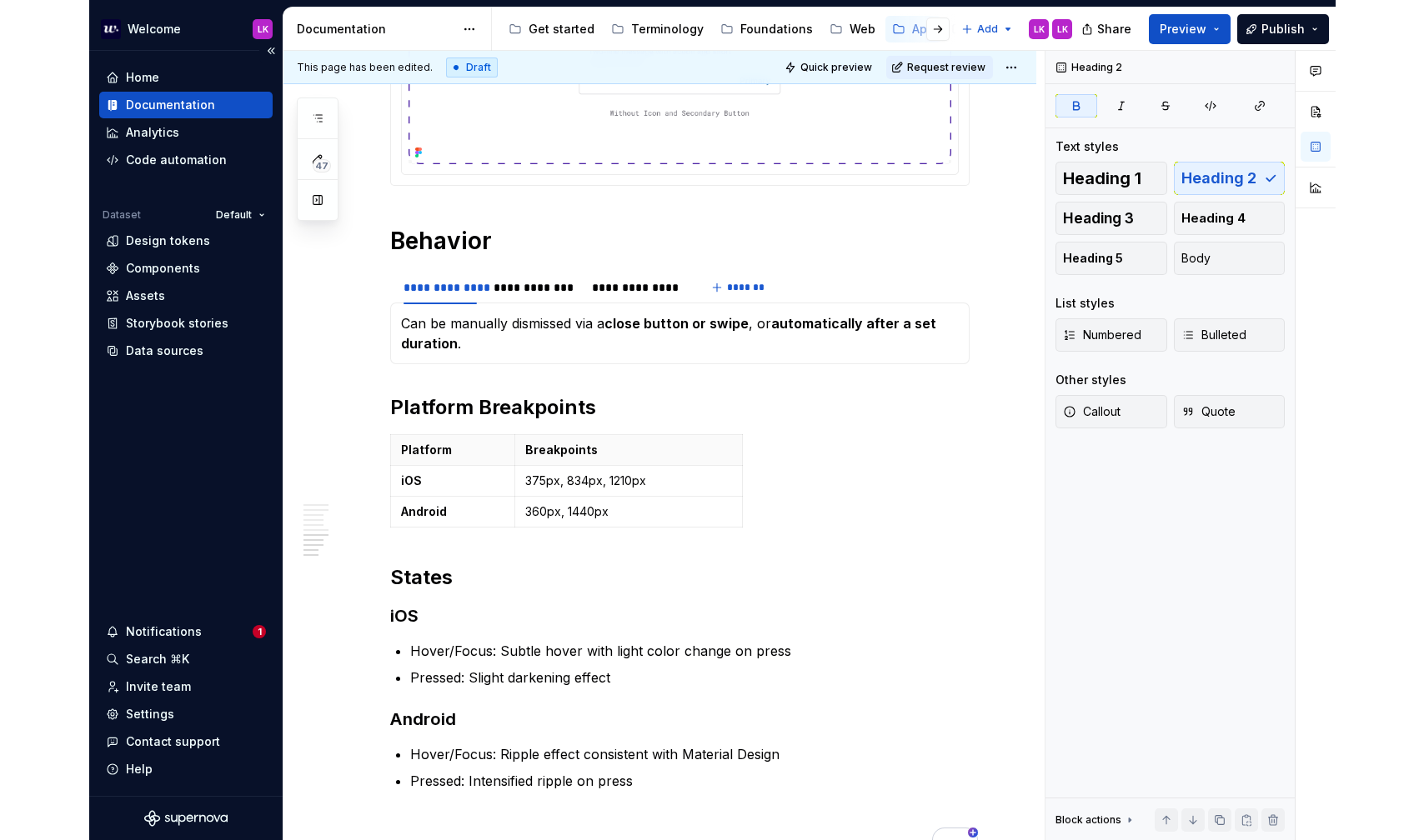
scroll to position [3095, 0]
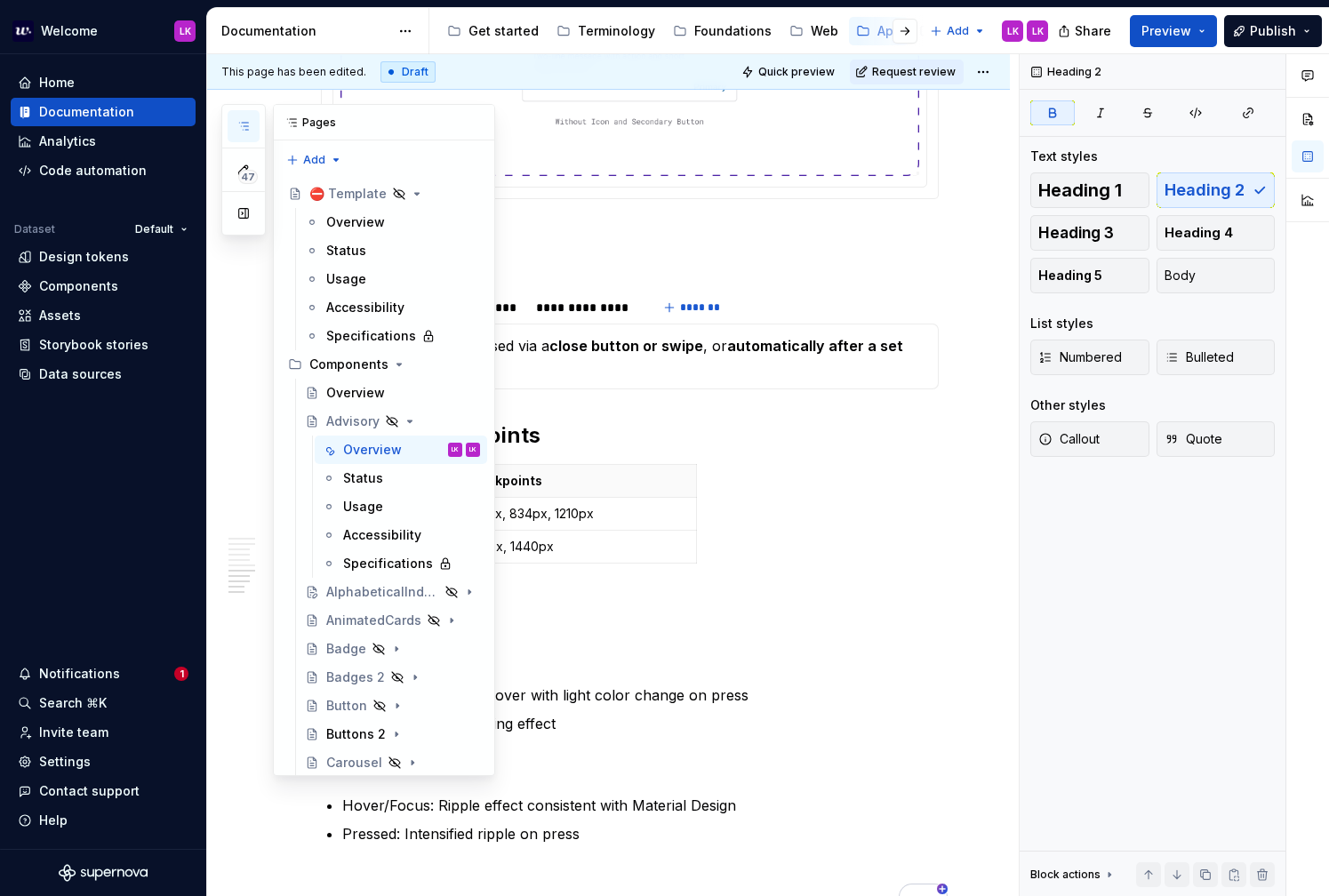
click at [243, 120] on icon "button" at bounding box center [244, 127] width 14 height 14
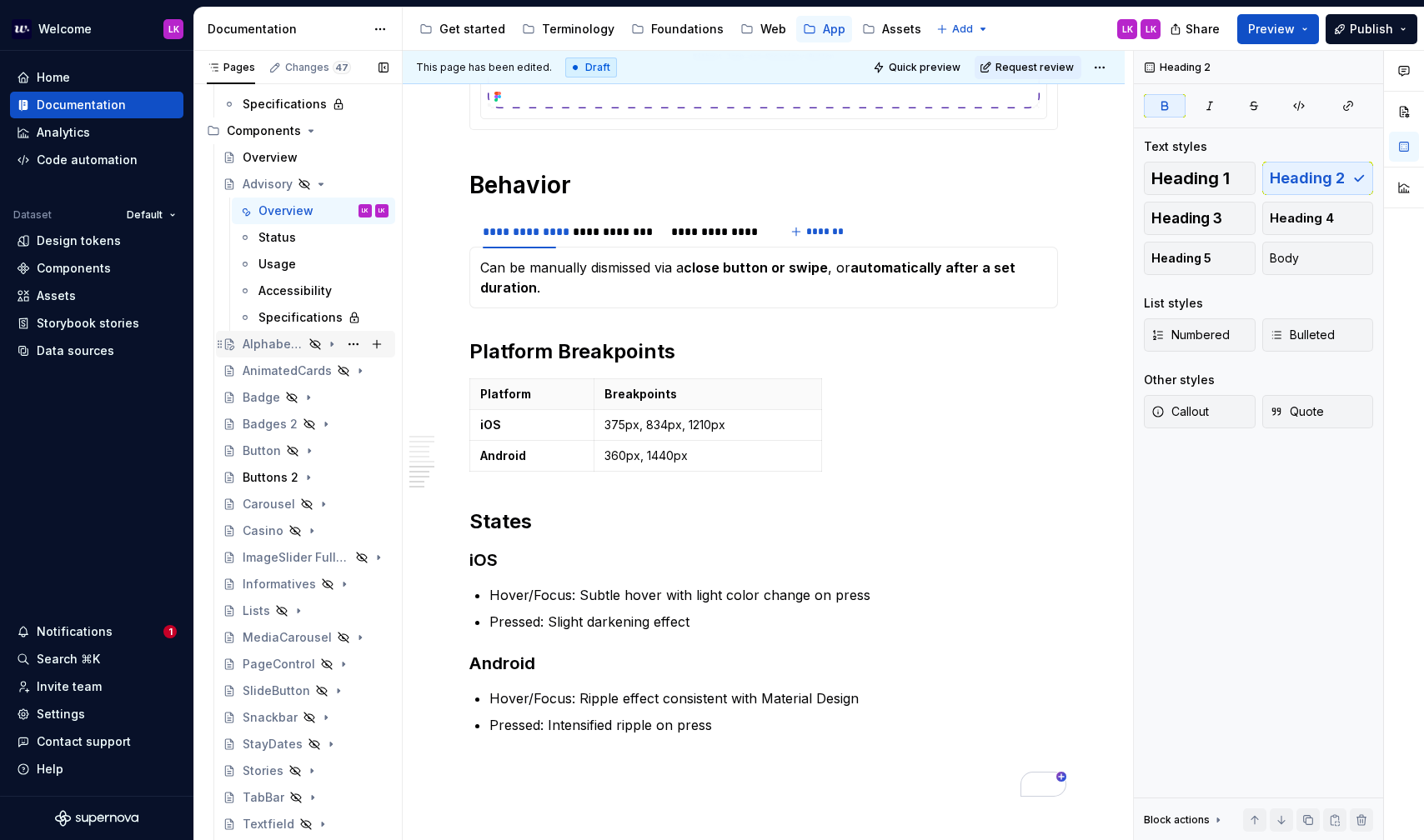
scroll to position [205, 0]
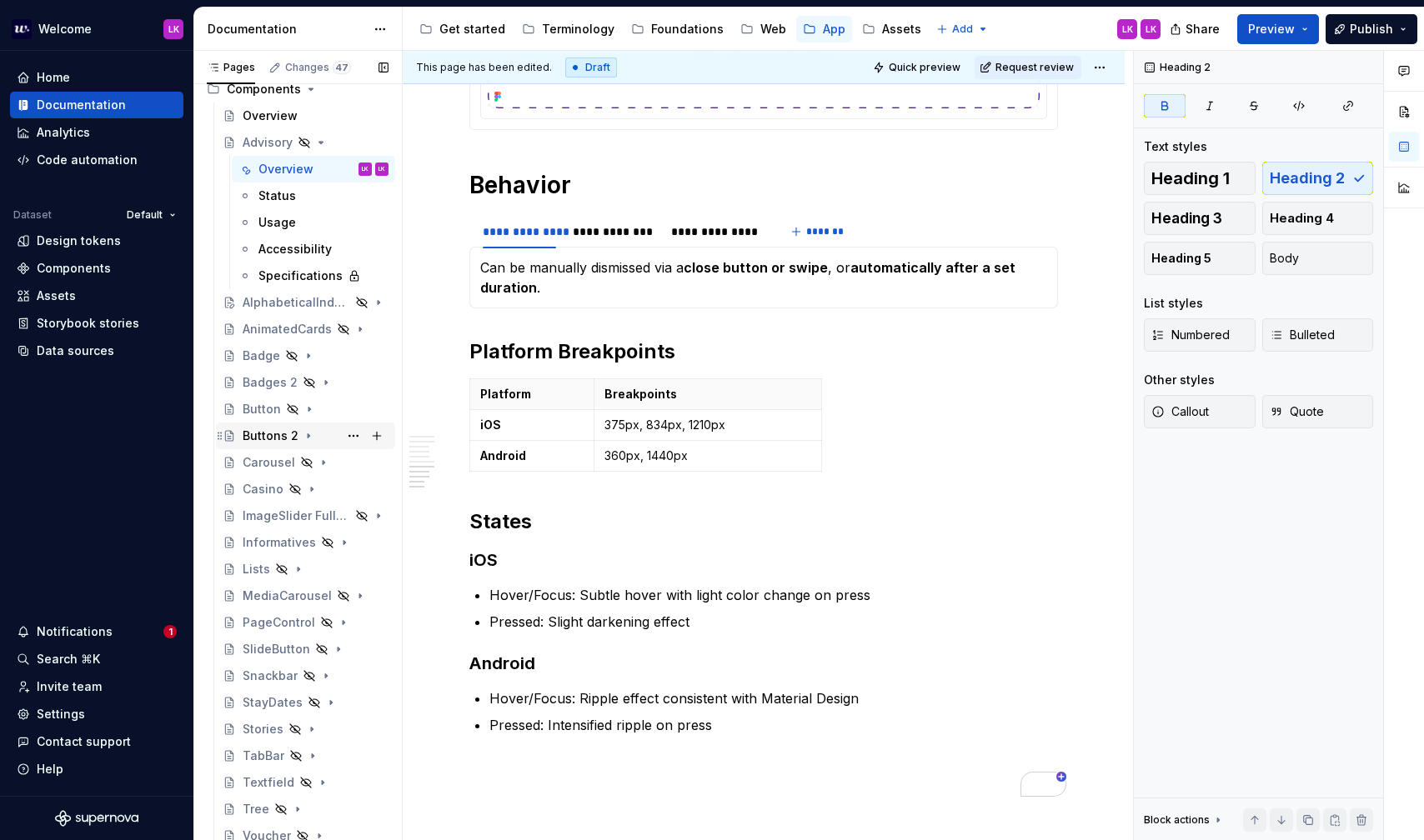
click at [286, 438] on div "Buttons 2" at bounding box center [270, 436] width 56 height 17
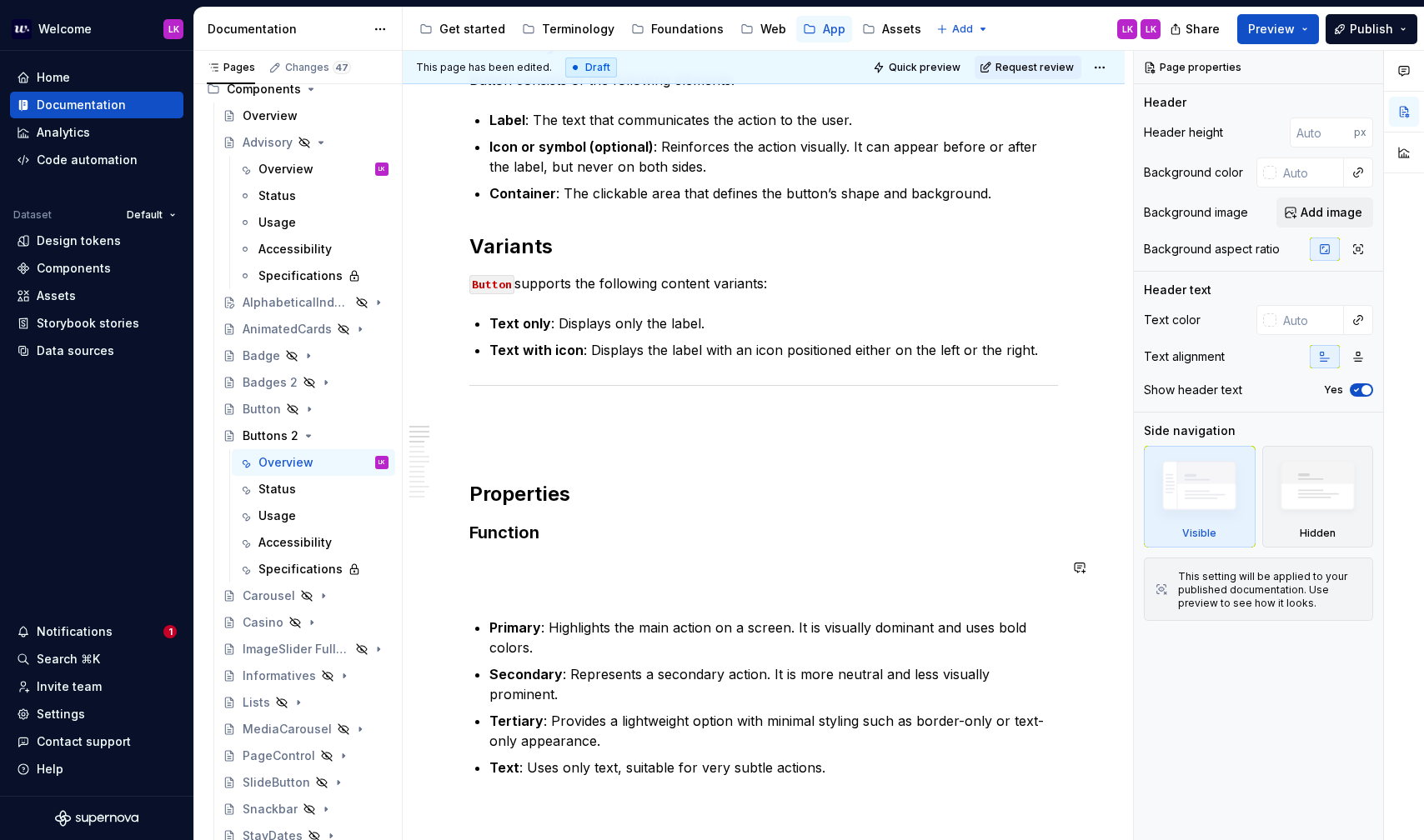
scroll to position [350, 0]
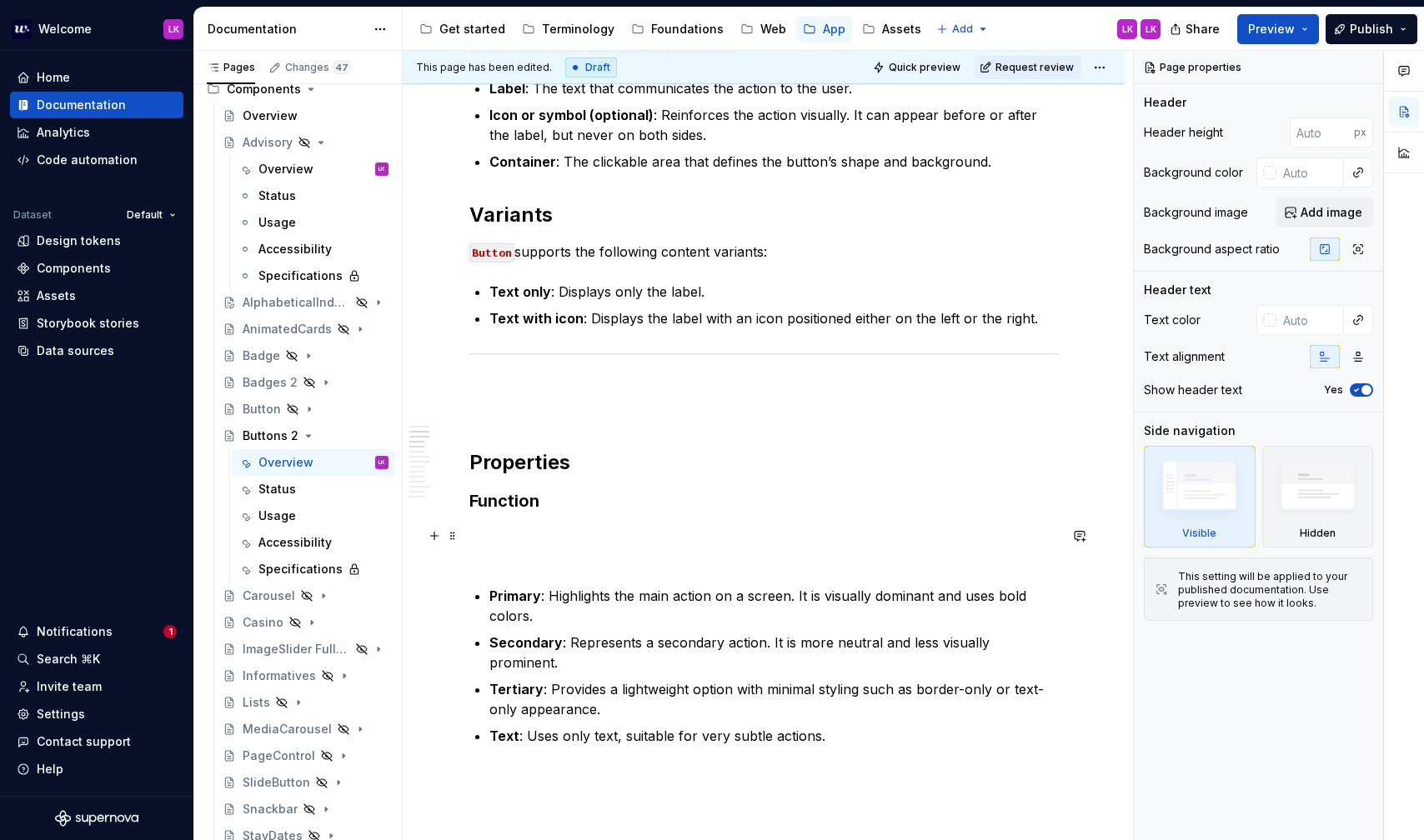
click at [524, 542] on p at bounding box center [763, 545] width 588 height 40
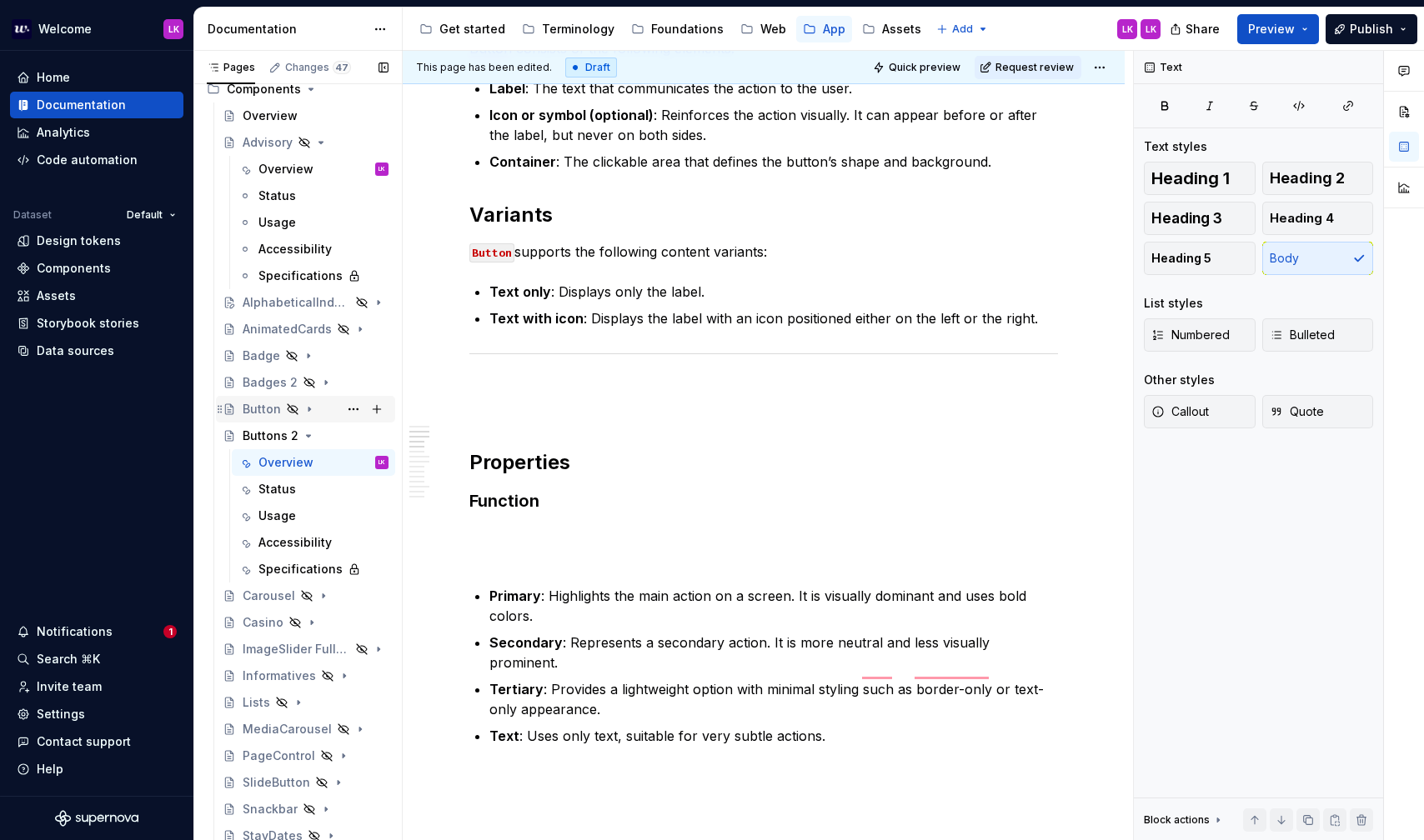
click at [328, 410] on div "Button" at bounding box center [315, 409] width 146 height 24
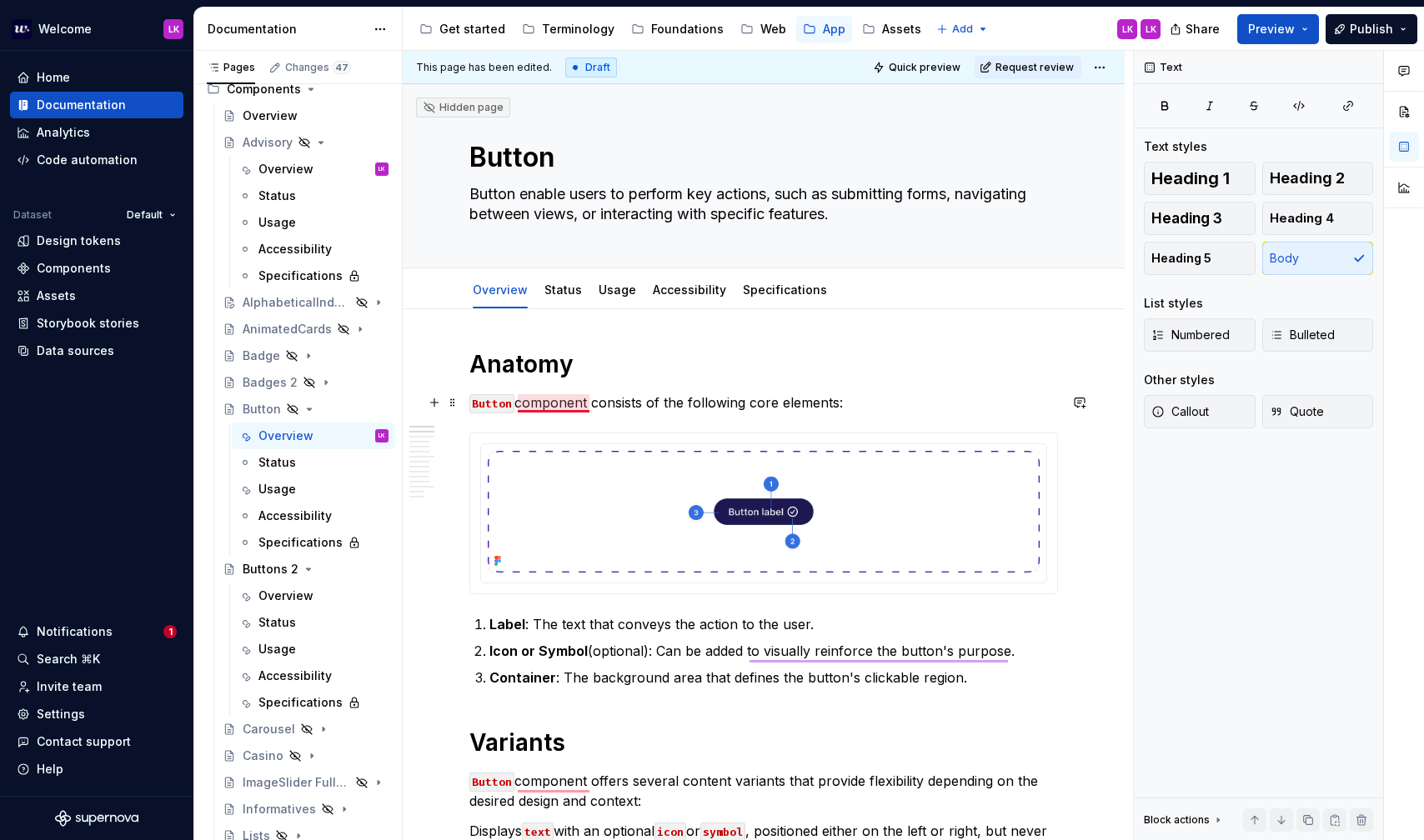
click at [553, 398] on p "Button component consists of the following core elements:" at bounding box center [763, 403] width 588 height 20
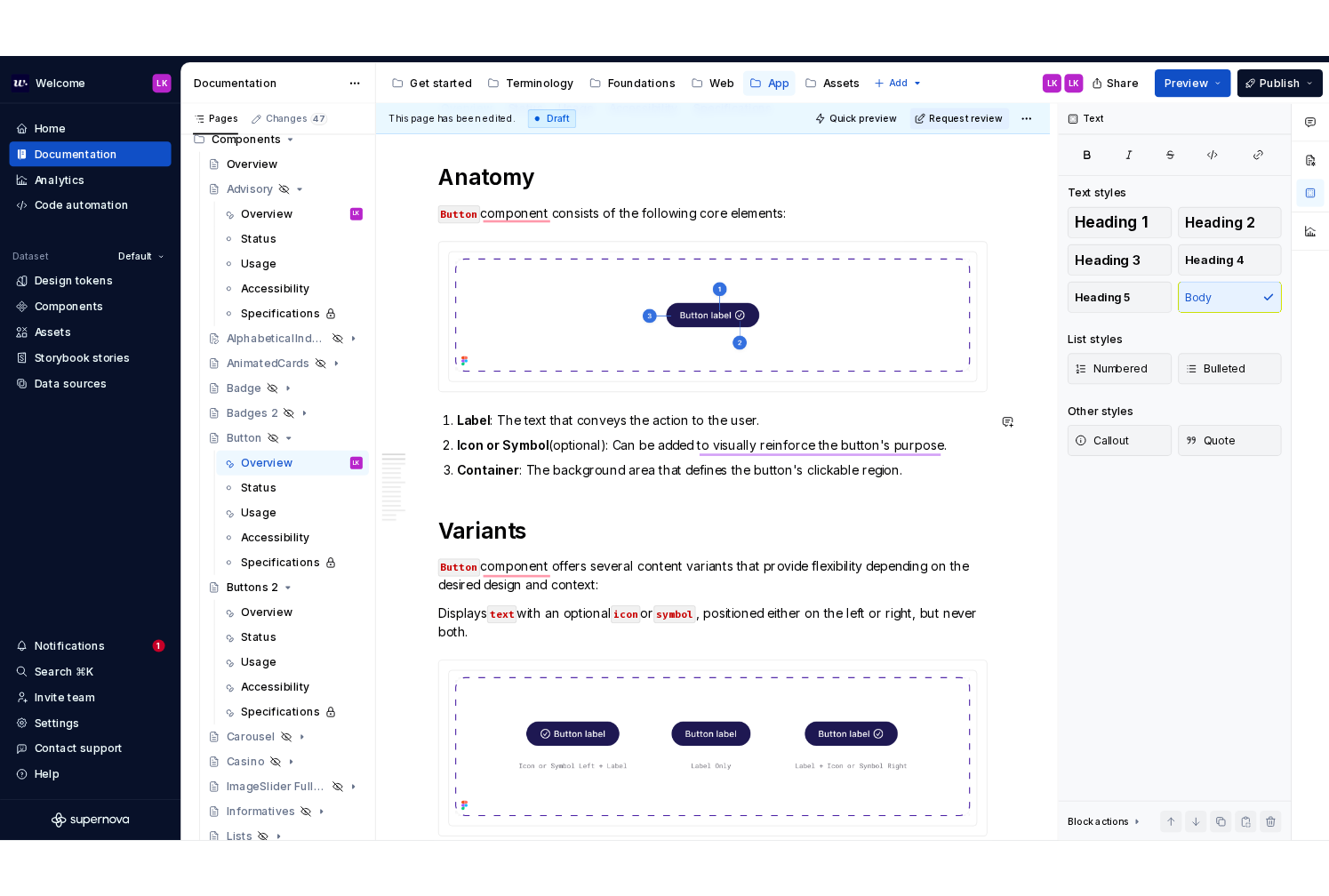
scroll to position [252, 0]
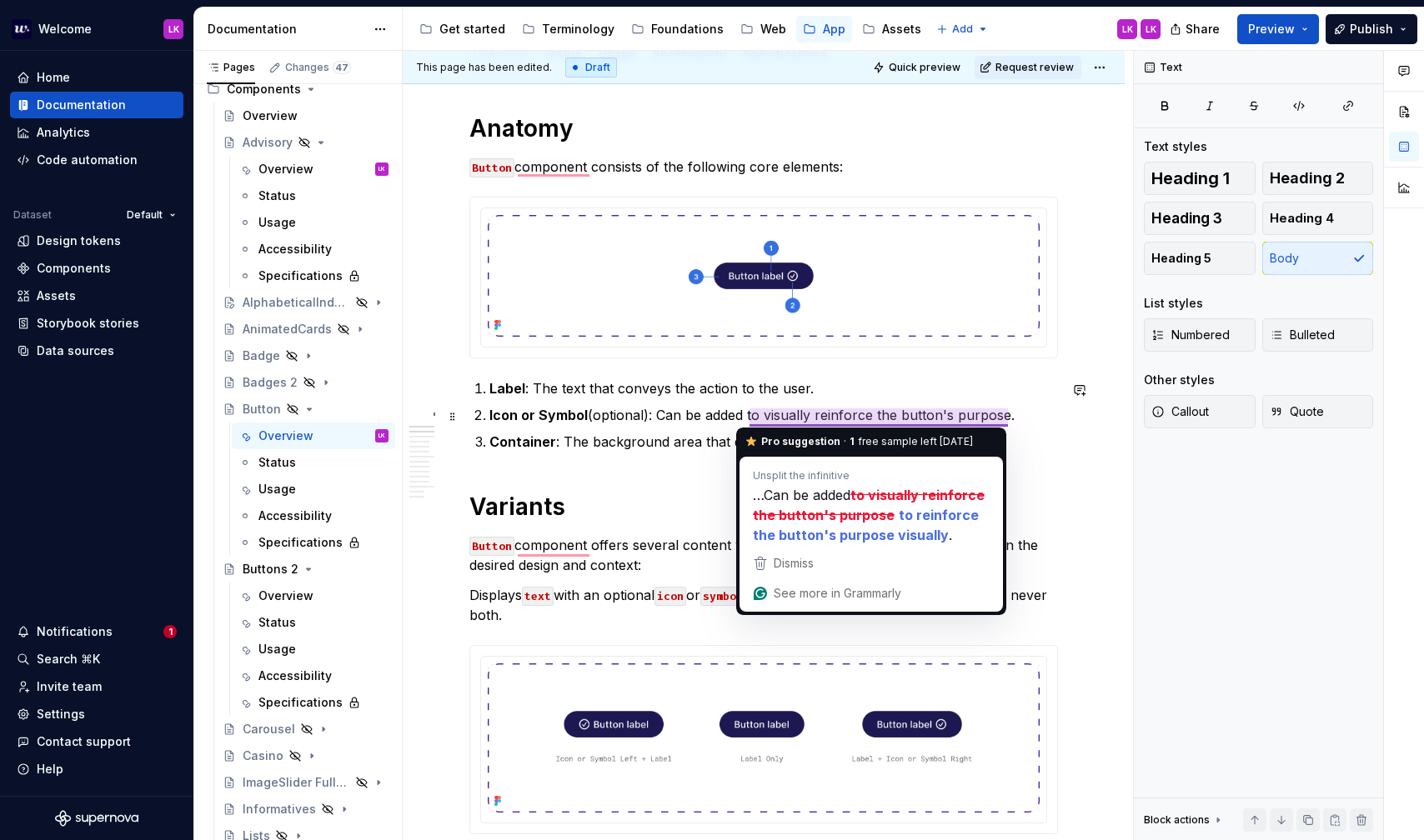
click at [781, 415] on p "Icon or Symbol (optional): Can be added to visually reinforce the button's purp…" at bounding box center [774, 415] width 569 height 20
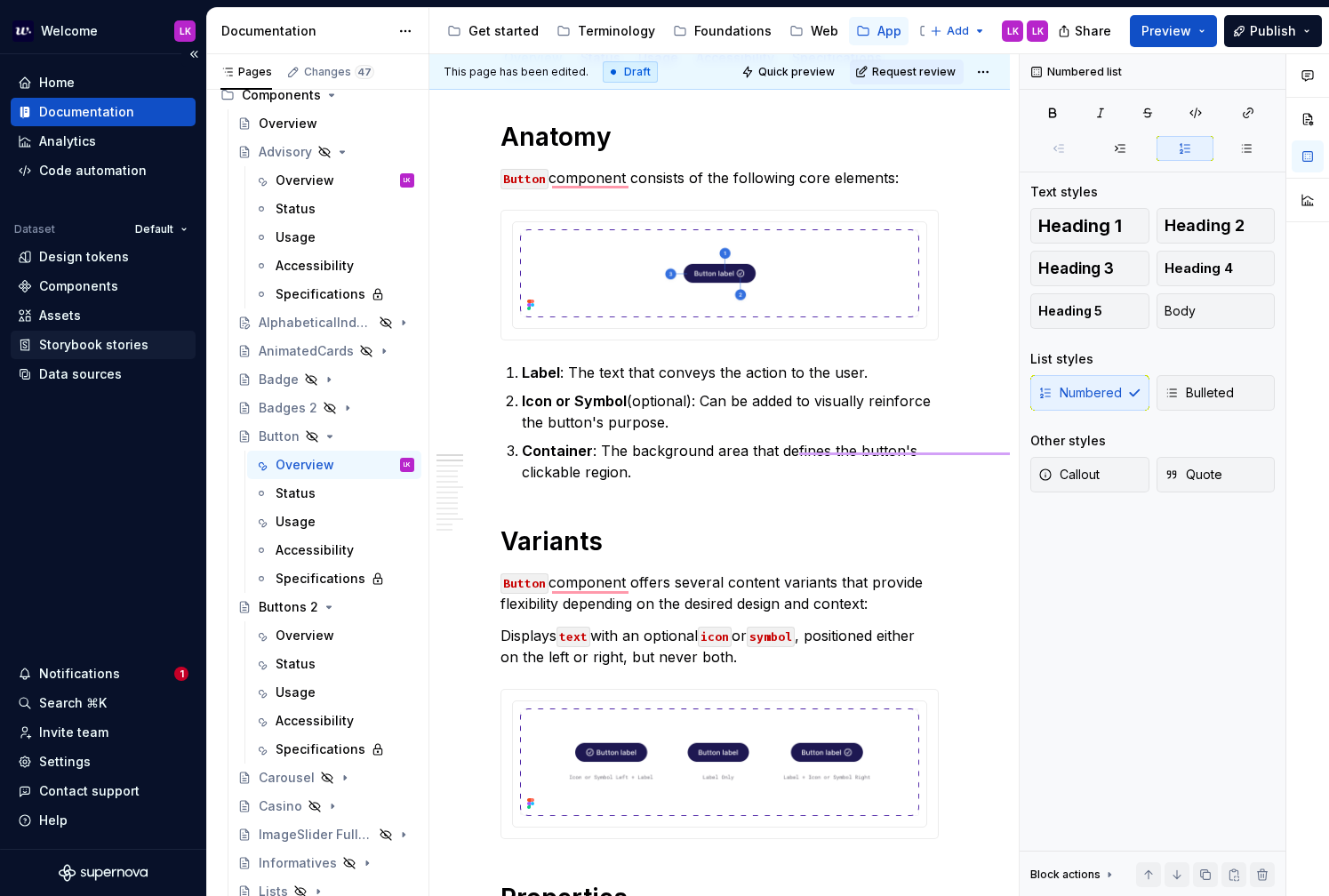
scroll to position [273, 0]
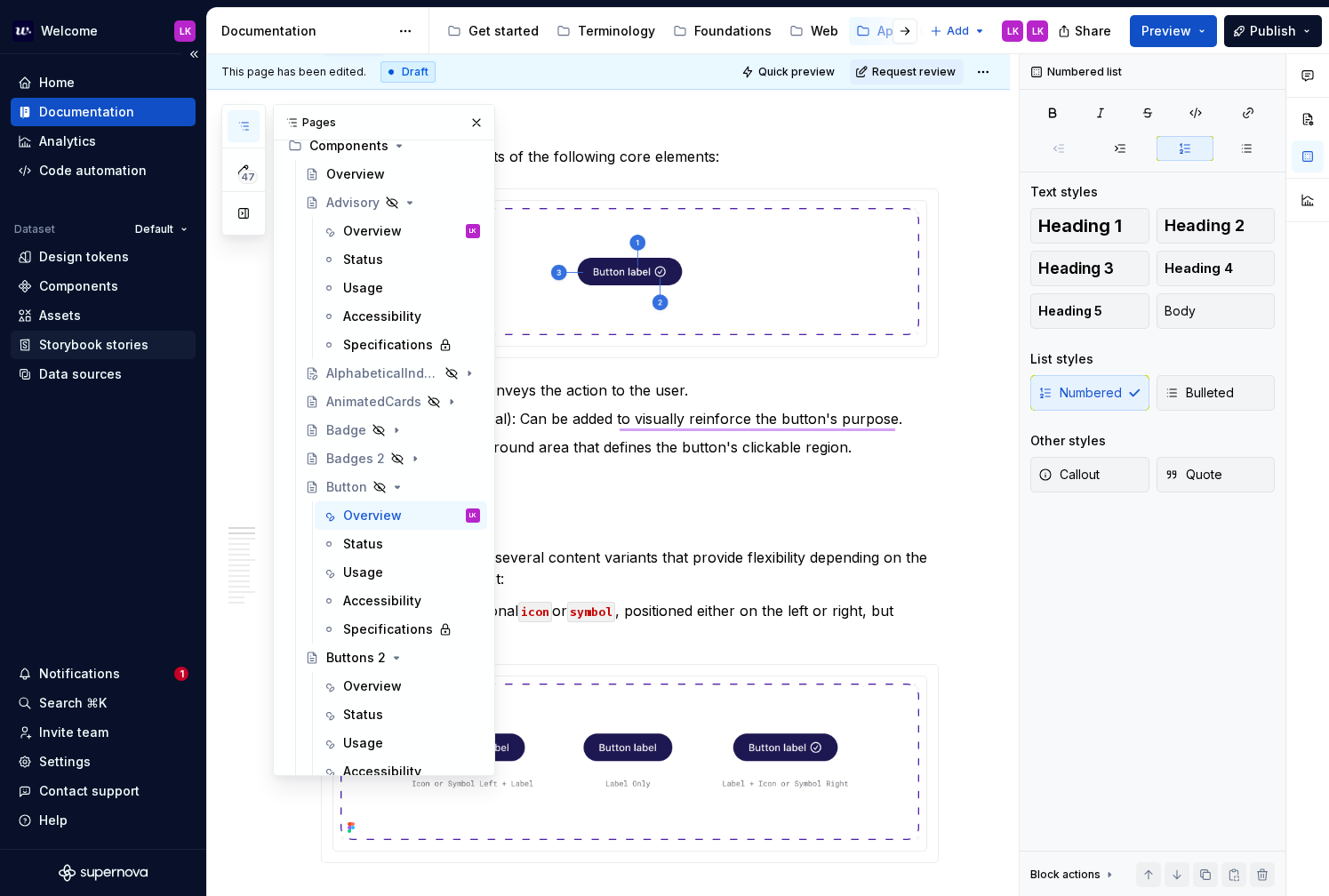
type textarea "*"
